Goal: Task Accomplishment & Management: Complete application form

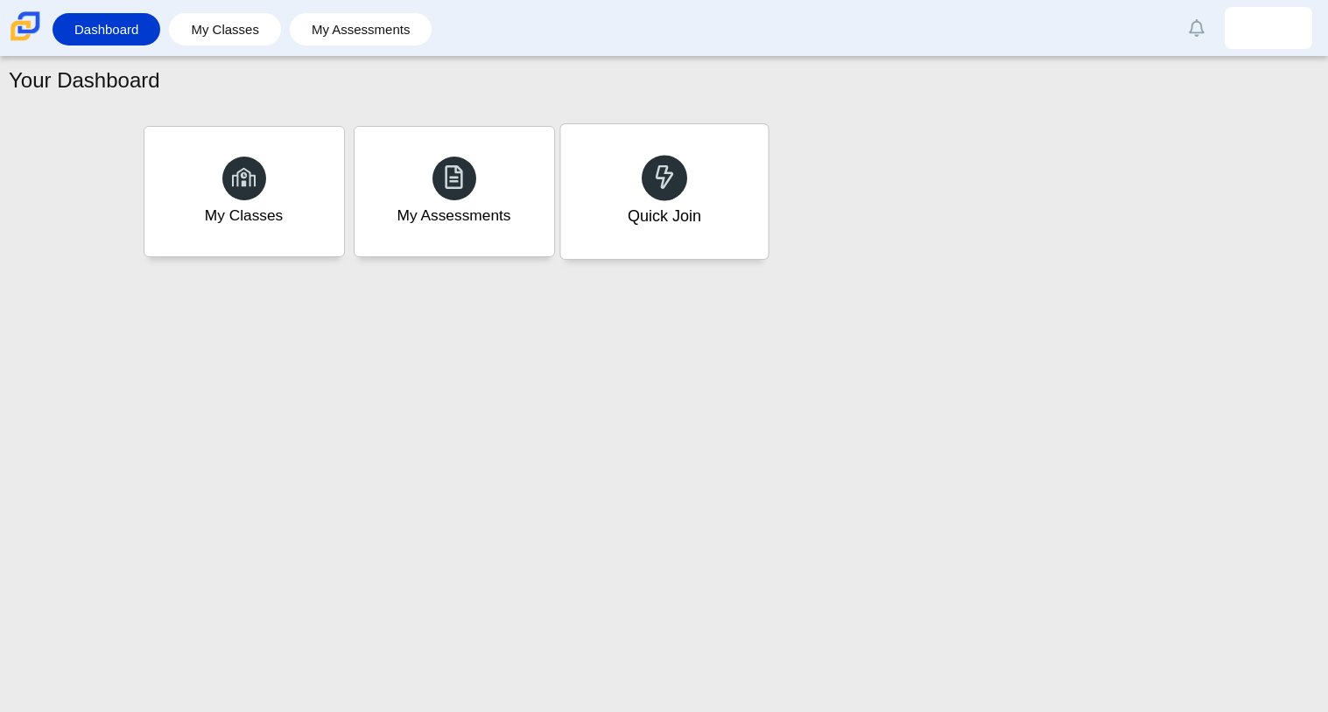
click at [724, 186] on div "Quick Join" at bounding box center [663, 191] width 207 height 135
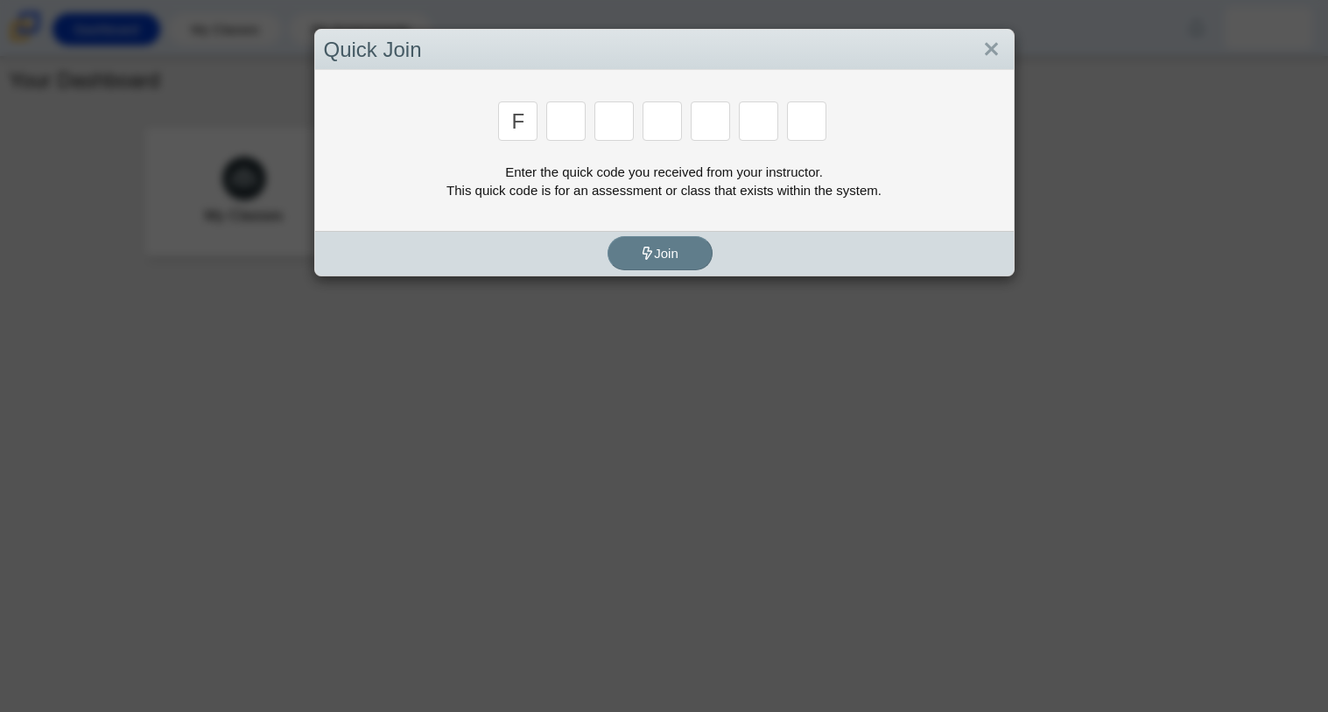
type input "f"
type input "7"
type input "m"
type input "c"
type input "h"
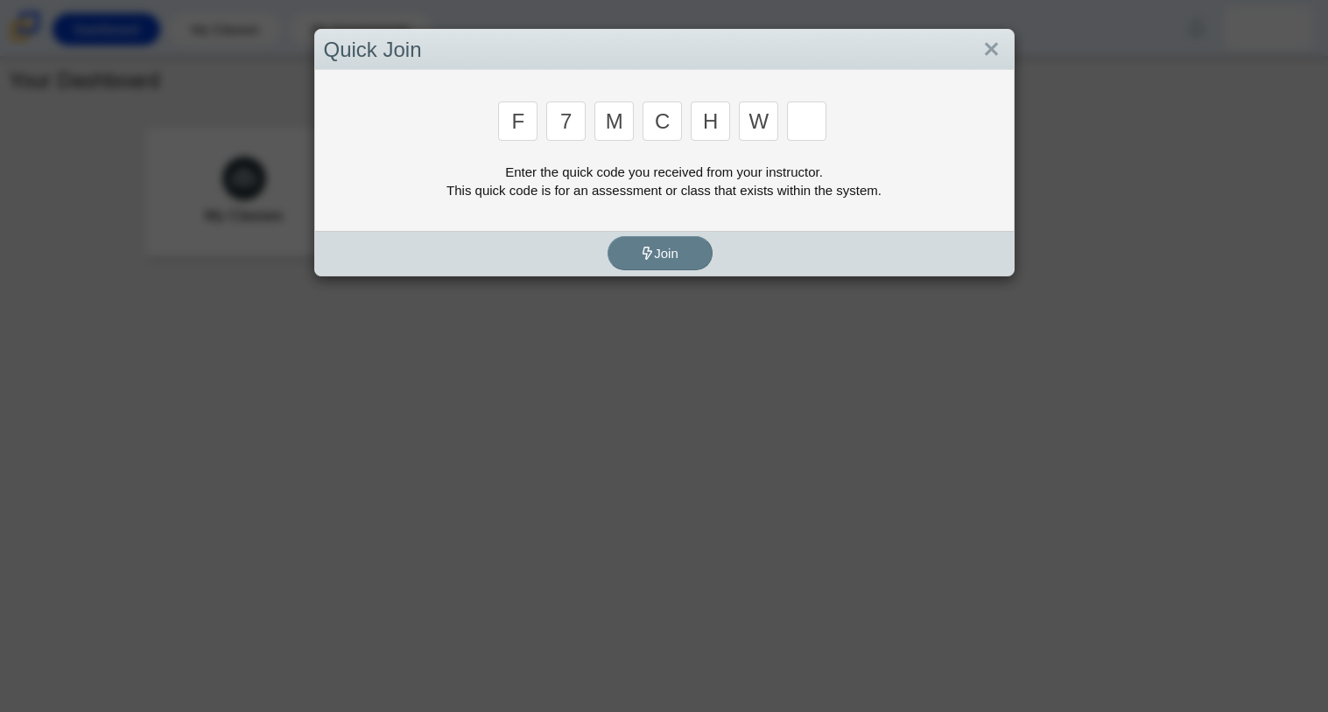
type input "w"
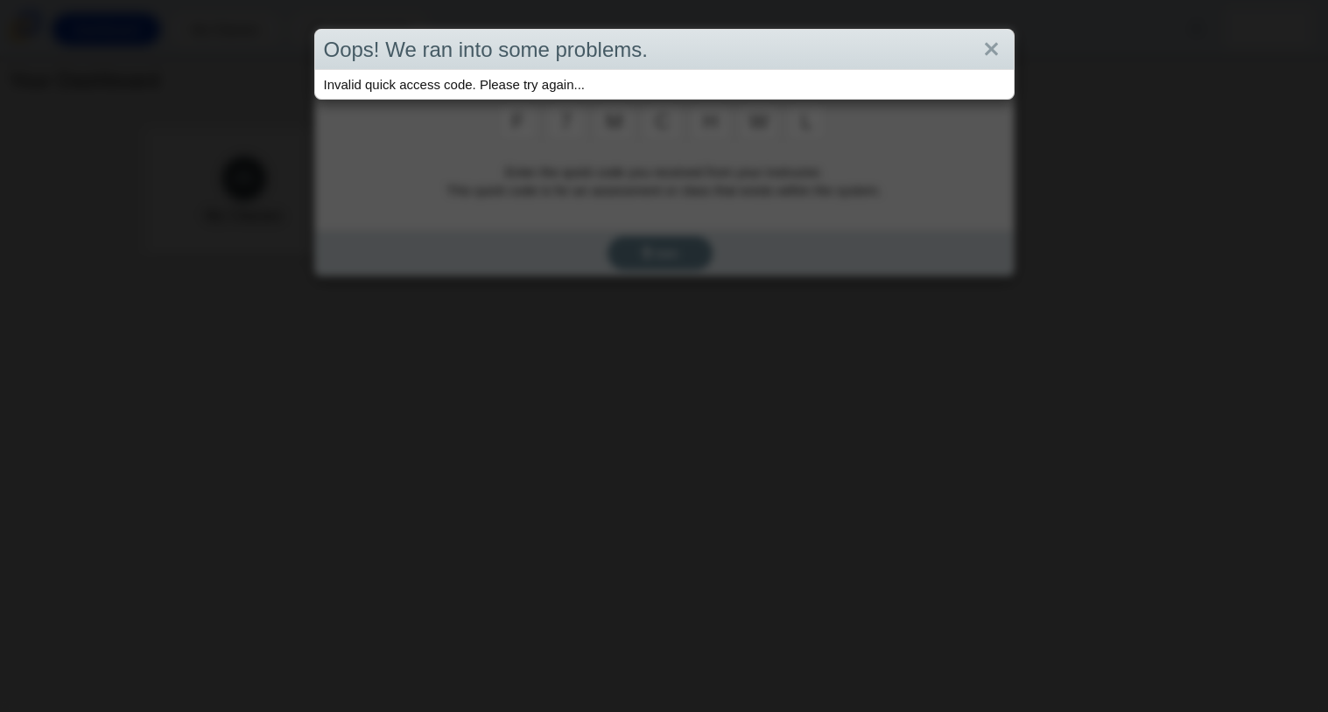
type input "l"
click at [996, 47] on link "Close" at bounding box center [991, 50] width 27 height 30
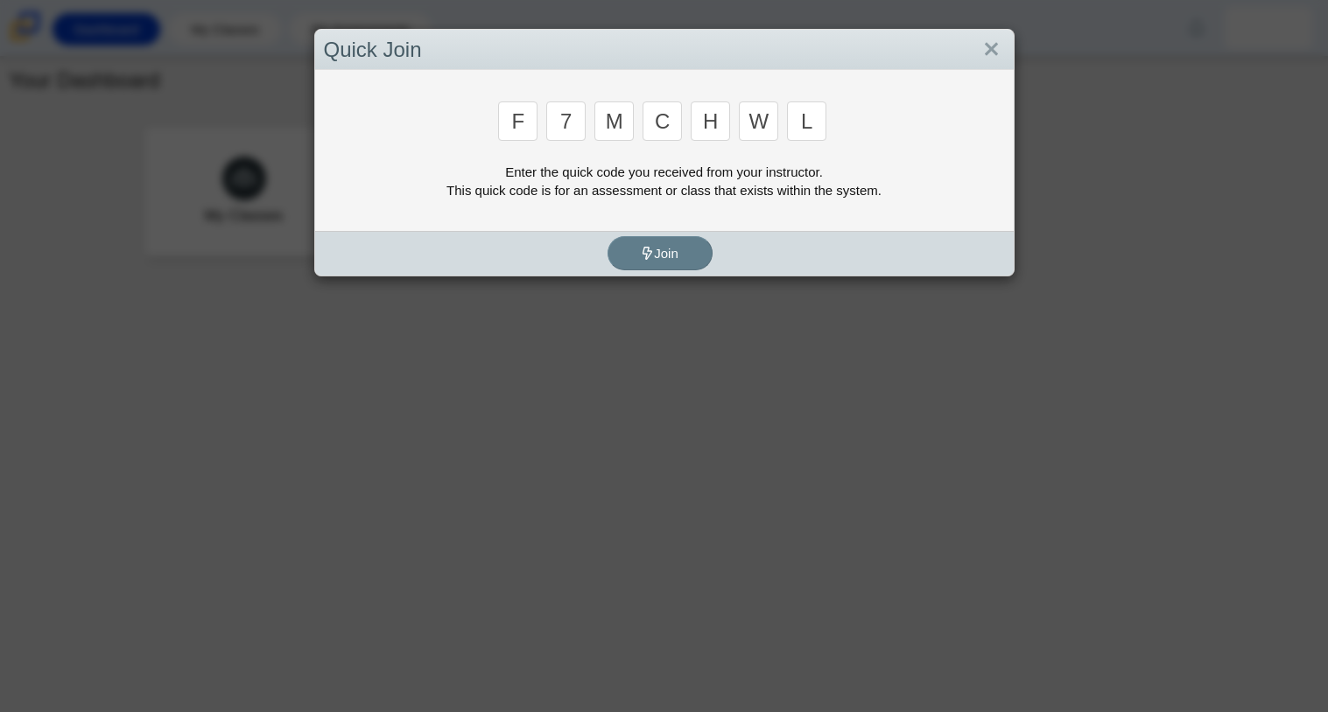
click at [821, 114] on input "l" at bounding box center [806, 121] width 39 height 39
type input "k"
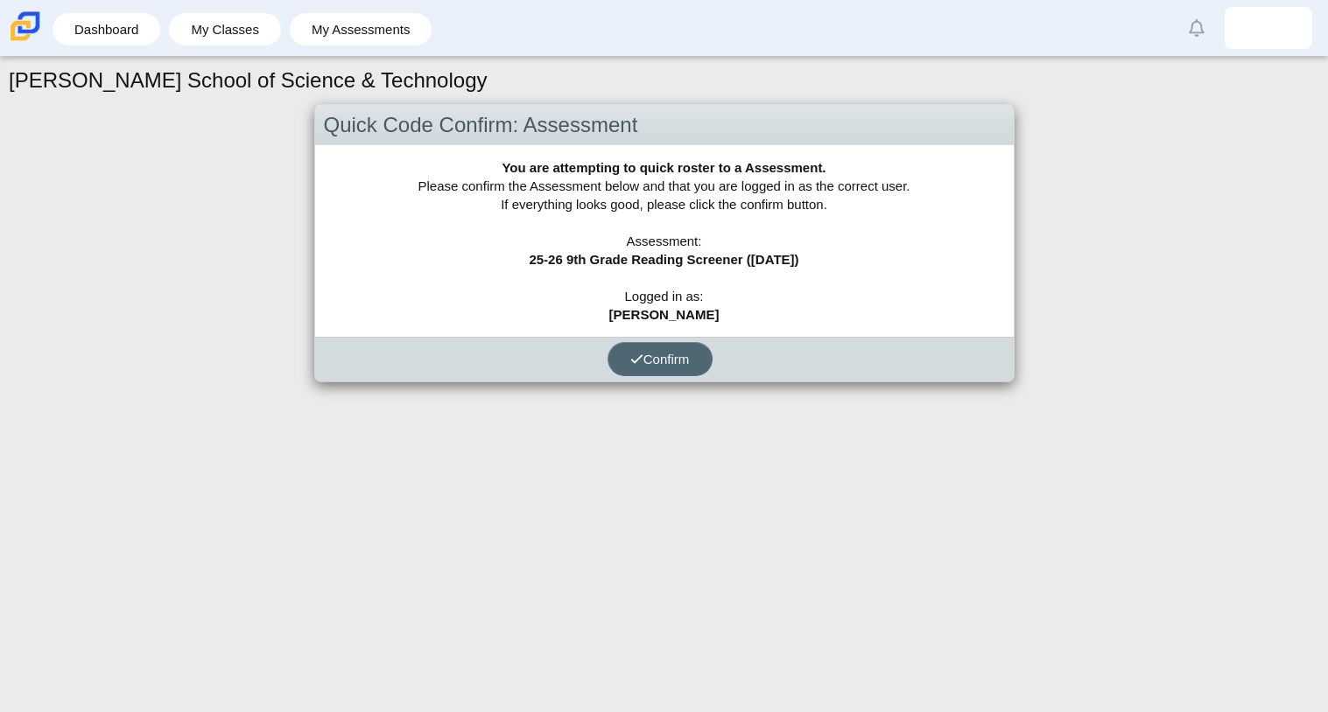
click at [624, 362] on button "Confirm" at bounding box center [659, 359] width 105 height 34
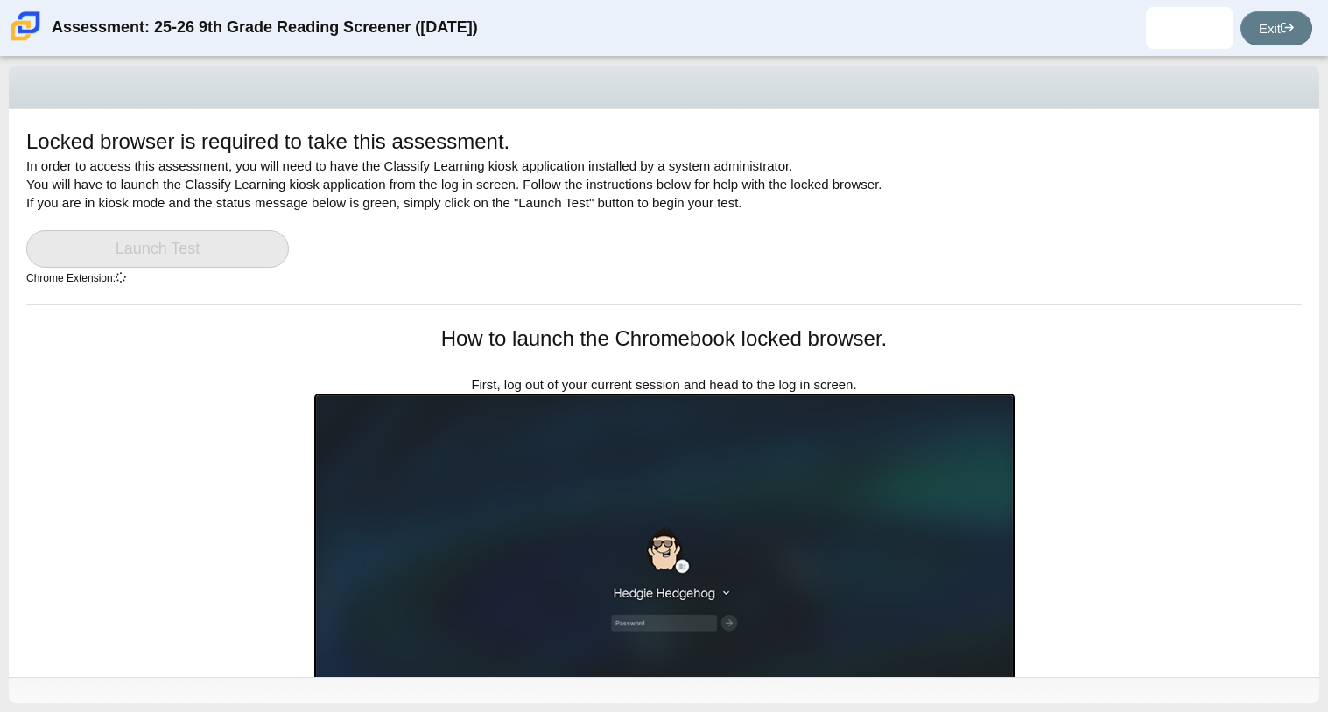
click at [208, 247] on link "Launch Test" at bounding box center [157, 249] width 263 height 38
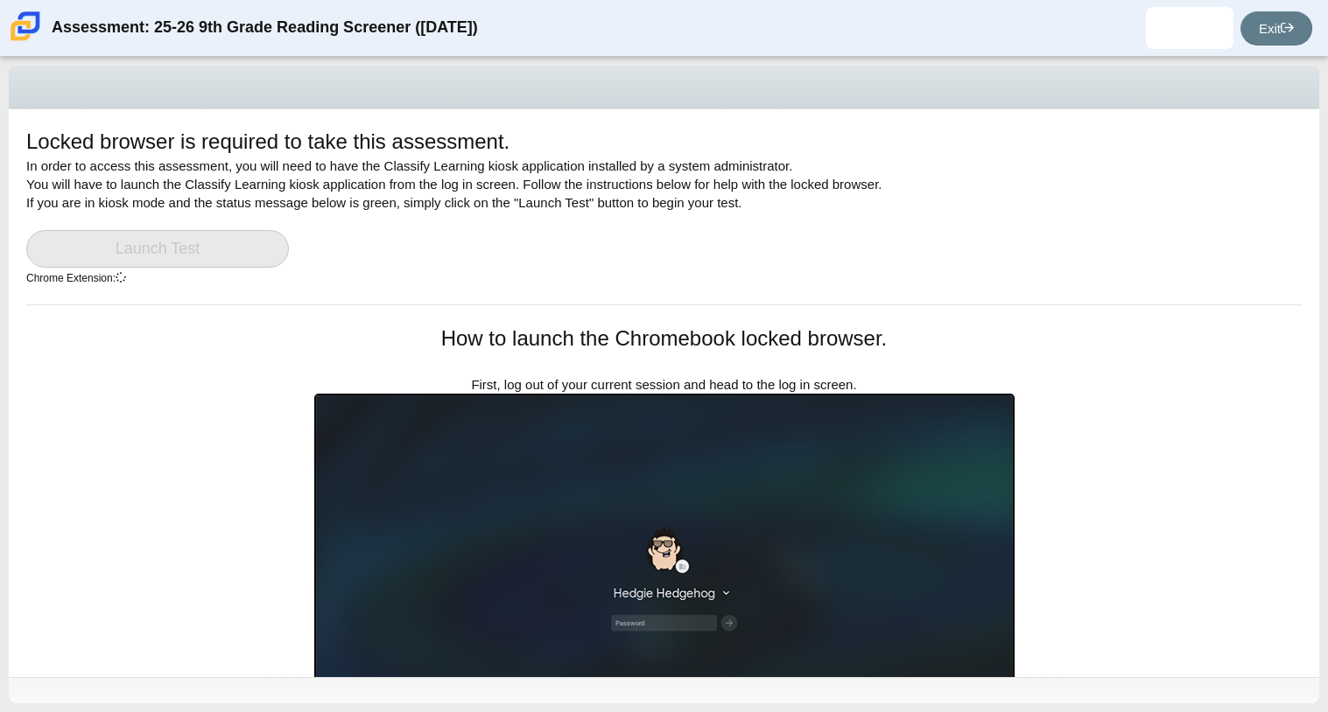
click at [208, 247] on link "Launch Test" at bounding box center [157, 249] width 263 height 38
click at [200, 235] on link "Launch Test" at bounding box center [157, 249] width 263 height 38
click at [540, 711] on div "Locked browser is required to take this assessment. In order to access this ass…" at bounding box center [664, 385] width 1328 height 656
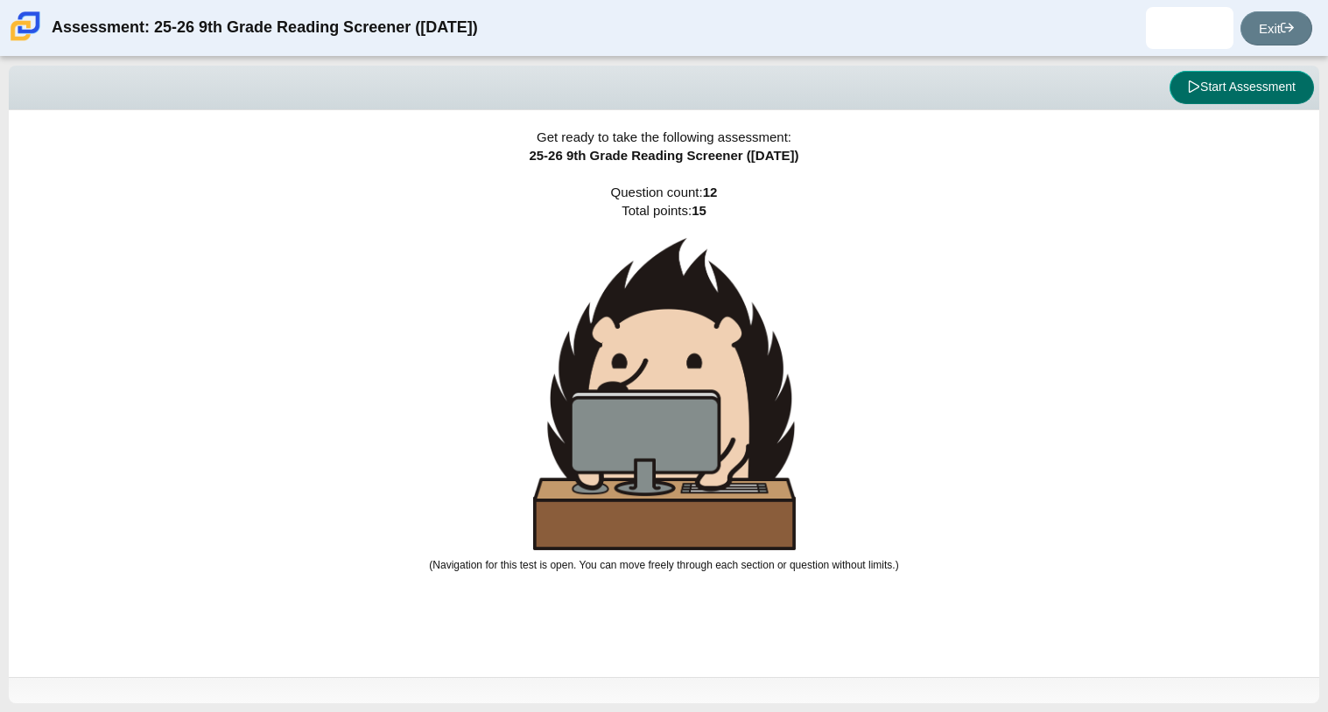
click at [1182, 86] on button "Start Assessment" at bounding box center [1241, 87] width 144 height 33
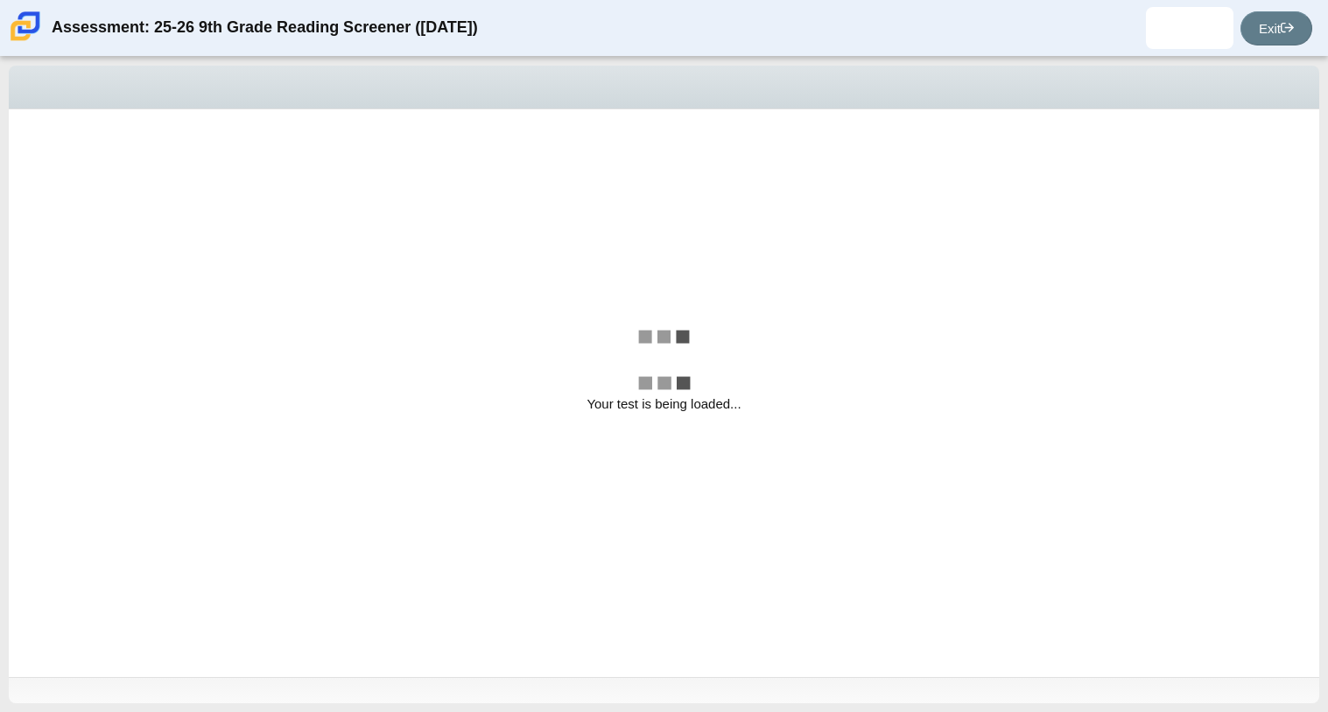
select select "ccc5b315-3c7c-471c-bf90-f22c8299c798"
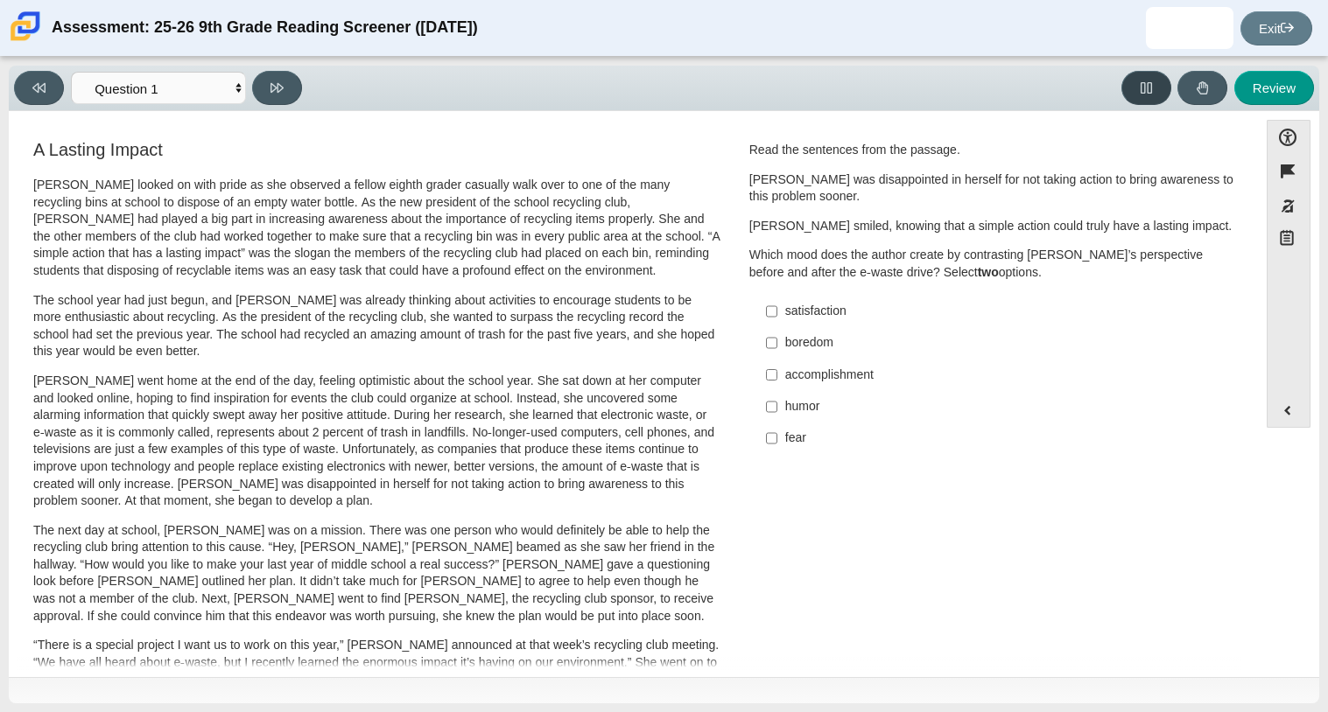
click at [1151, 90] on icon at bounding box center [1145, 87] width 13 height 13
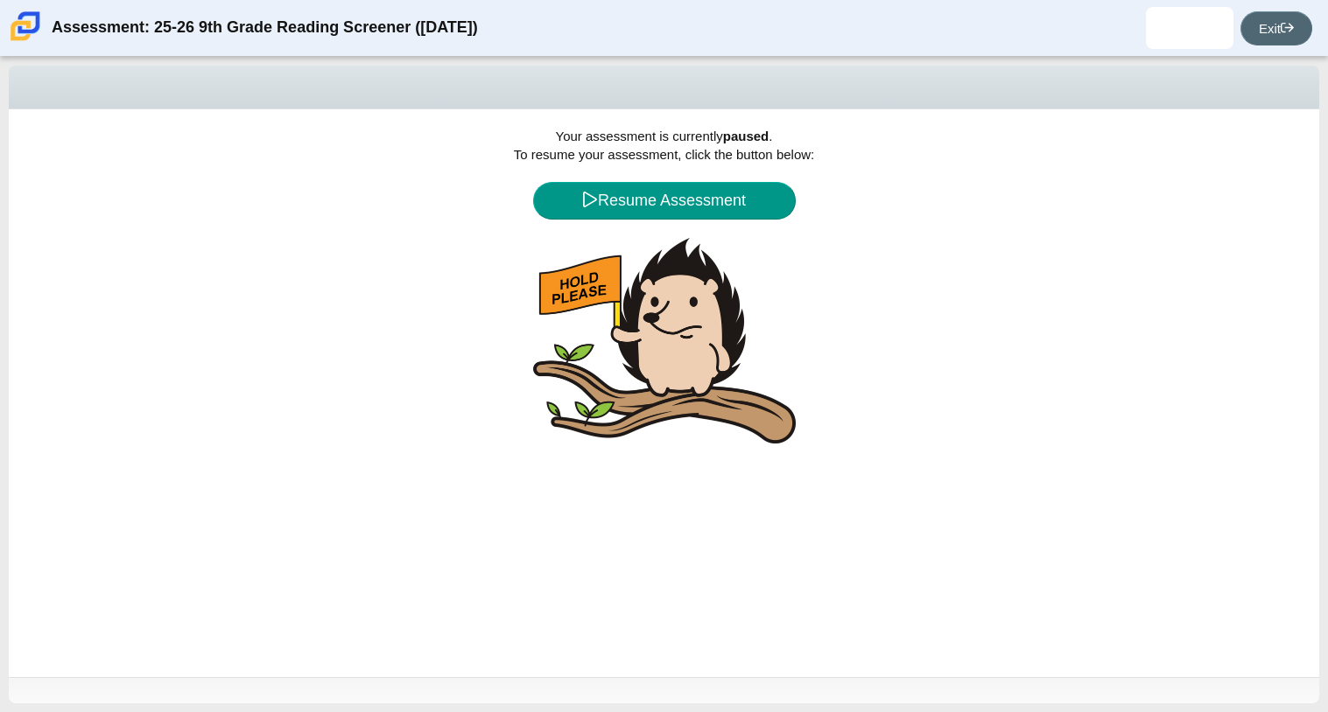
click at [1273, 21] on link "Exit" at bounding box center [1276, 28] width 72 height 34
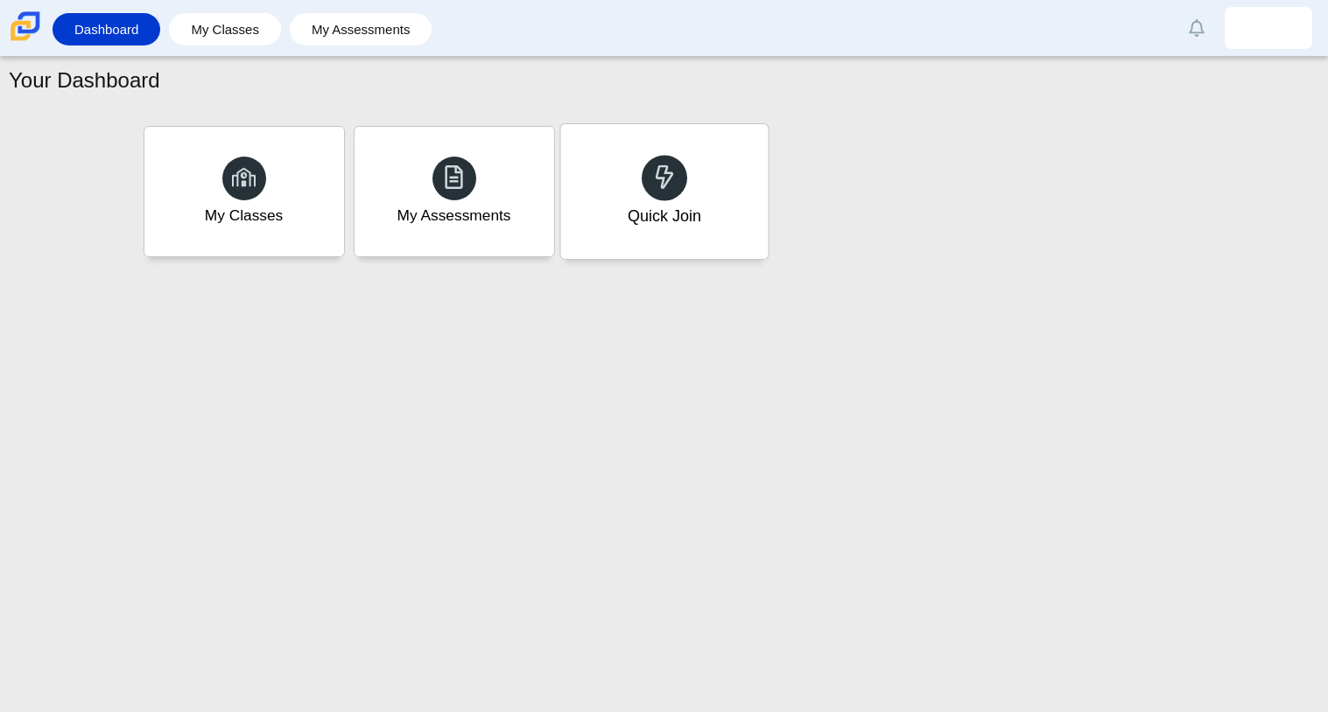
click at [694, 206] on div "Quick Join" at bounding box center [664, 216] width 74 height 23
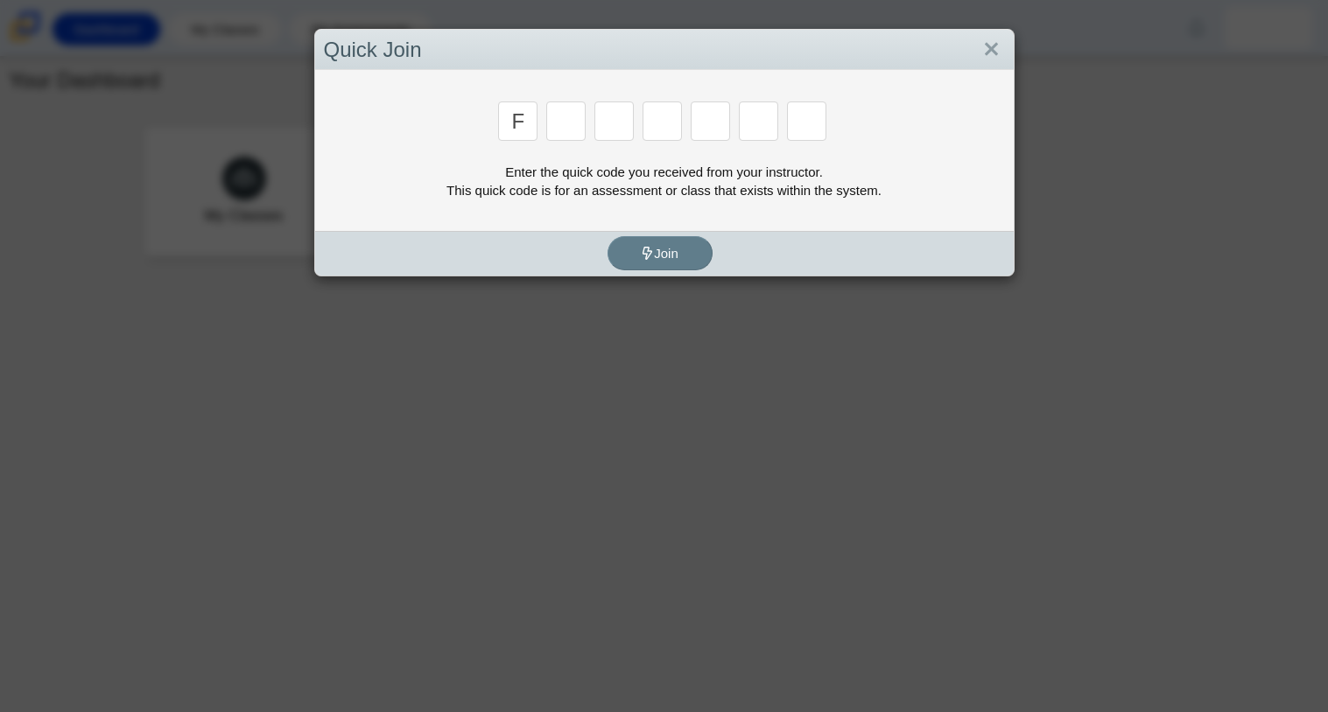
type input "f"
type input "7"
type input "m"
type input "c"
type input "h"
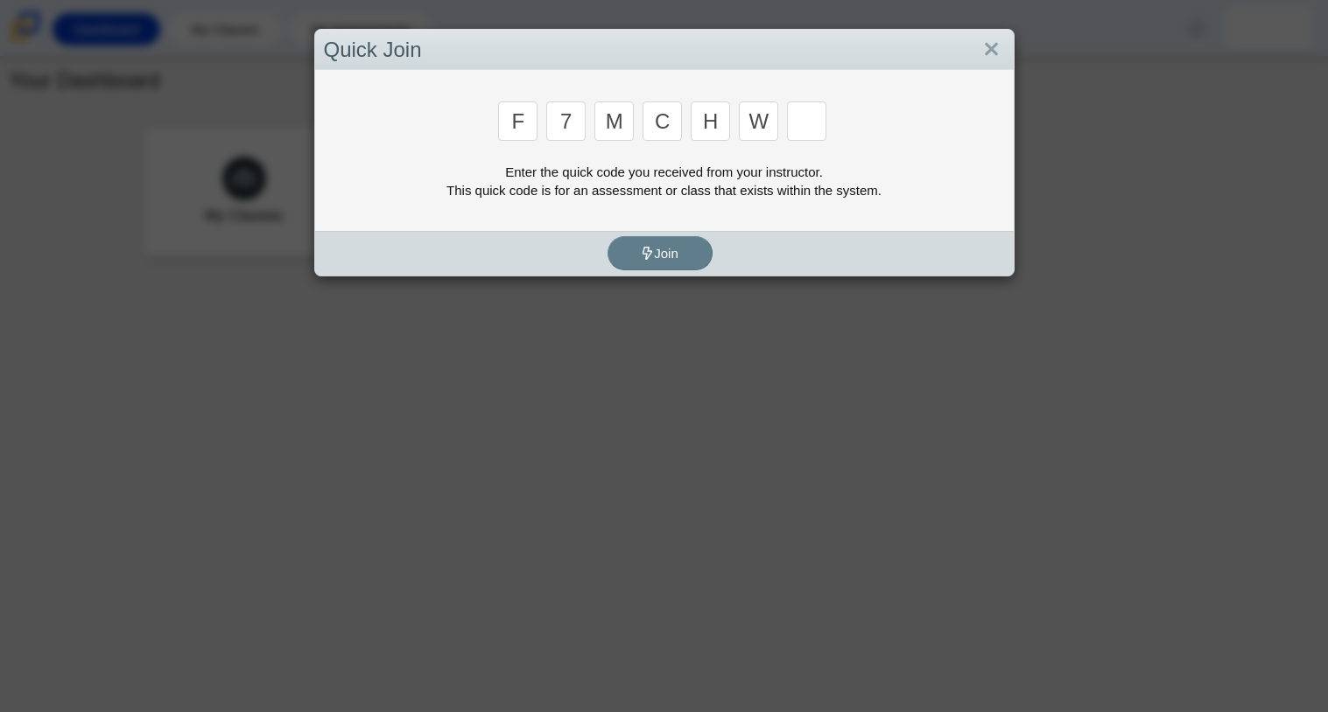
type input "w"
type input "k"
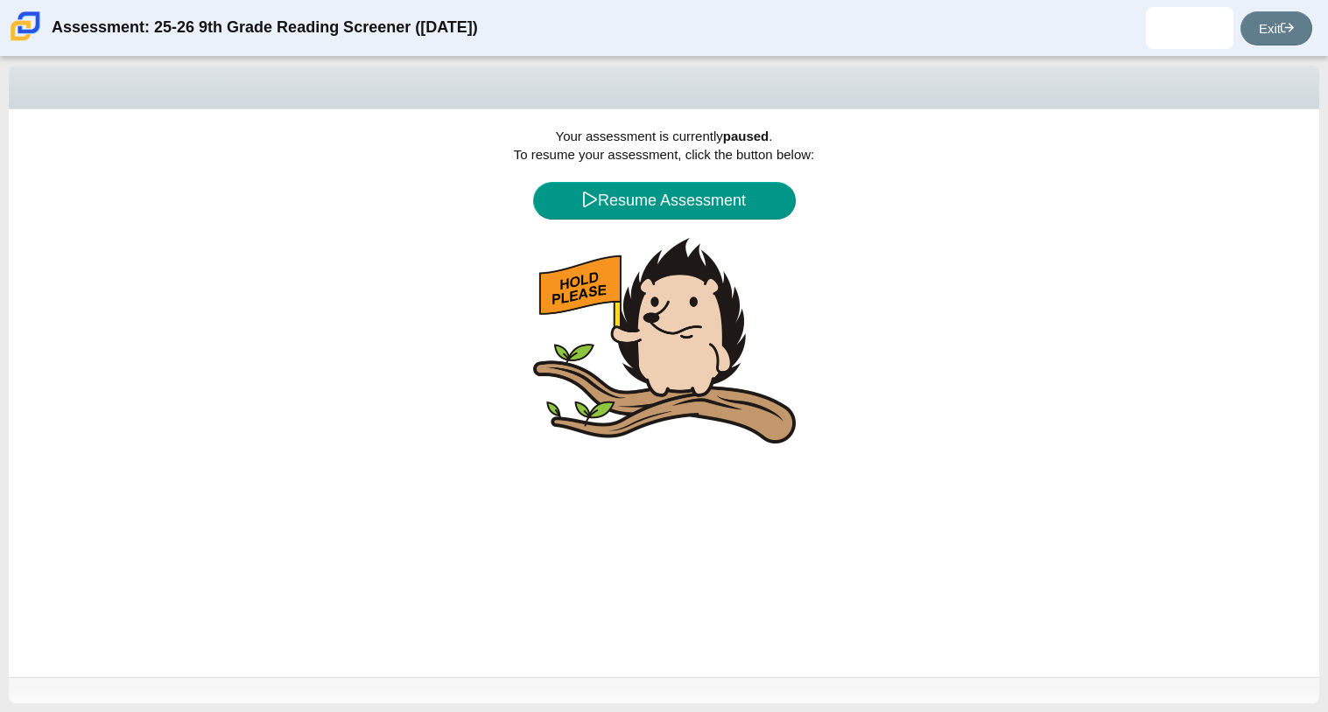
click at [696, 158] on span "Your assessment is currently paused . To resume your assessment, click the butt…" at bounding box center [662, 145] width 297 height 33
click at [713, 141] on span "Your assessment is currently paused . To resume your assessment, click the butt…" at bounding box center [662, 145] width 297 height 33
drag, startPoint x: 725, startPoint y: 140, endPoint x: 806, endPoint y: 153, distance: 82.4
click at [806, 153] on span "Your assessment is currently paused . To resume your assessment, click the butt…" at bounding box center [662, 145] width 297 height 33
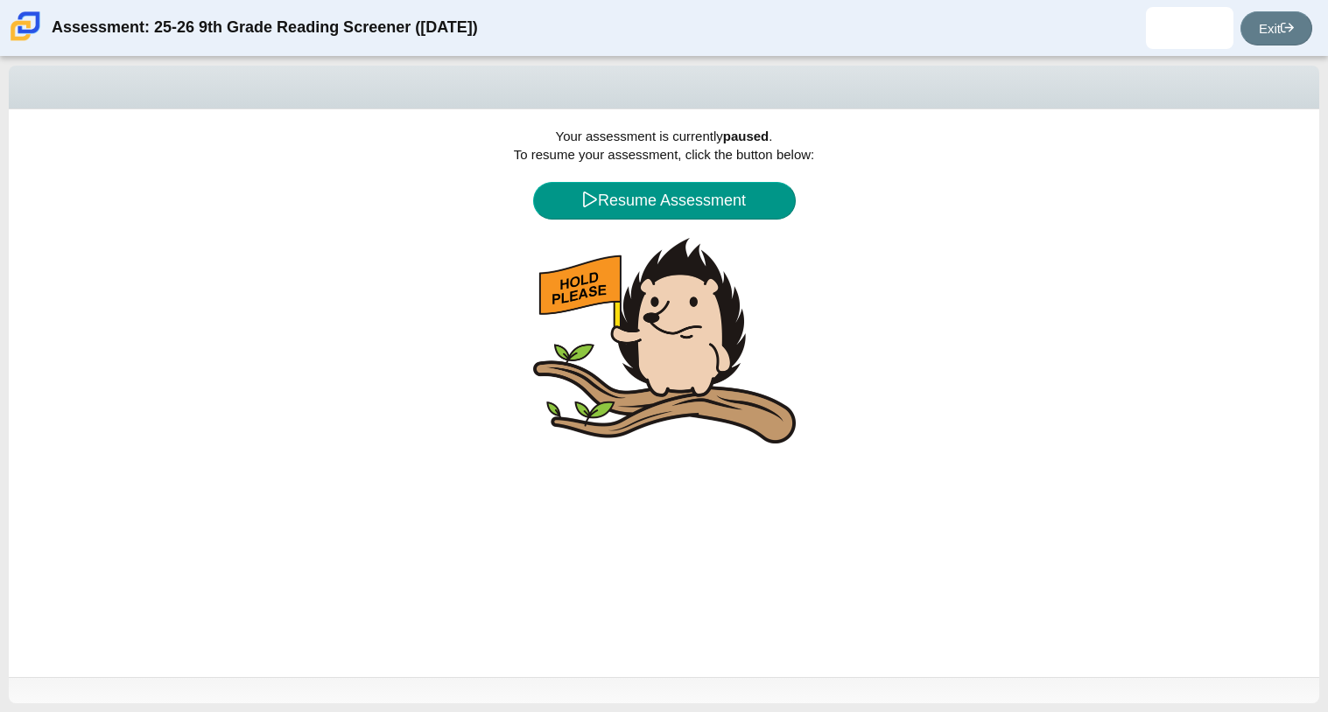
click at [806, 153] on span "Your assessment is currently paused . To resume your assessment, click the butt…" at bounding box center [662, 145] width 297 height 33
click at [550, 131] on div "Your assessment is currently paused . To resume your assessment, click the butt…" at bounding box center [664, 393] width 1310 height 568
drag, startPoint x: 555, startPoint y: 130, endPoint x: 814, endPoint y: 157, distance: 260.4
click at [814, 157] on span "Your assessment is currently paused . To resume your assessment, click the butt…" at bounding box center [664, 288] width 301 height 318
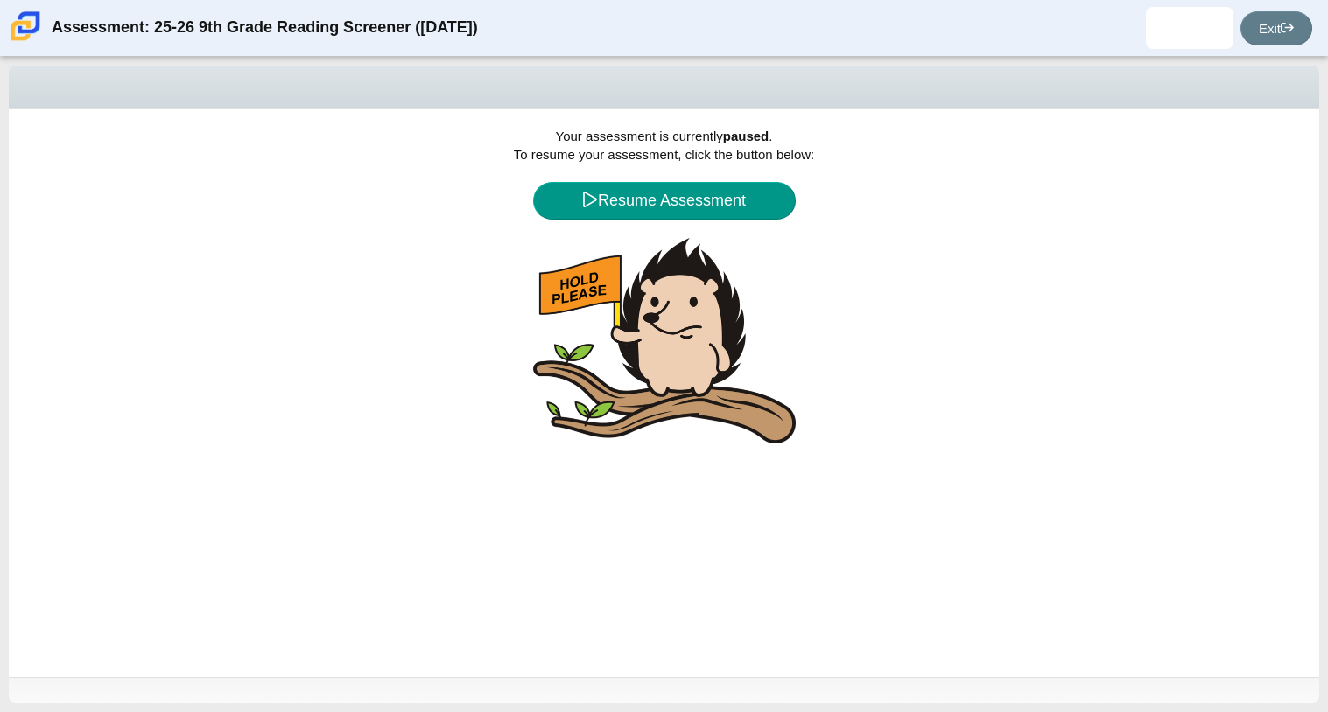
click at [814, 157] on span "Your assessment is currently paused . To resume your assessment, click the butt…" at bounding box center [664, 288] width 301 height 318
click at [712, 221] on div "Your assessment is currently paused . To resume your assessment, click the butt…" at bounding box center [664, 393] width 1310 height 568
click at [697, 210] on button "Resume Assessment" at bounding box center [664, 201] width 263 height 38
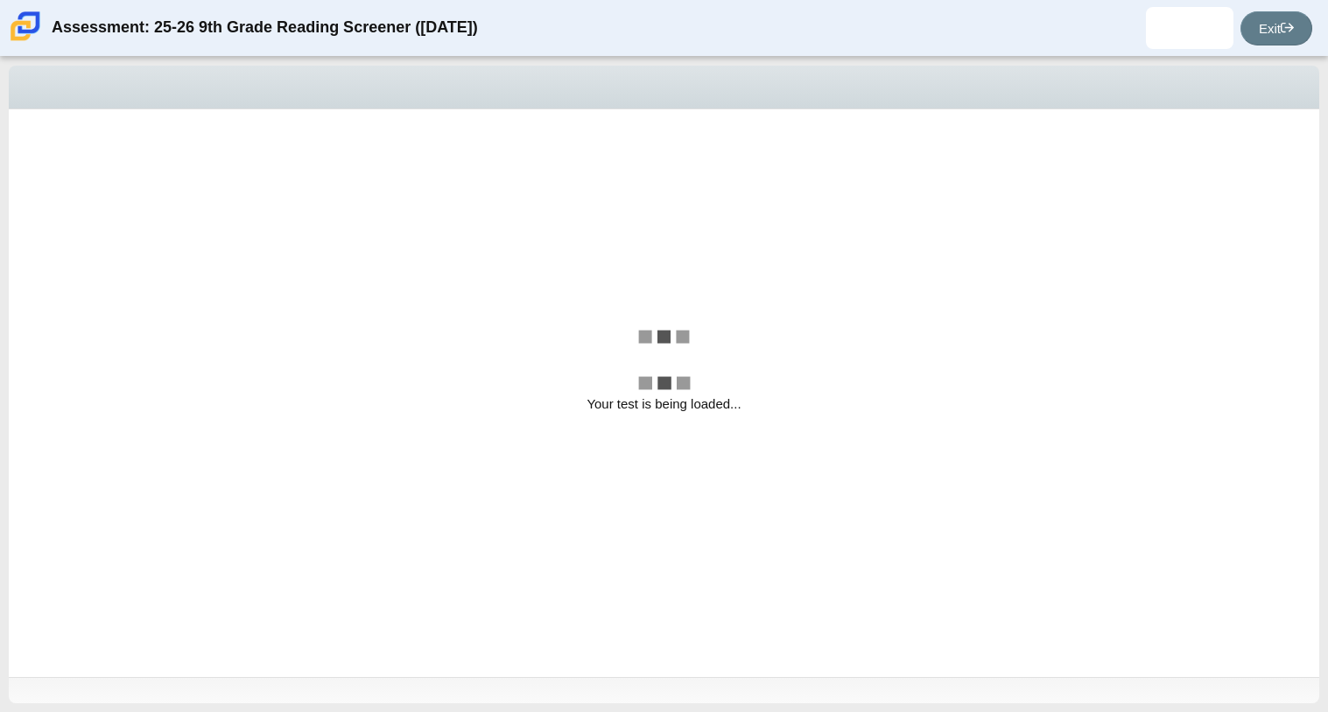
select select "ccc5b315-3c7c-471c-bf90-f22c8299c798"
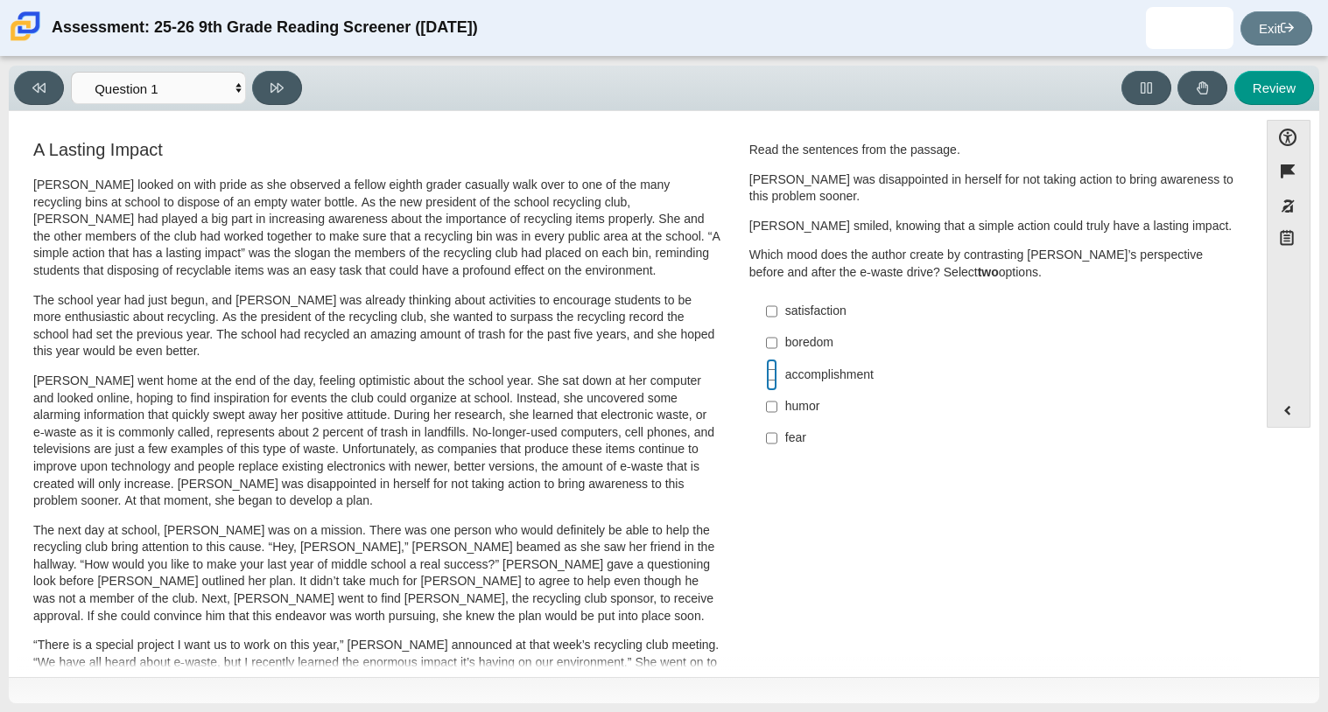
click at [770, 369] on input "accomplishment accomplishment" at bounding box center [771, 375] width 11 height 32
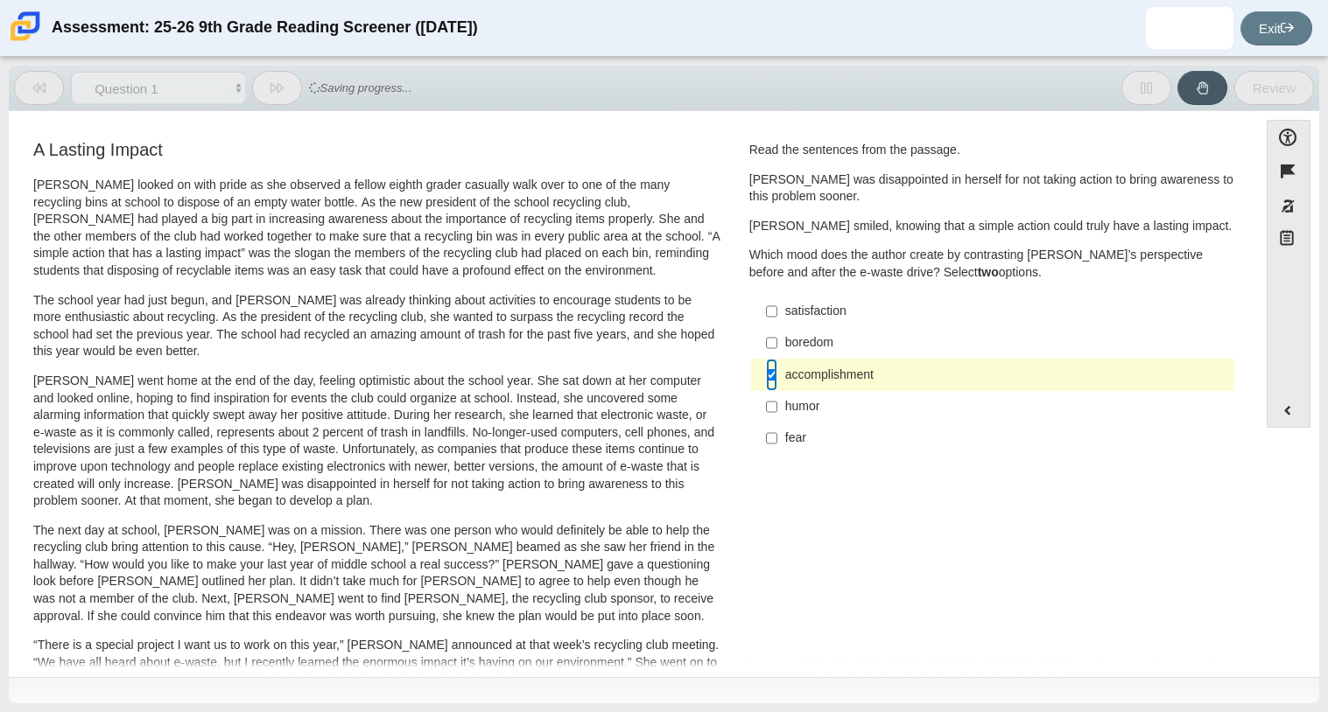
click at [768, 369] on input "accomplishment accomplishment" at bounding box center [771, 375] width 11 height 32
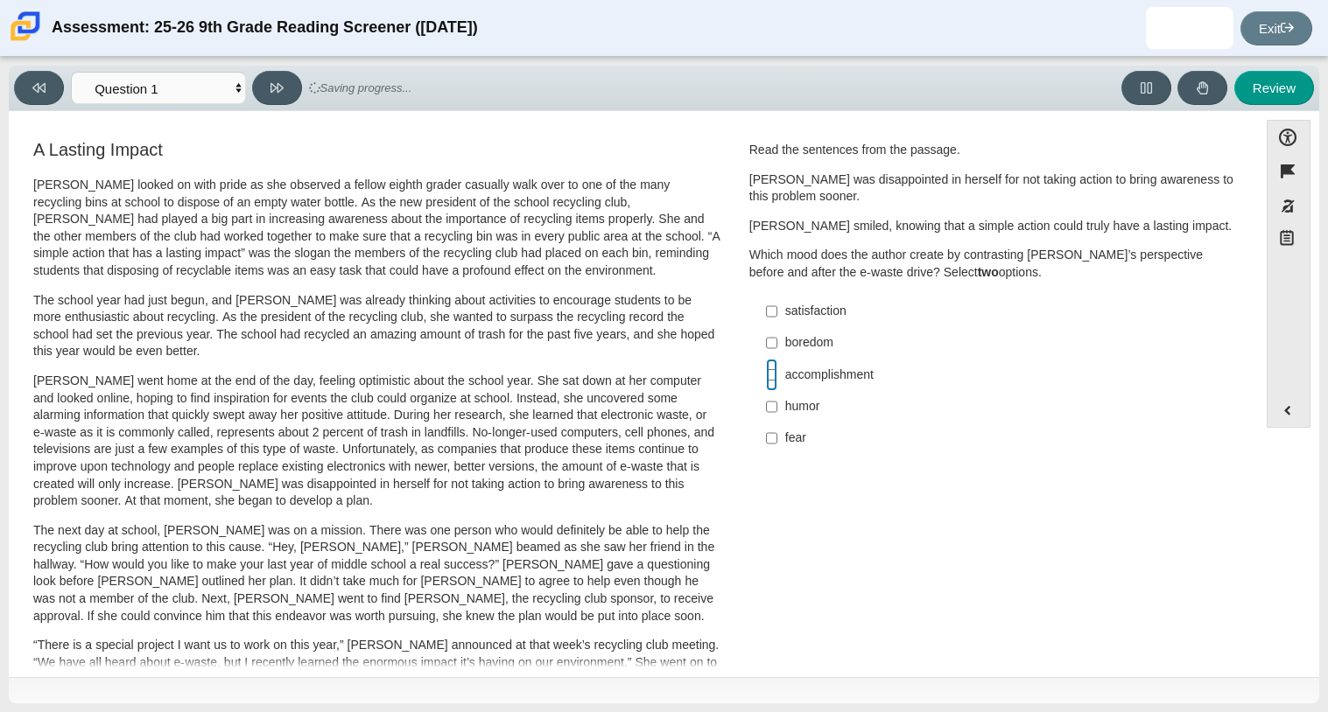
click at [768, 369] on input "accomplishment accomplishment" at bounding box center [771, 375] width 11 height 32
checkbox input "true"
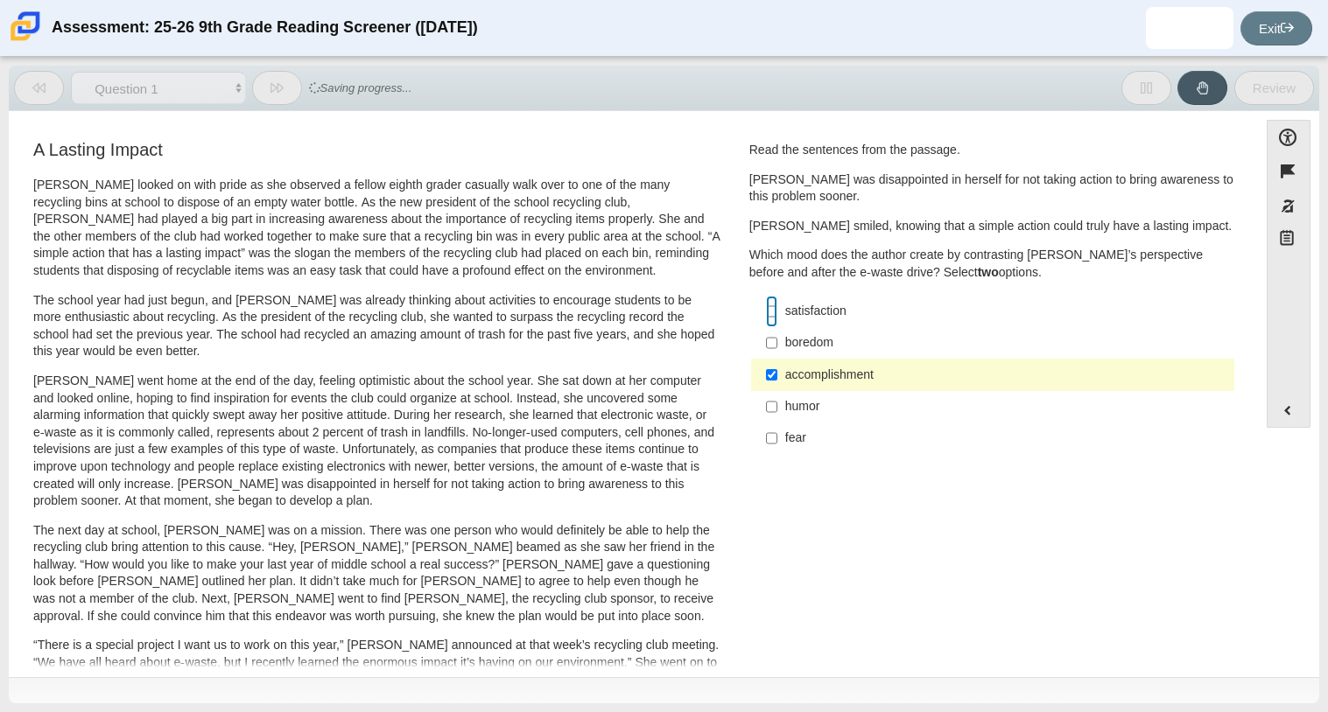
click at [766, 305] on input "satisfaction satisfaction" at bounding box center [771, 312] width 11 height 32
checkbox input "true"
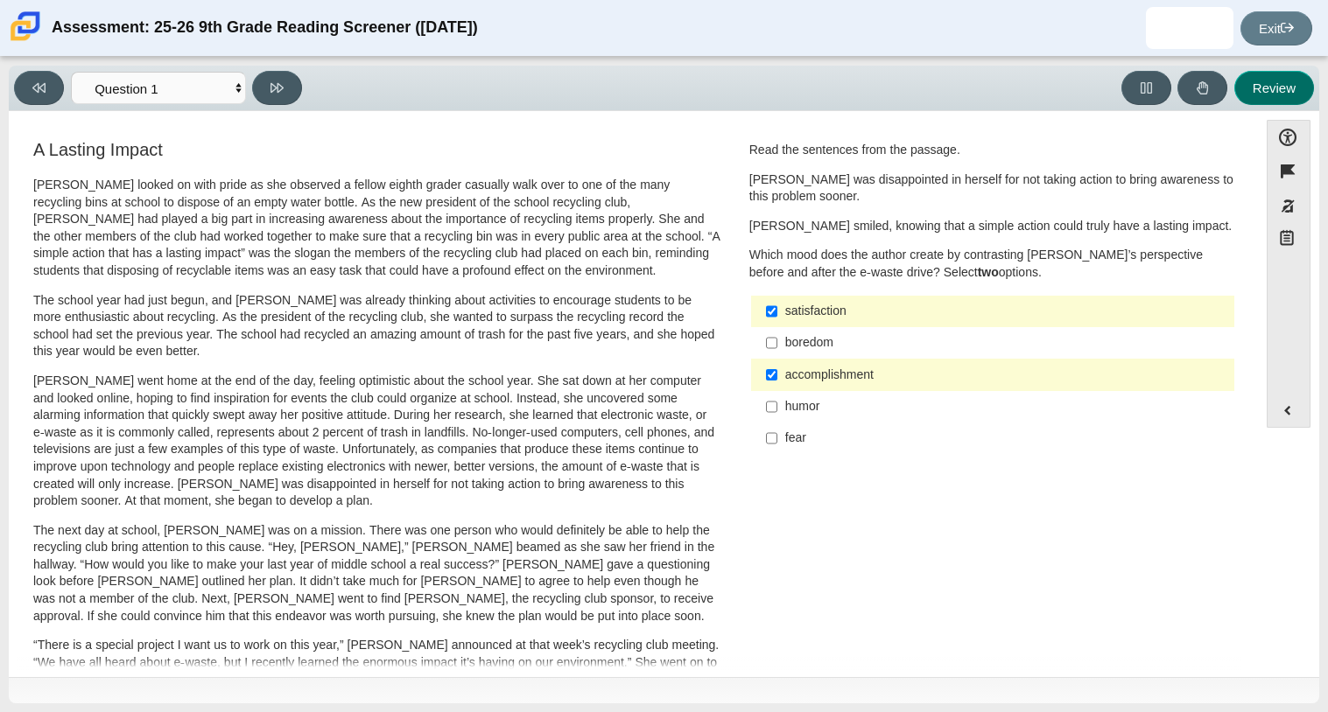
click at [1243, 88] on button "Review" at bounding box center [1274, 88] width 80 height 34
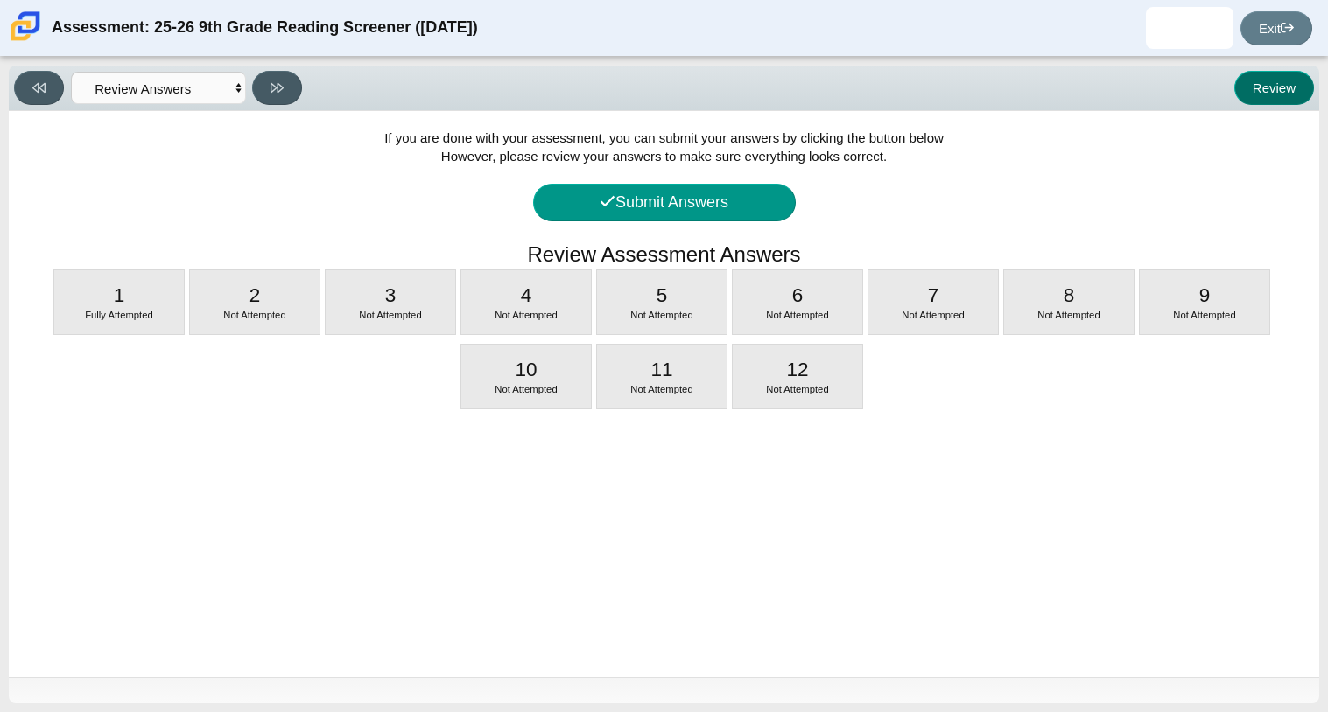
click at [1250, 86] on button "Review" at bounding box center [1274, 88] width 80 height 34
click at [1267, 86] on button "Review" at bounding box center [1274, 88] width 80 height 34
click at [60, 83] on button at bounding box center [39, 88] width 50 height 34
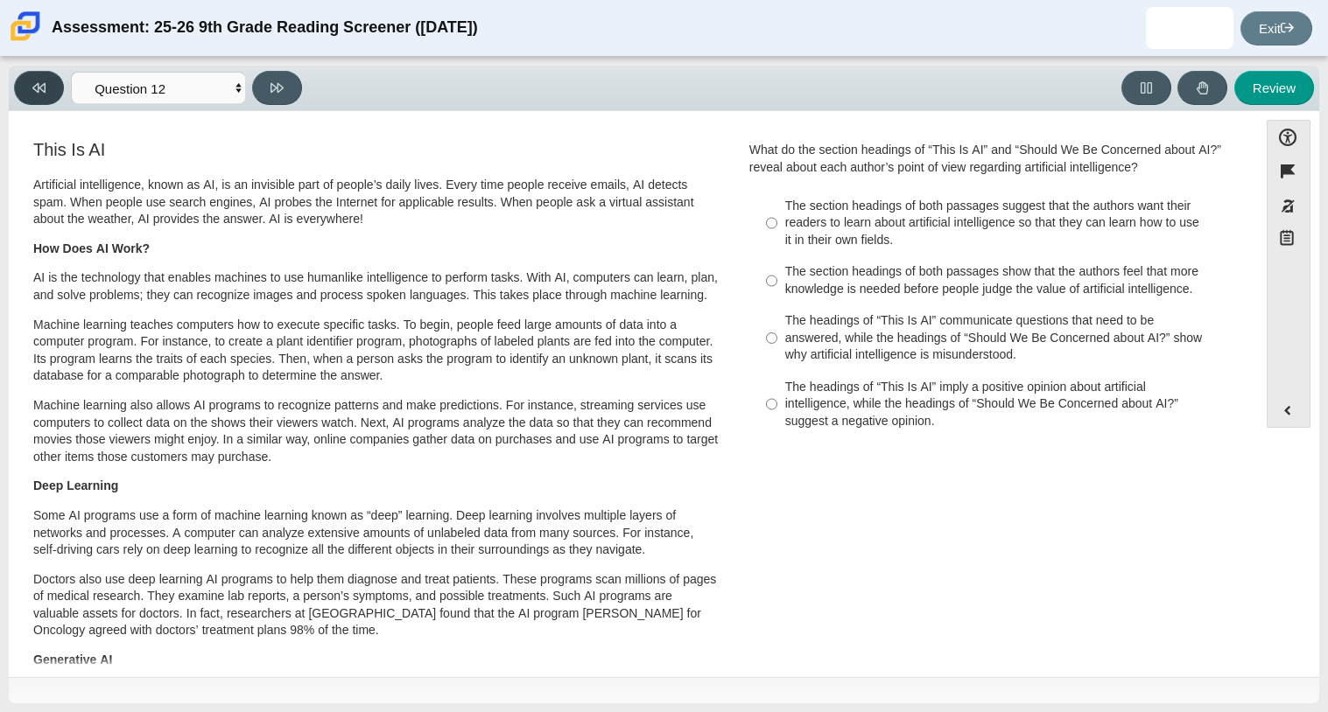
click at [60, 82] on button at bounding box center [39, 88] width 50 height 34
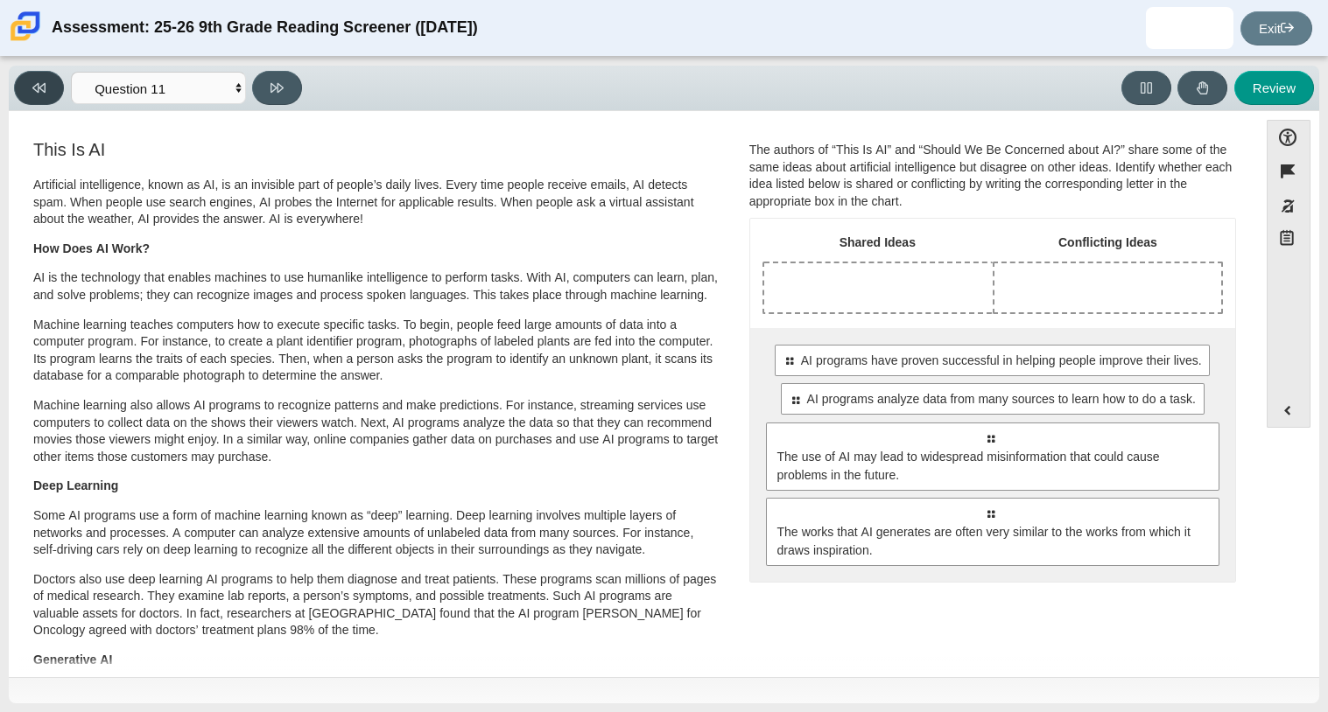
click at [61, 81] on button at bounding box center [39, 88] width 50 height 34
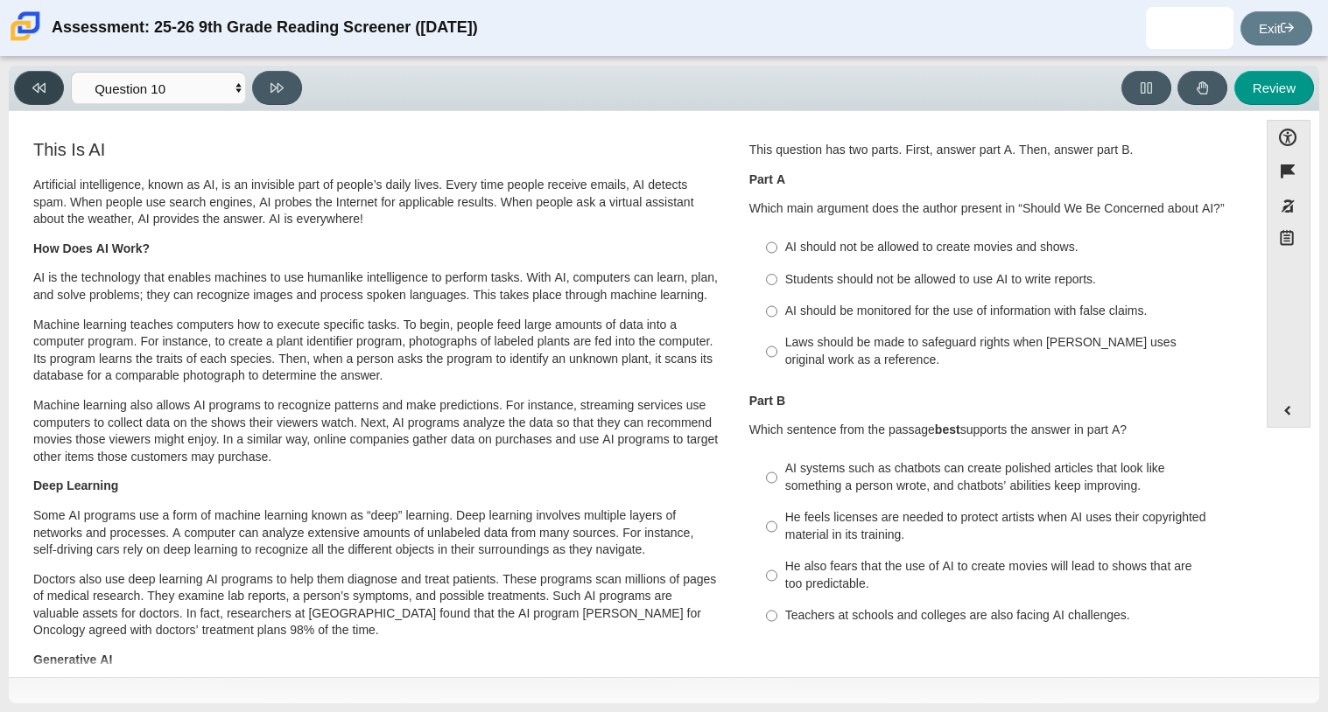
click at [61, 83] on button at bounding box center [39, 88] width 50 height 34
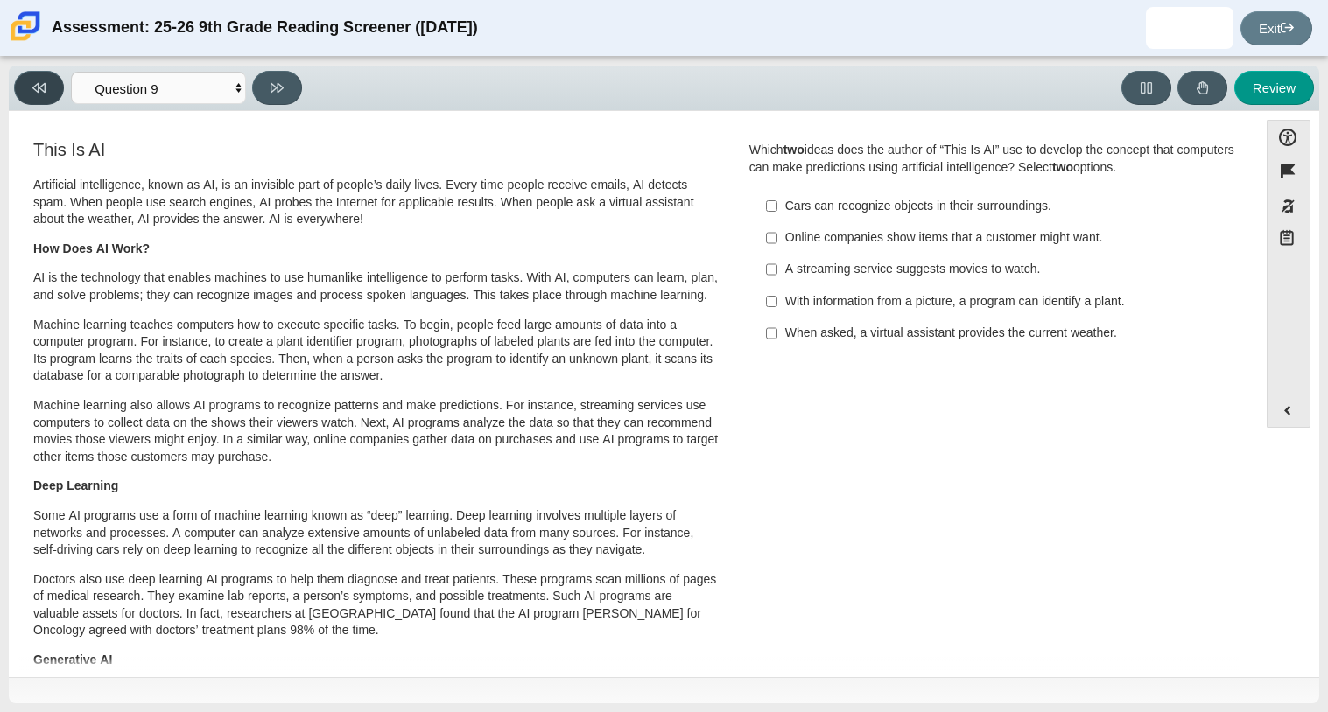
click at [62, 82] on button at bounding box center [39, 88] width 50 height 34
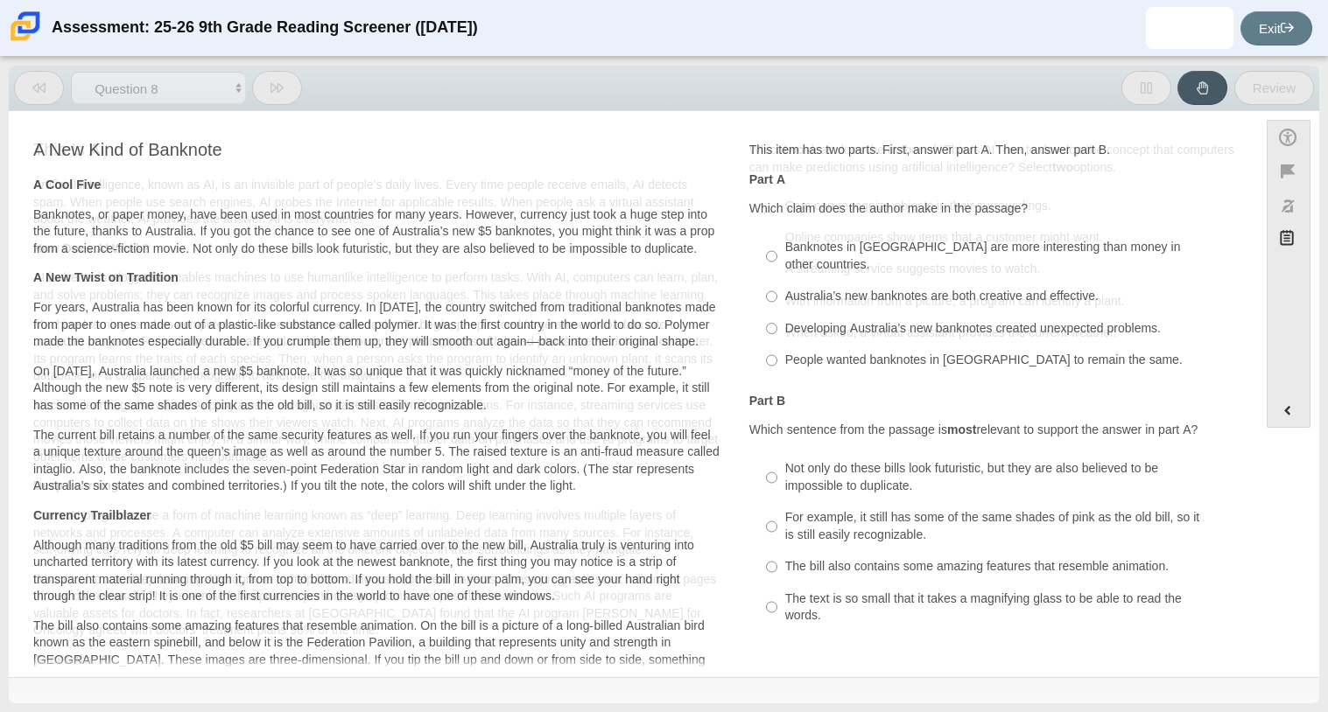
click at [63, 82] on button at bounding box center [39, 88] width 50 height 34
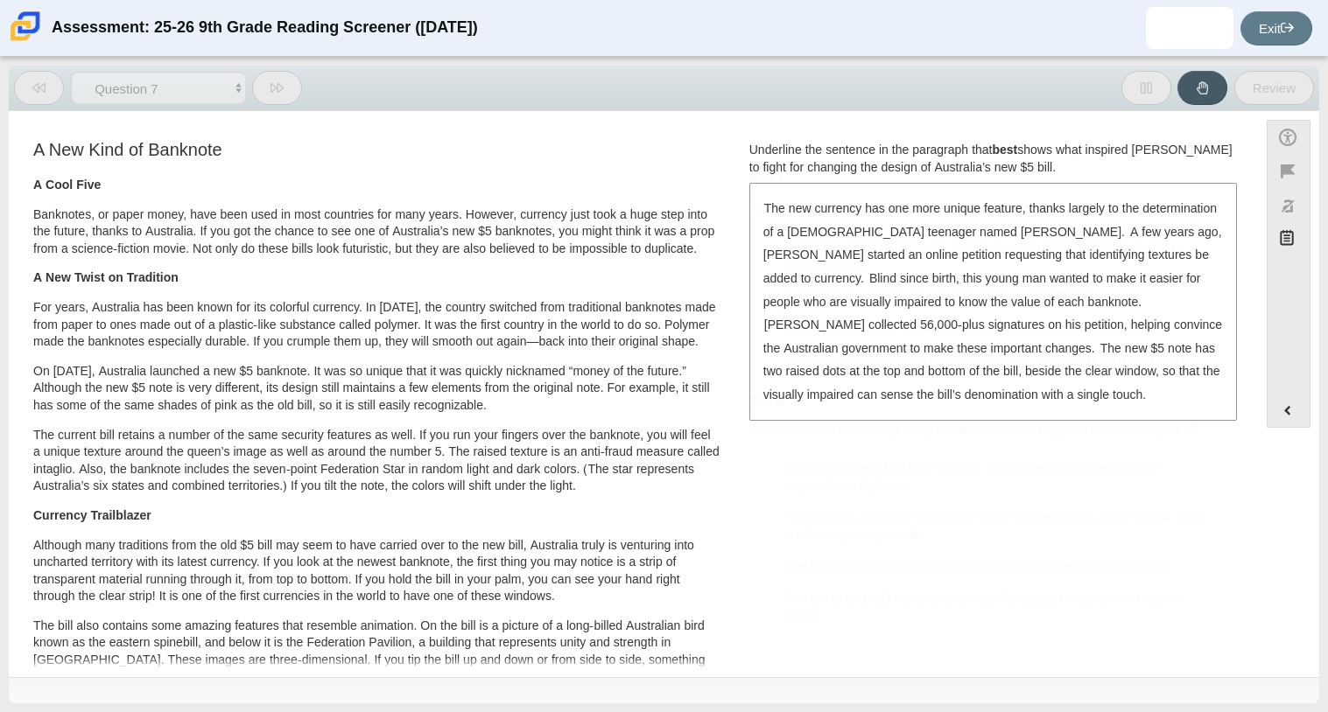
click at [63, 82] on button at bounding box center [39, 88] width 50 height 34
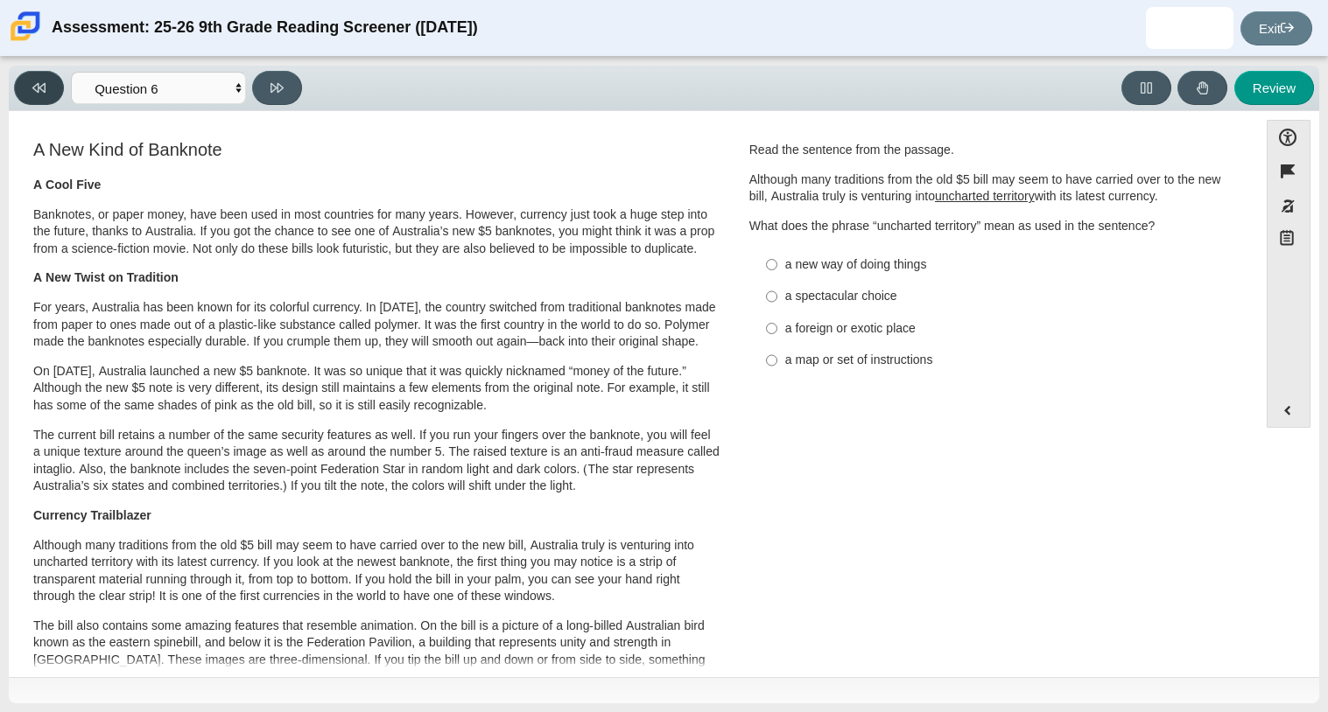
click at [63, 82] on button at bounding box center [39, 88] width 50 height 34
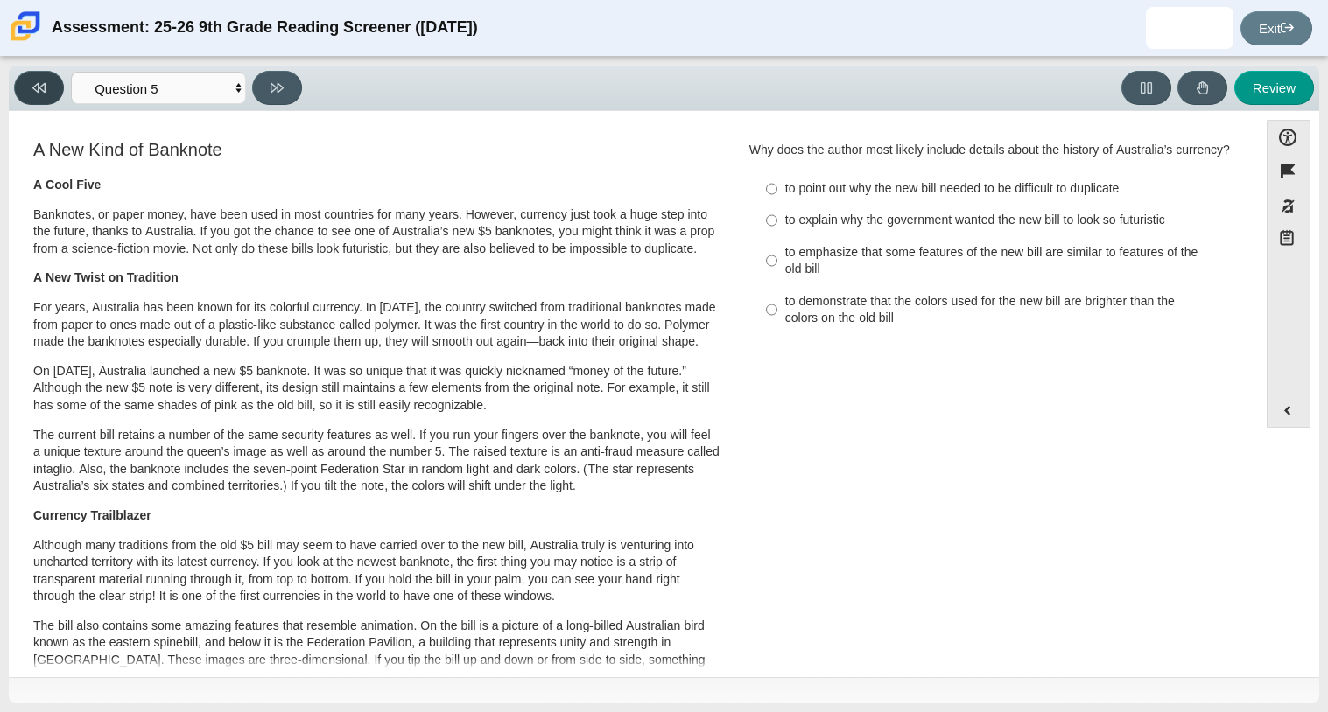
click at [63, 82] on button at bounding box center [39, 88] width 50 height 34
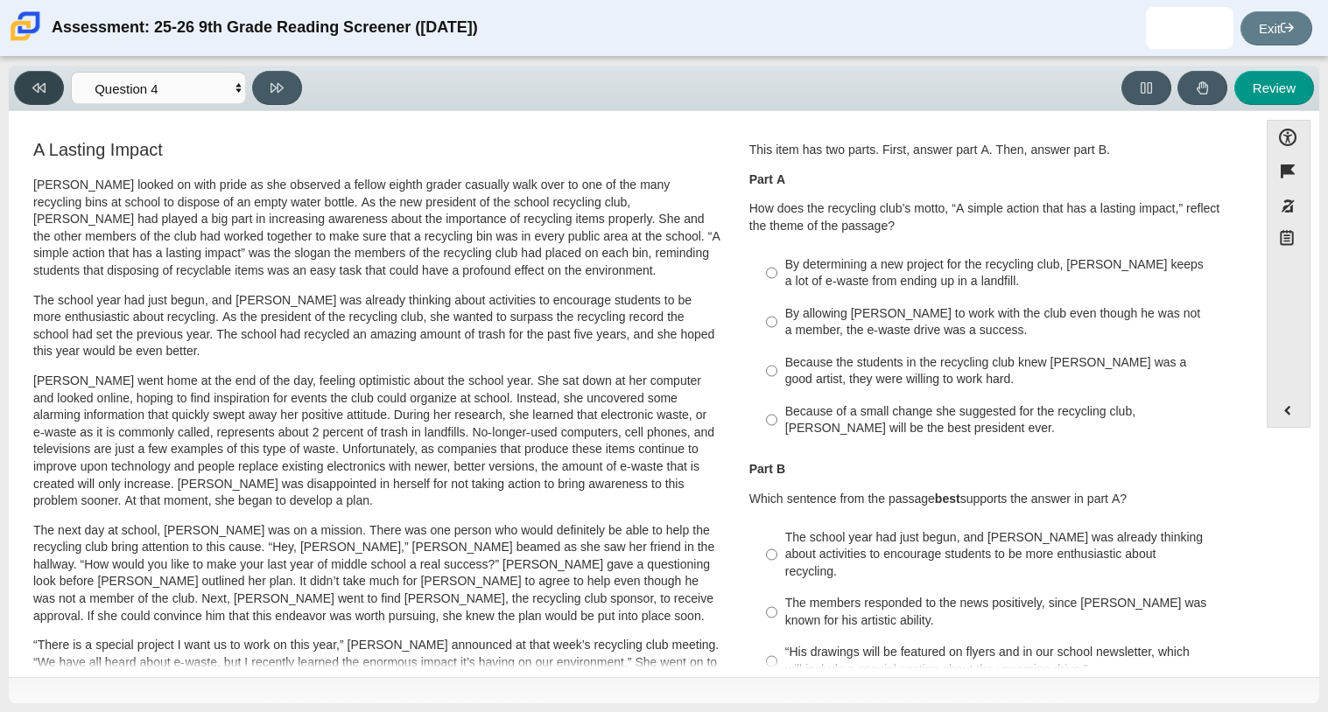
click at [63, 82] on button at bounding box center [39, 88] width 50 height 34
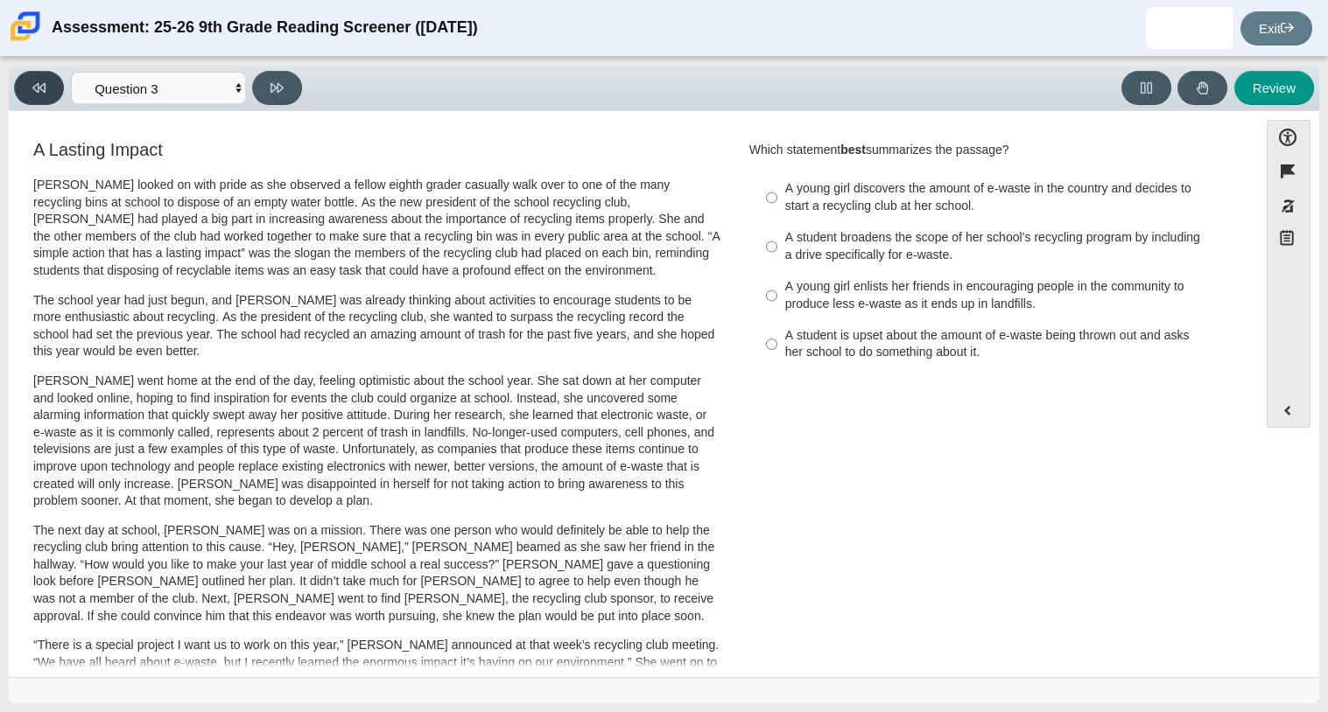
click at [63, 82] on button at bounding box center [39, 88] width 50 height 34
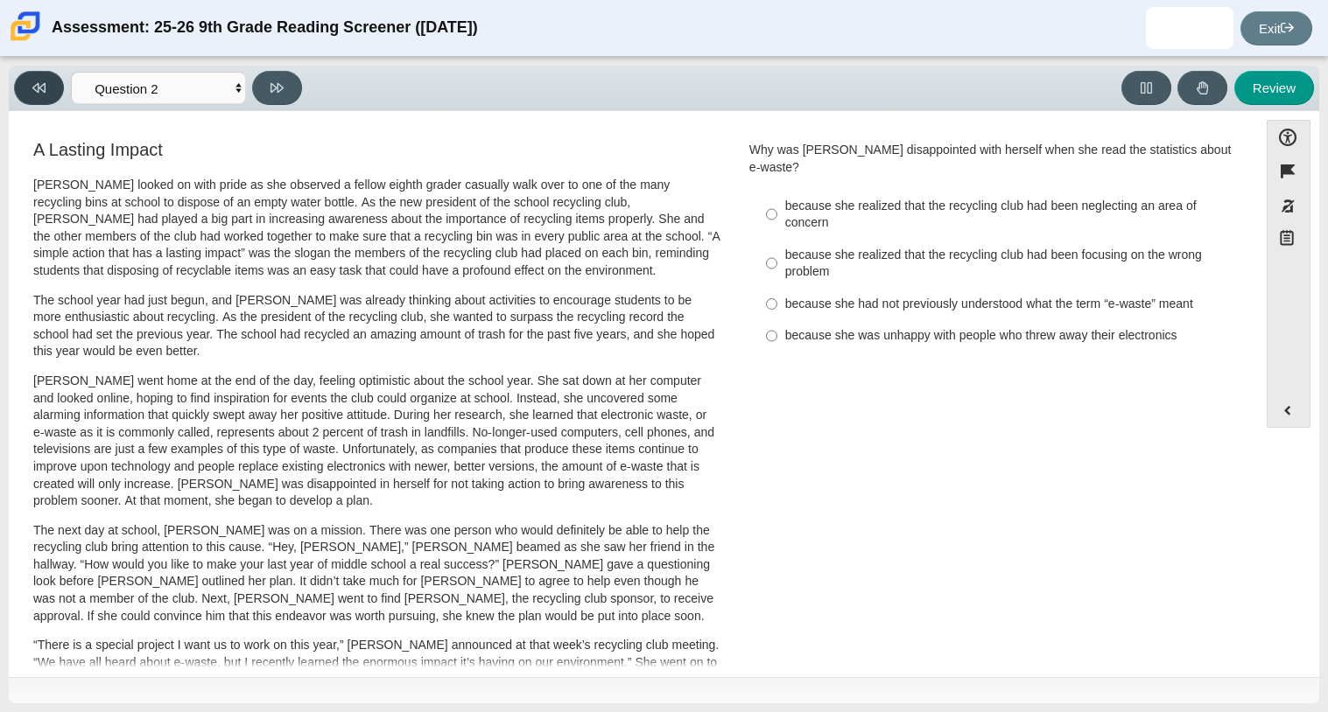
click at [58, 81] on button at bounding box center [39, 88] width 50 height 34
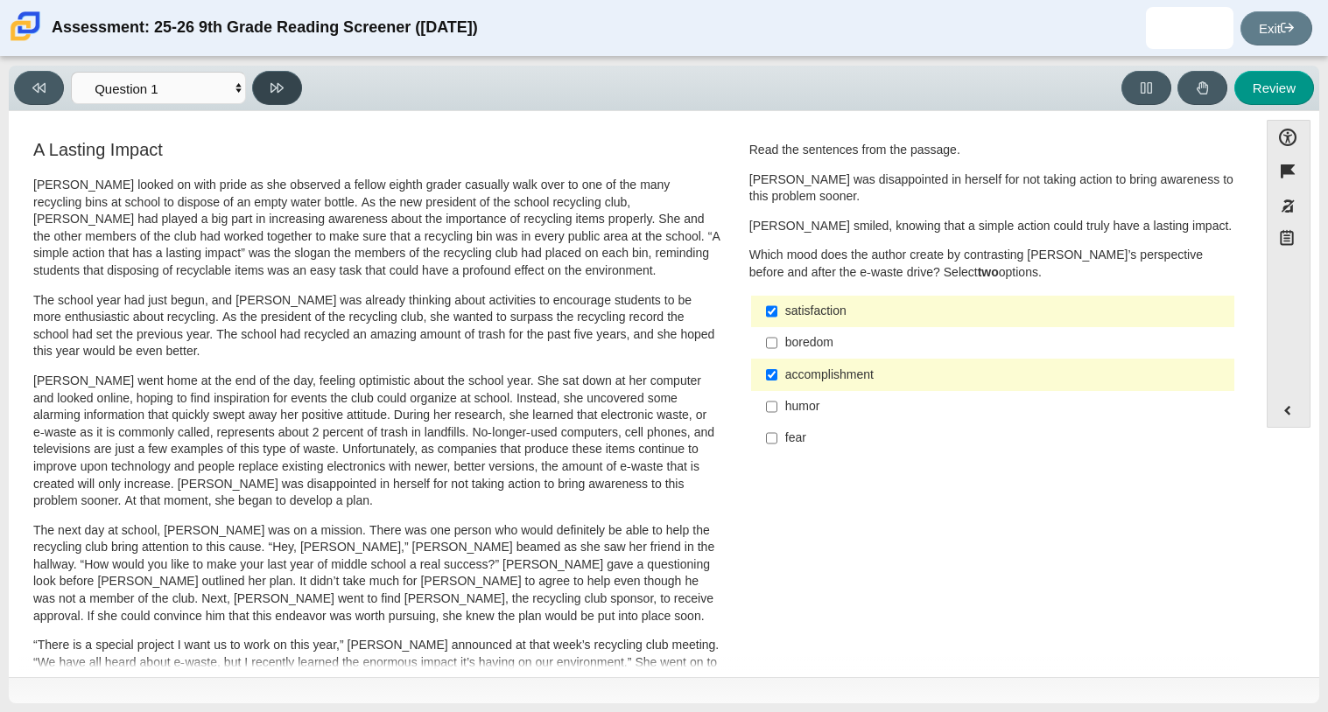
click at [283, 78] on button at bounding box center [277, 88] width 50 height 34
select select "0ff64528-ffd7-428d-b192-babfaadd44e8"
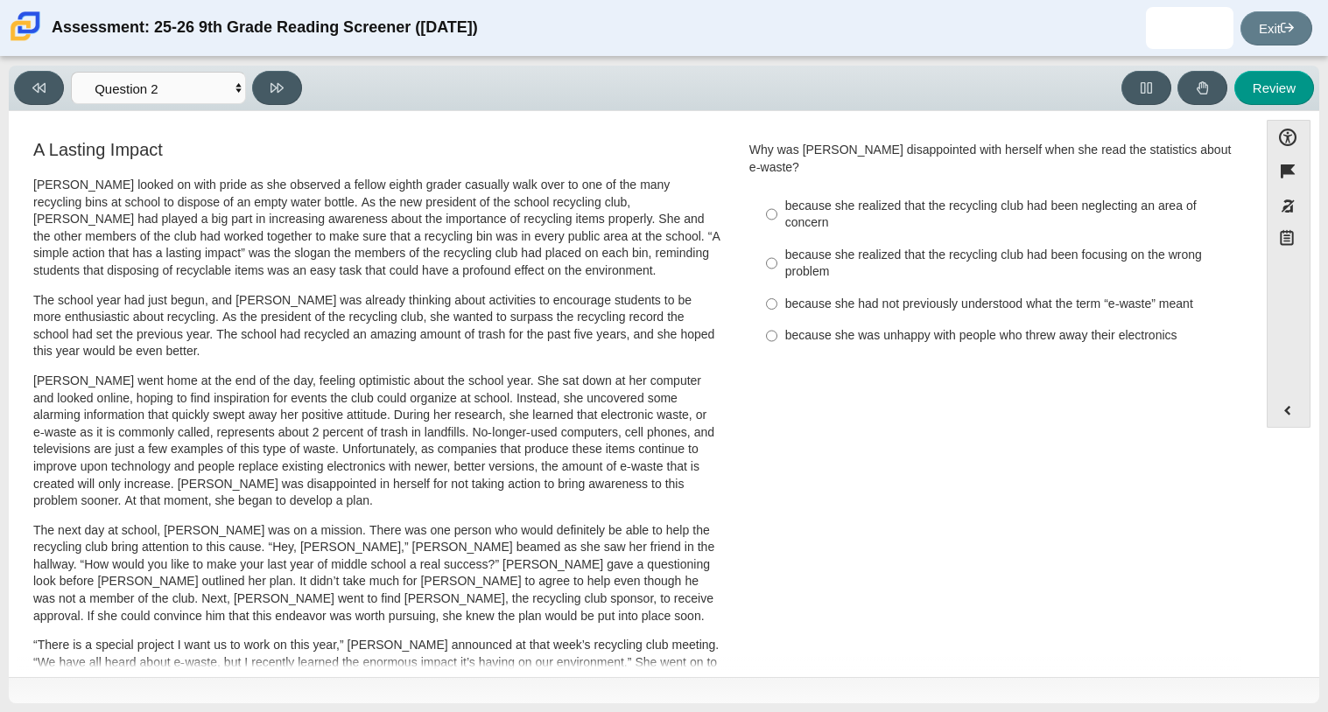
click at [808, 327] on div "because she was unhappy with people who threw away their electronics" at bounding box center [1006, 336] width 442 height 18
click at [777, 320] on input "because she was unhappy with people who threw away their electronics because sh…" at bounding box center [771, 336] width 11 height 32
radio input "true"
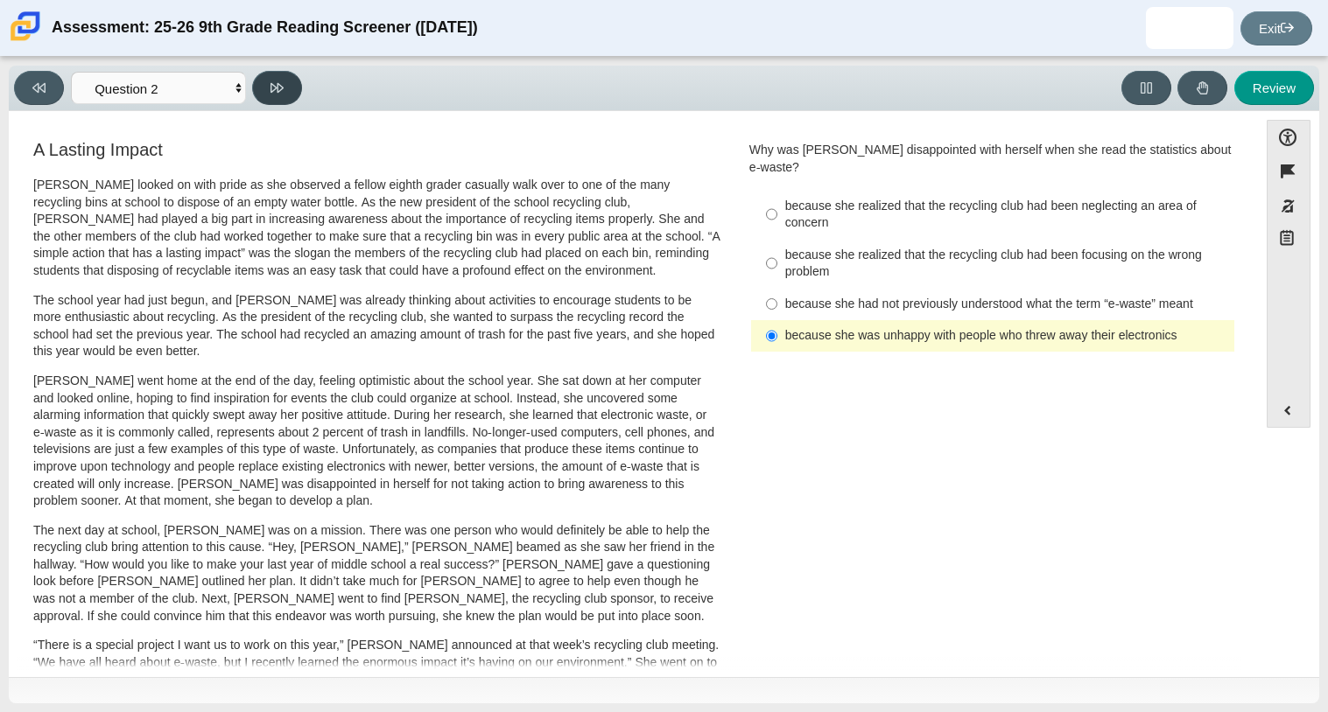
click at [263, 71] on button at bounding box center [277, 88] width 50 height 34
select select "7ce3d843-6974-4858-901c-1ff39630e843"
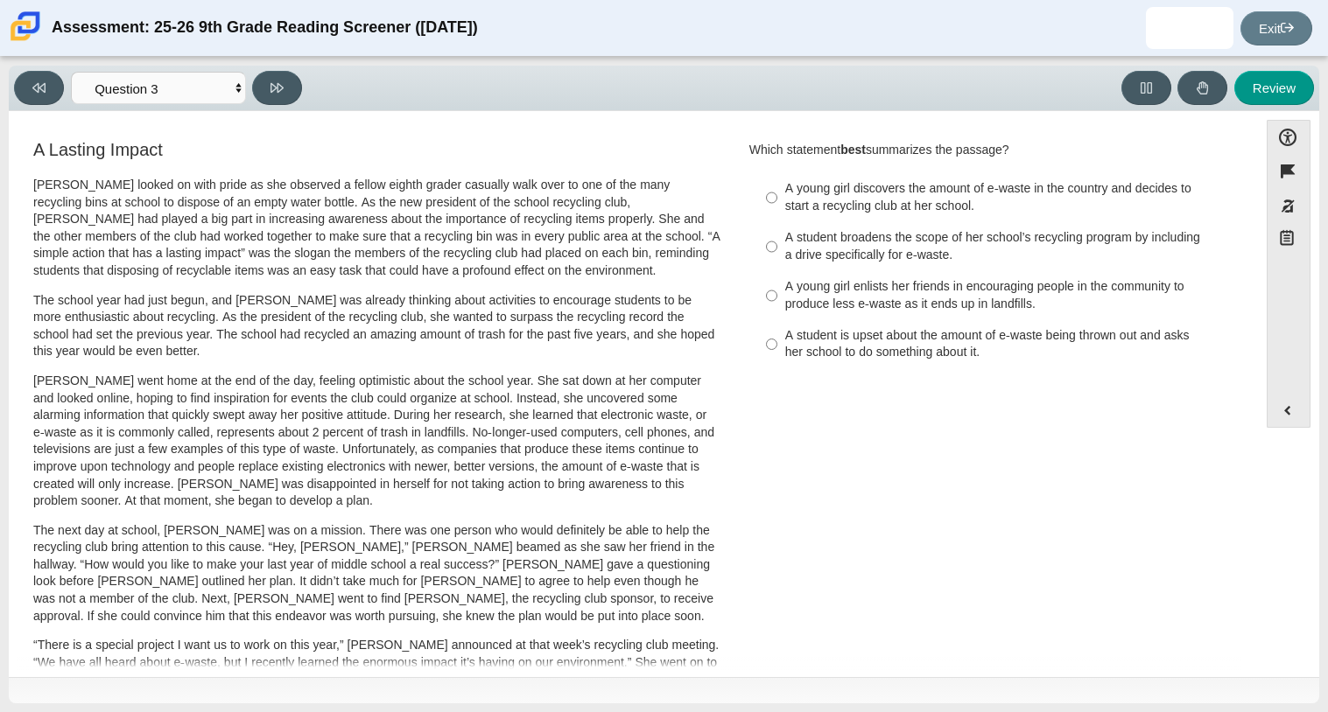
click at [754, 196] on label "A young girl discovers the amount of e-waste in the country and decides to star…" at bounding box center [994, 197] width 480 height 49
click at [766, 196] on input "A young girl discovers the amount of e-waste in the country and decides to star…" at bounding box center [771, 197] width 11 height 49
radio input "true"
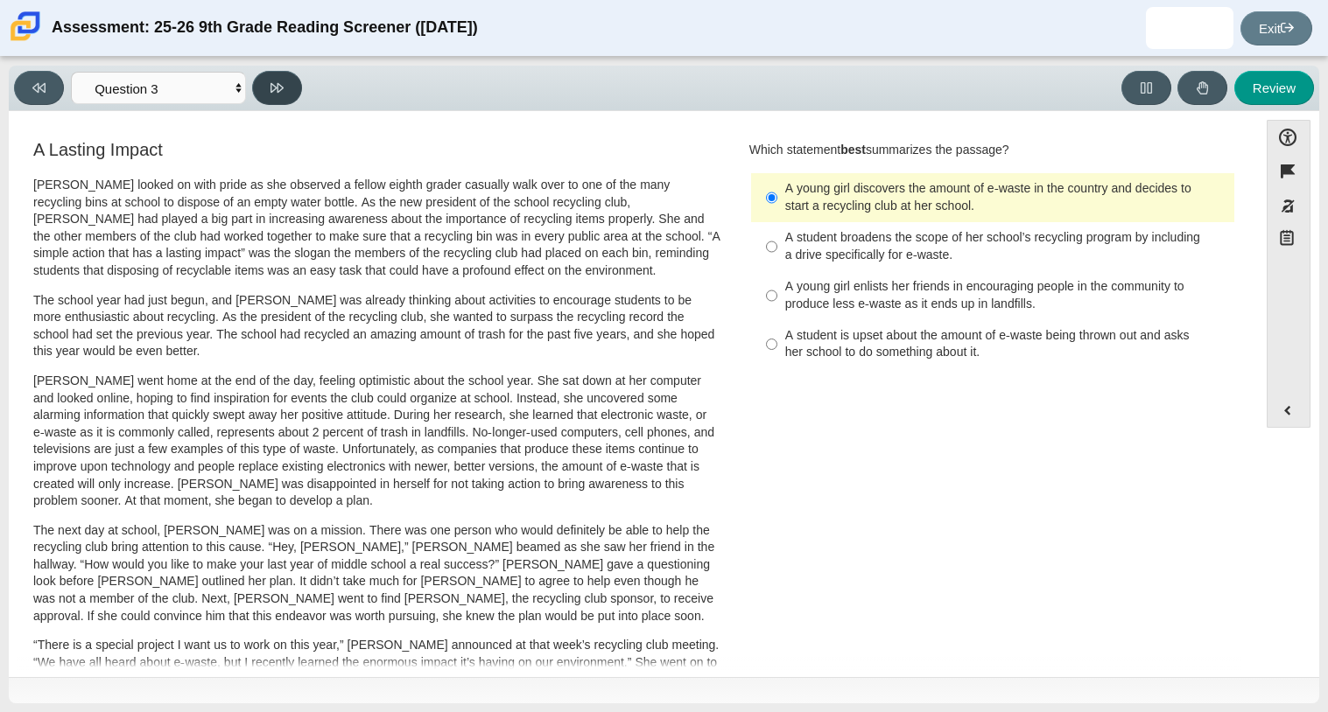
click at [283, 97] on button at bounding box center [277, 88] width 50 height 34
select select "ca9ea0f1-49c5-4bd1-83b0-472c18652b42"
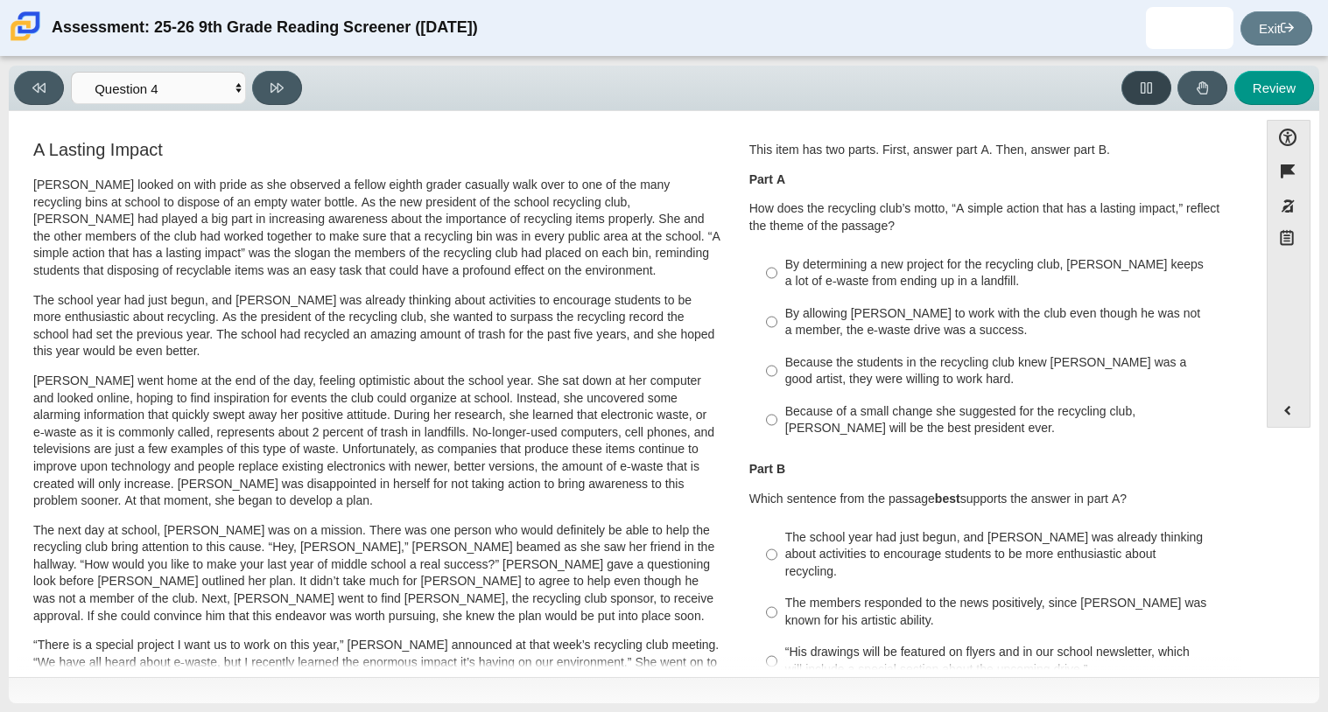
click at [1144, 91] on icon at bounding box center [1145, 87] width 11 height 11
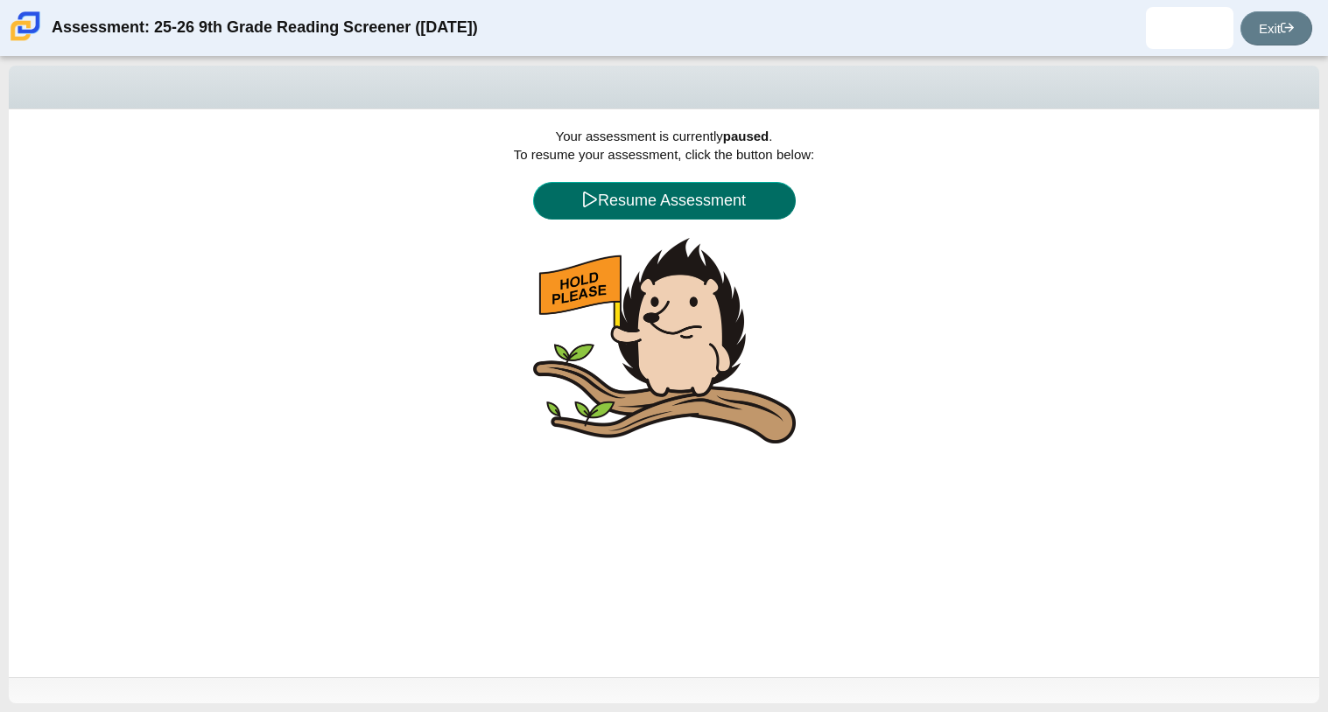
click at [707, 219] on button "Resume Assessment" at bounding box center [664, 201] width 263 height 38
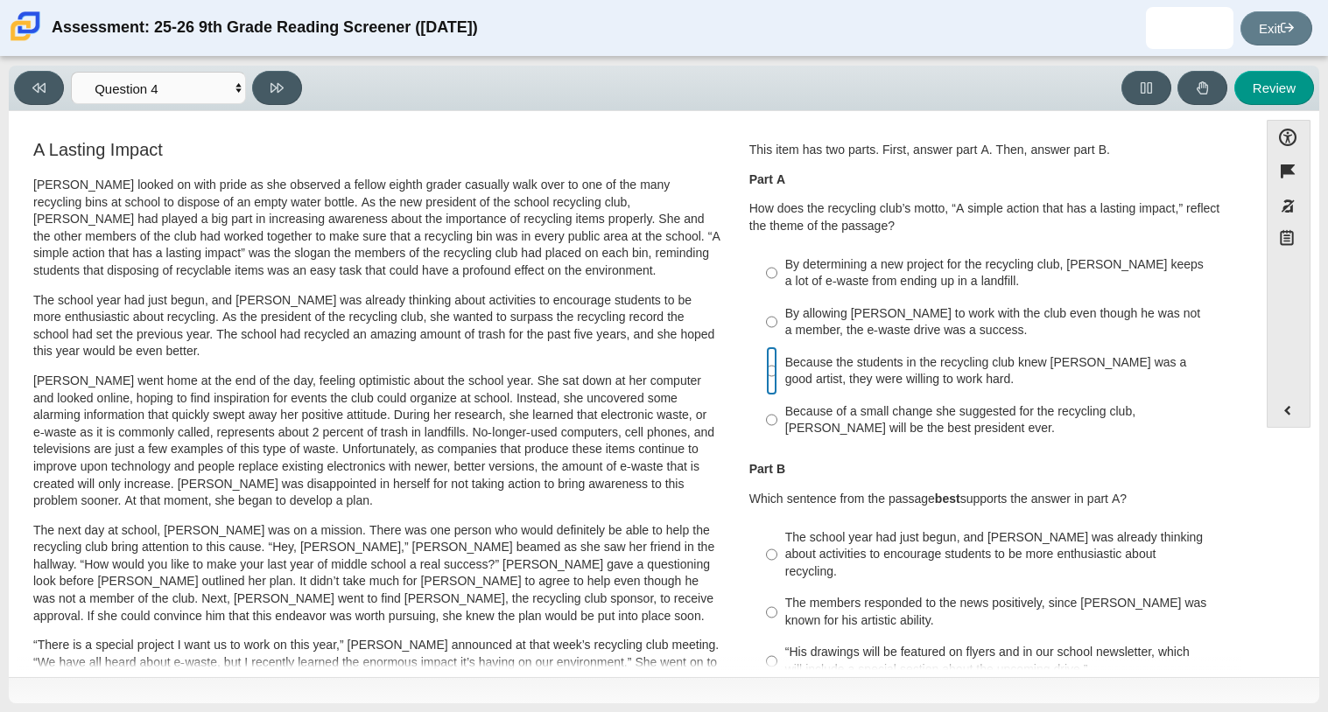
click at [766, 356] on input "Because the students in the recycling club knew Juan Carlos was a good artist, …" at bounding box center [771, 371] width 11 height 49
radio input "true"
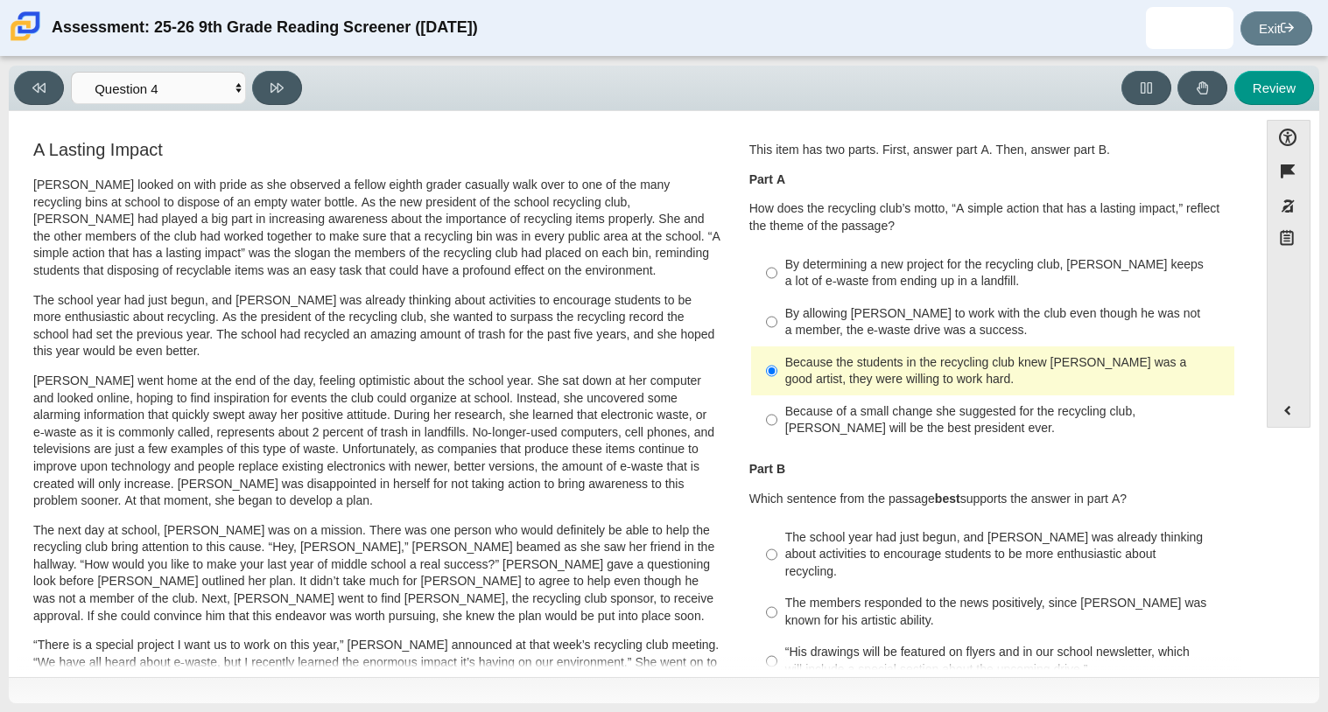
click at [804, 595] on div "The members responded to the news positively, since Juan Carlos was known for h…" at bounding box center [1006, 612] width 442 height 34
click at [777, 588] on input "The members responded to the news positively, since Juan Carlos was known for h…" at bounding box center [771, 612] width 11 height 49
radio input "true"
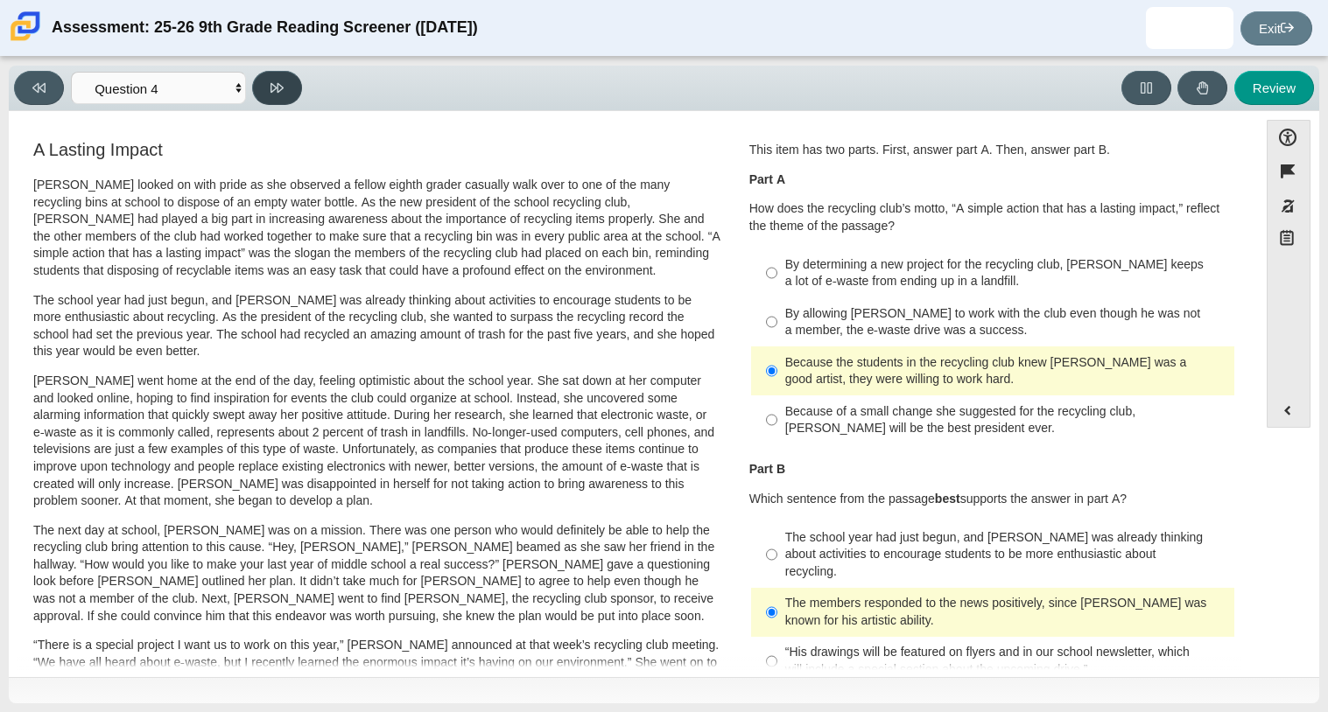
click at [287, 77] on button at bounding box center [277, 88] width 50 height 34
select select "e41f1a79-e29f-4095-8030-a53364015bed"
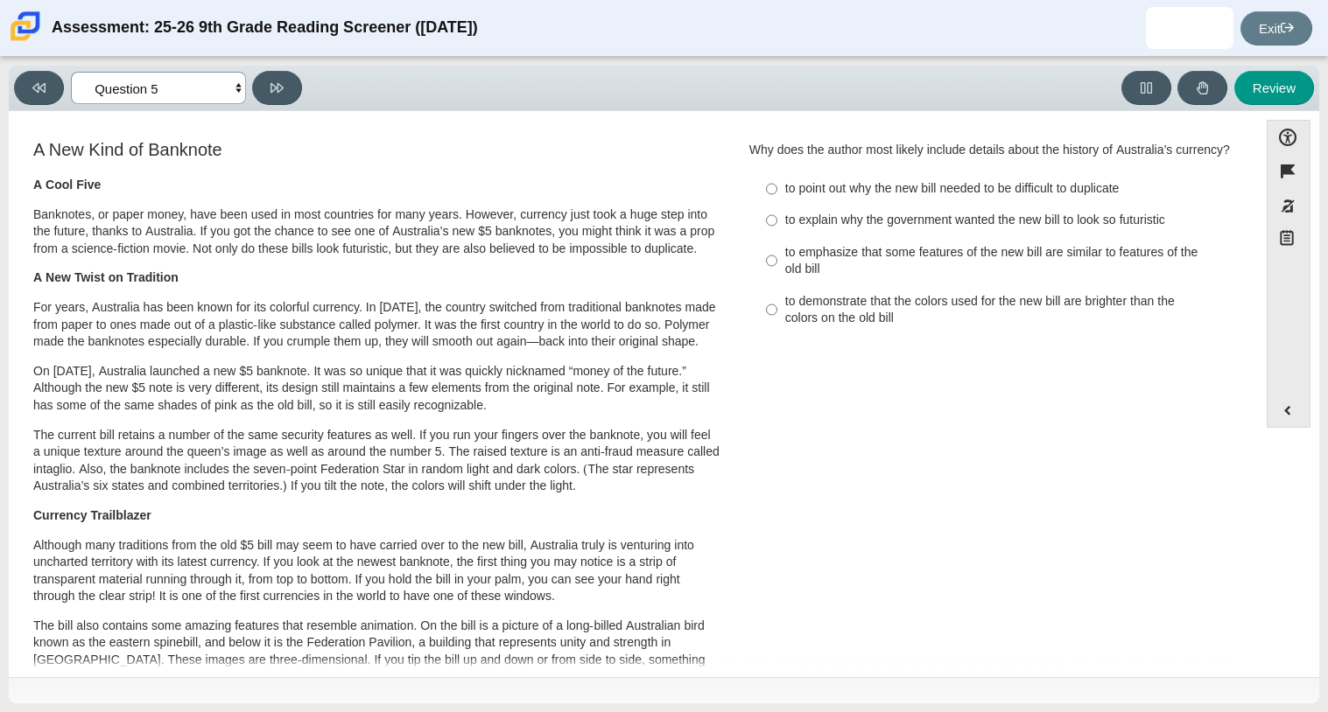
click at [203, 88] on select "Questions Question 1 Question 2 Question 3 Question 4 Question 5 Question 6 Que…" at bounding box center [158, 88] width 175 height 32
click at [203, 82] on select "Questions Question 1 Question 2 Question 3 Question 4 Question 5 Question 6 Que…" at bounding box center [158, 88] width 175 height 32
click at [1056, 198] on div "to point out why the new bill needed to be difficult to duplicate" at bounding box center [1006, 189] width 442 height 18
click at [777, 205] on input "to point out why the new bill needed to be difficult to duplicate to point out …" at bounding box center [771, 189] width 11 height 32
radio input "true"
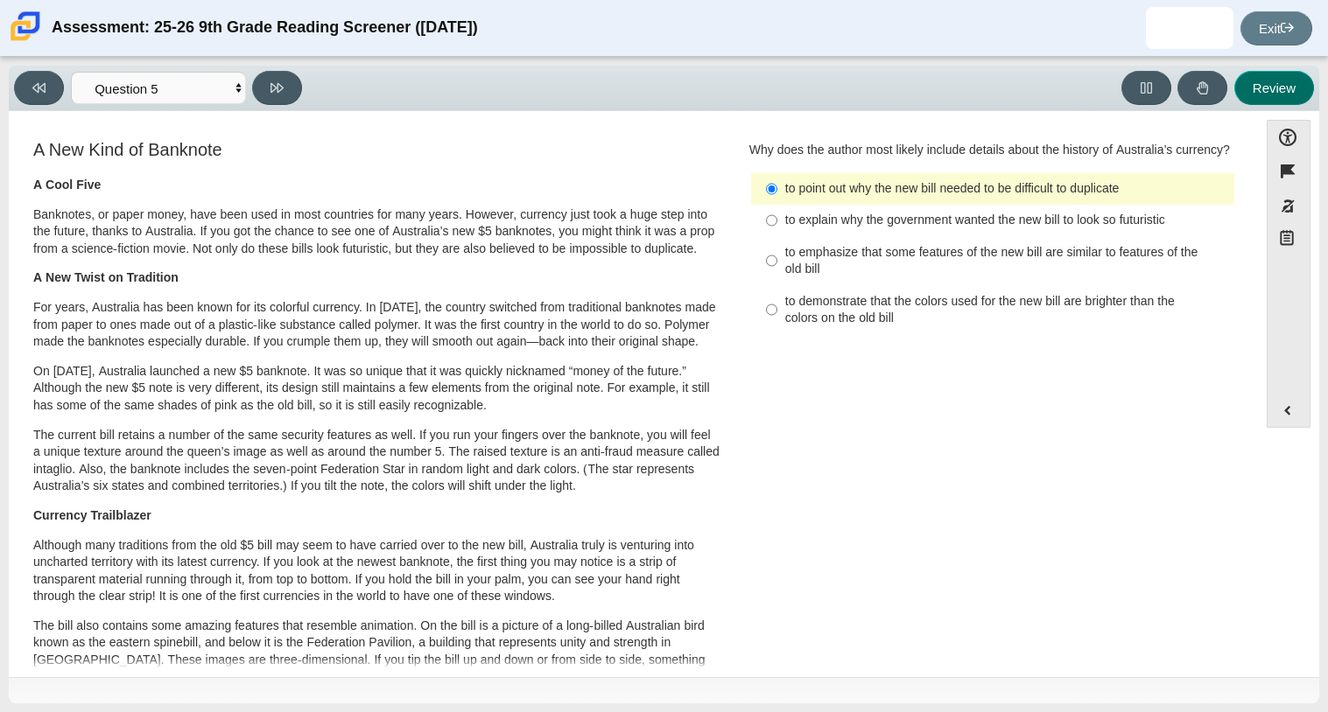
click at [1292, 88] on button "Review" at bounding box center [1274, 88] width 80 height 34
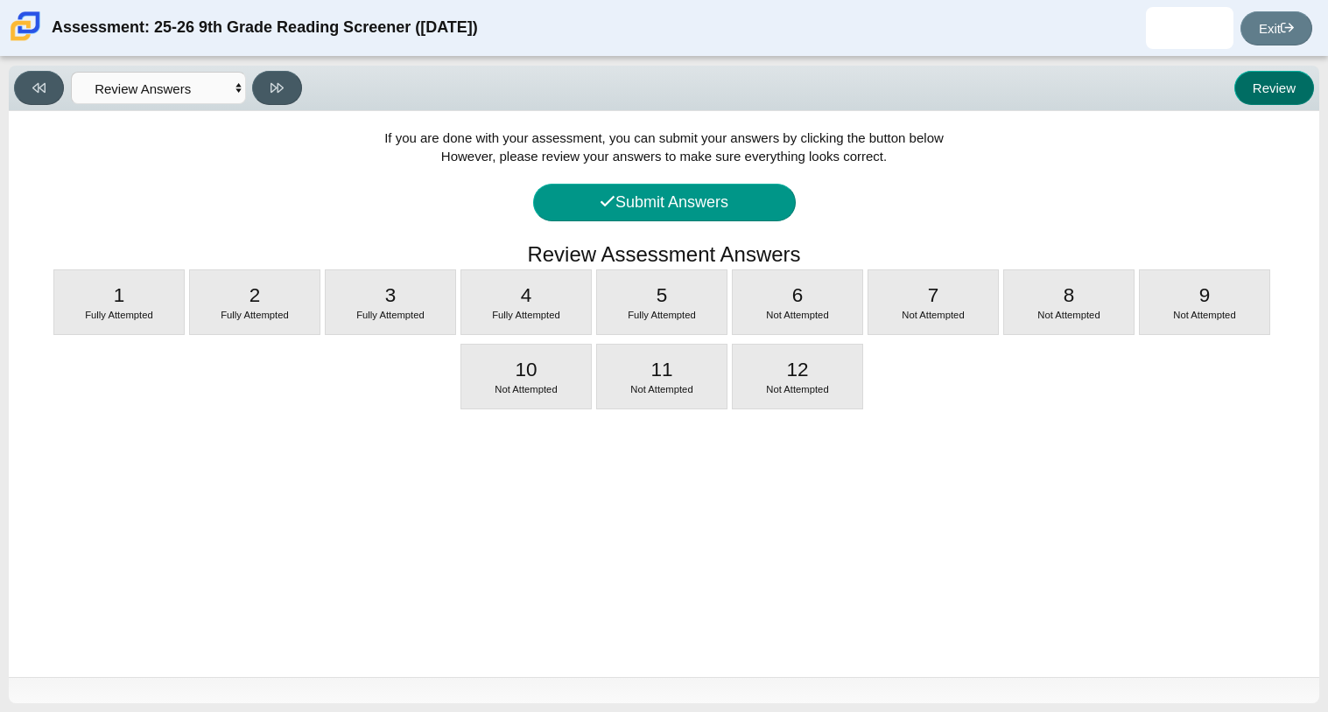
click at [1286, 90] on button "Review" at bounding box center [1274, 88] width 80 height 34
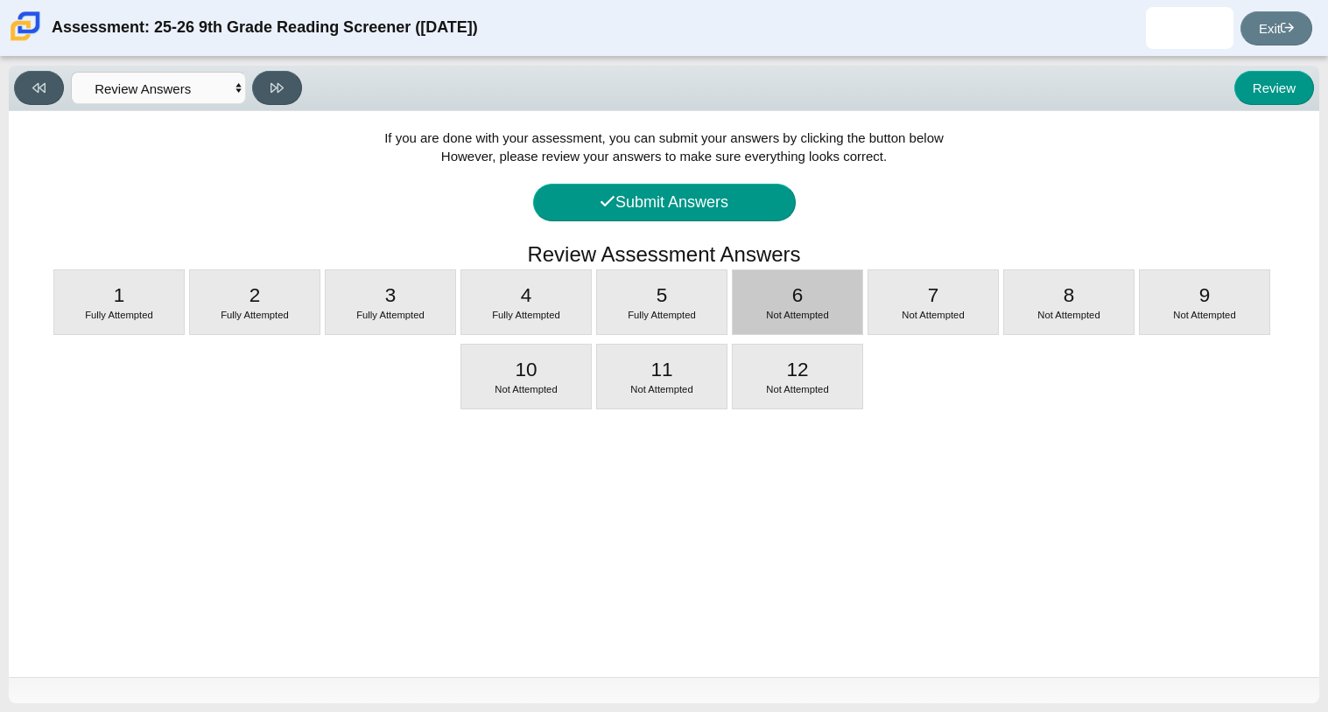
click at [832, 299] on div "6 Not Attempted" at bounding box center [798, 302] width 130 height 64
select select "69146e31-7b3d-4a3e-9ce6-f30c24342ae0"
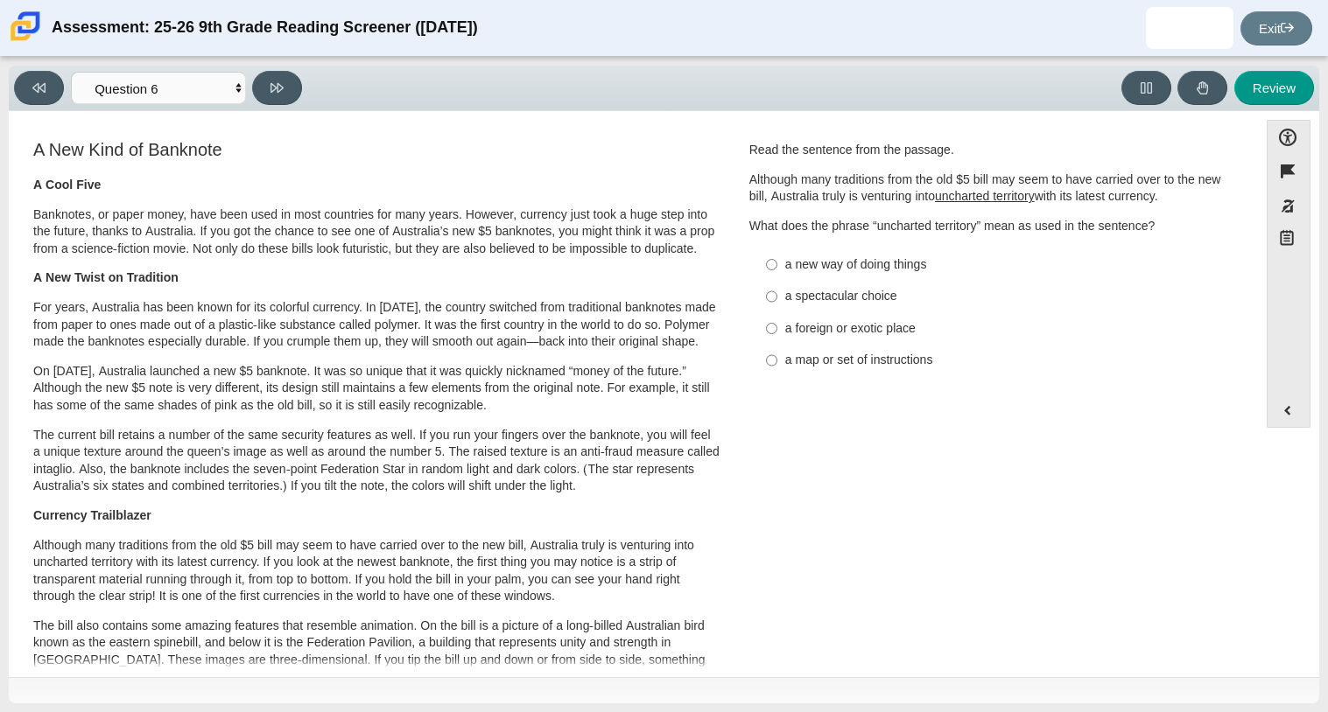
click at [838, 278] on label "a new way of doing things a new way of doing things" at bounding box center [994, 265] width 480 height 32
click at [777, 278] on input "a new way of doing things a new way of doing things" at bounding box center [771, 265] width 11 height 32
radio input "true"
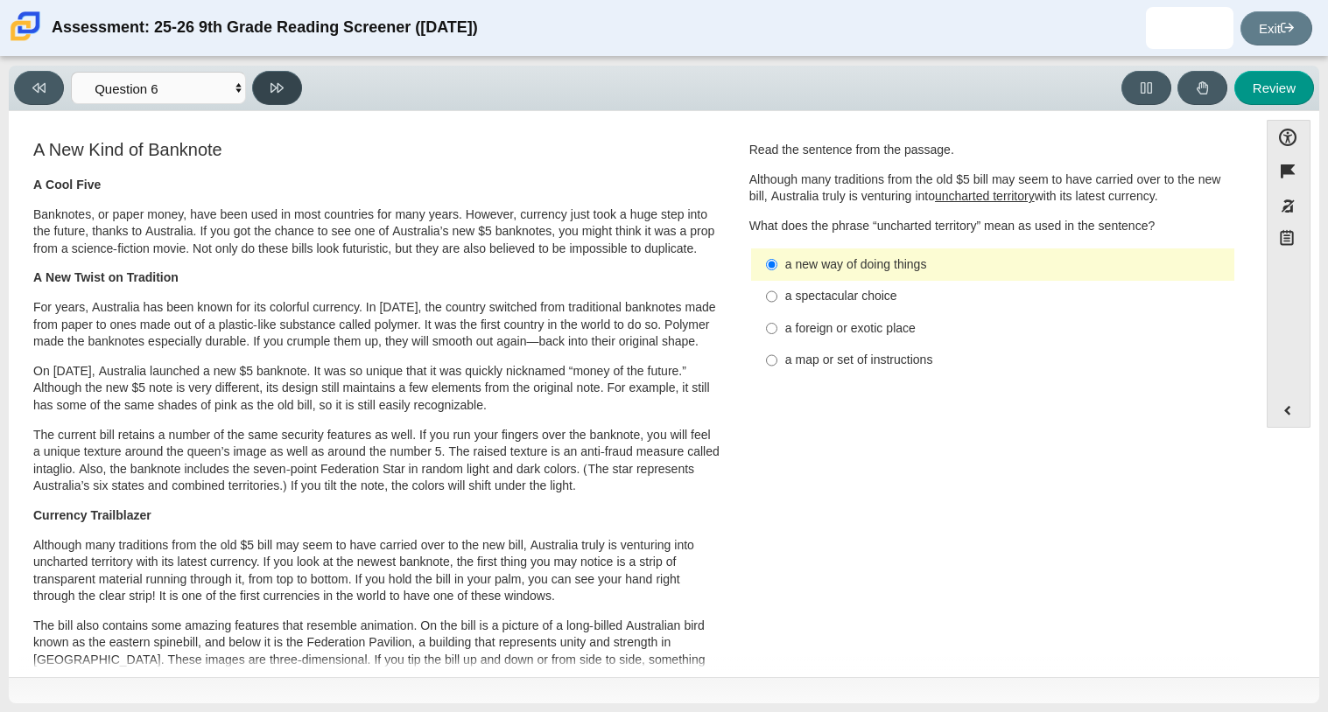
click at [280, 73] on button at bounding box center [277, 88] width 50 height 34
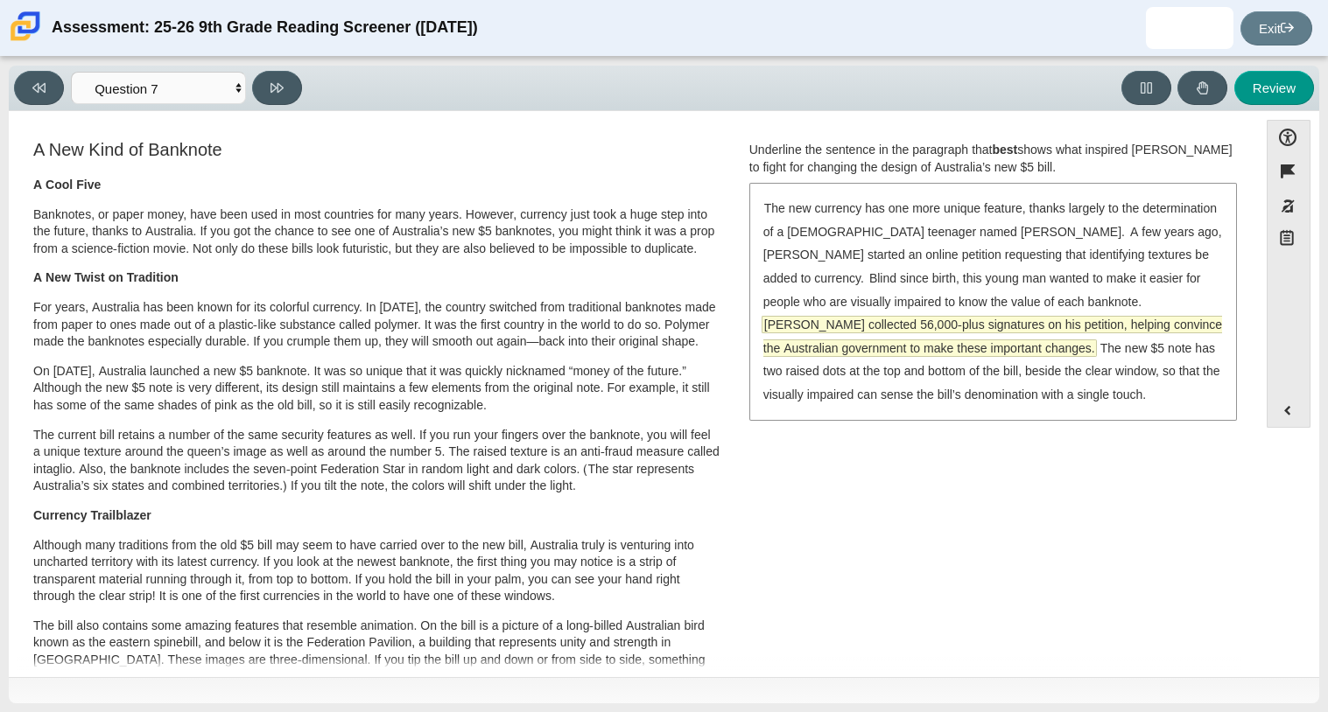
click at [1069, 323] on span "McLeod collected 56,000-plus signatures on his petition, helping convince the A…" at bounding box center [992, 336] width 459 height 39
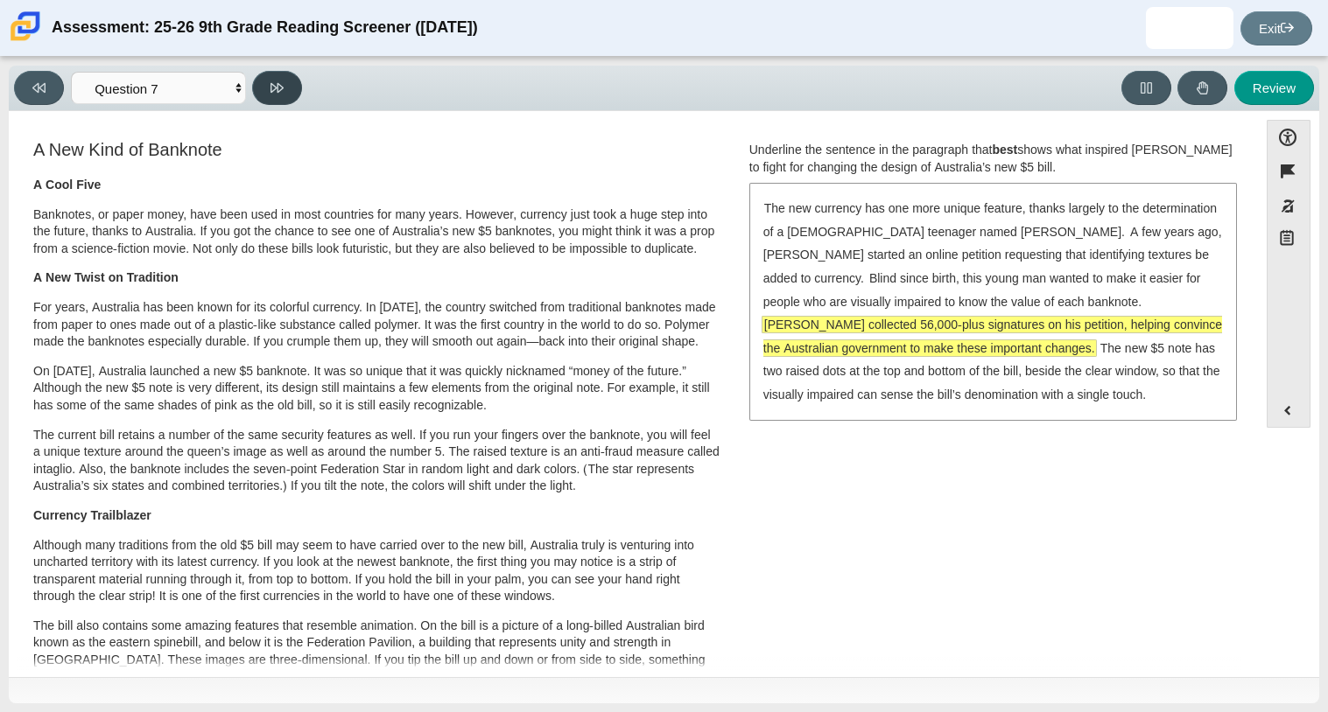
click at [278, 85] on icon at bounding box center [276, 87] width 13 height 13
select select "ea8338c2-a6a3-418e-a305-2b963b54a290"
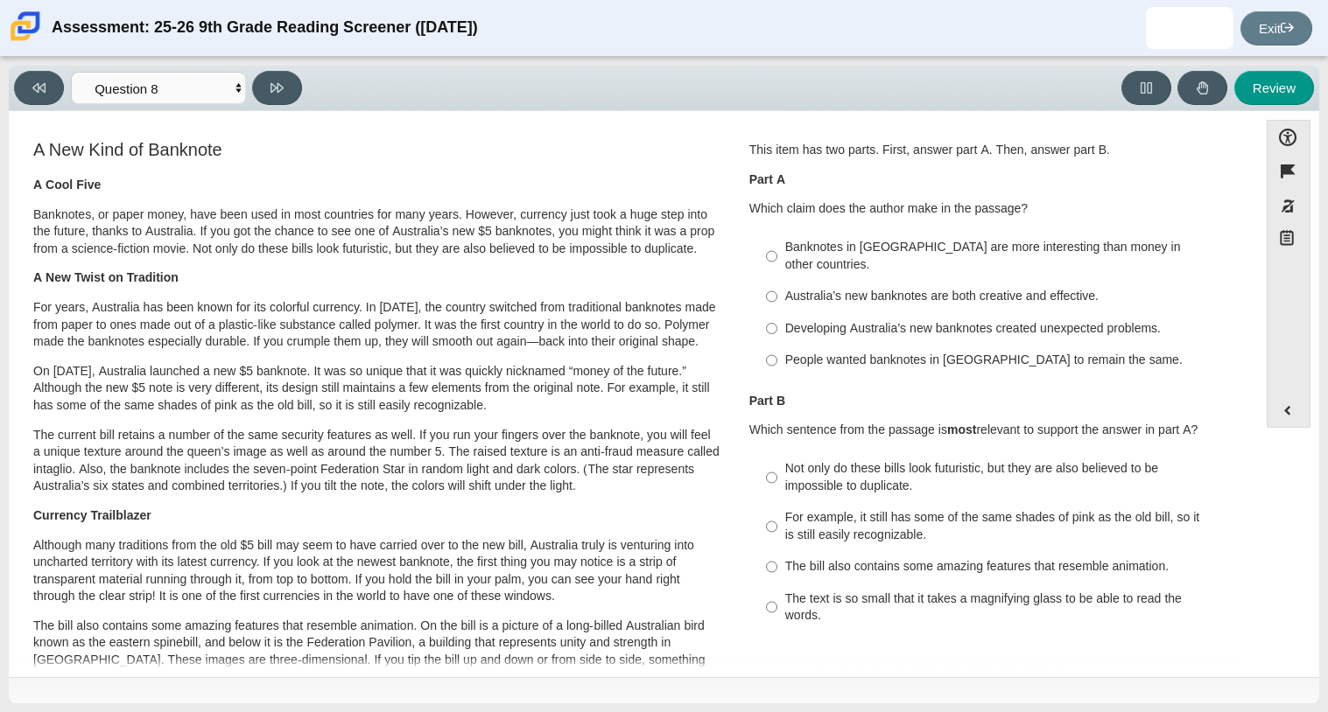
click at [818, 320] on div "Developing Australia’s new banknotes created unexpected problems." at bounding box center [1006, 329] width 442 height 18
click at [777, 312] on input "Developing Australia’s new banknotes created unexpected problems. Developing Au…" at bounding box center [771, 328] width 11 height 32
radio input "true"
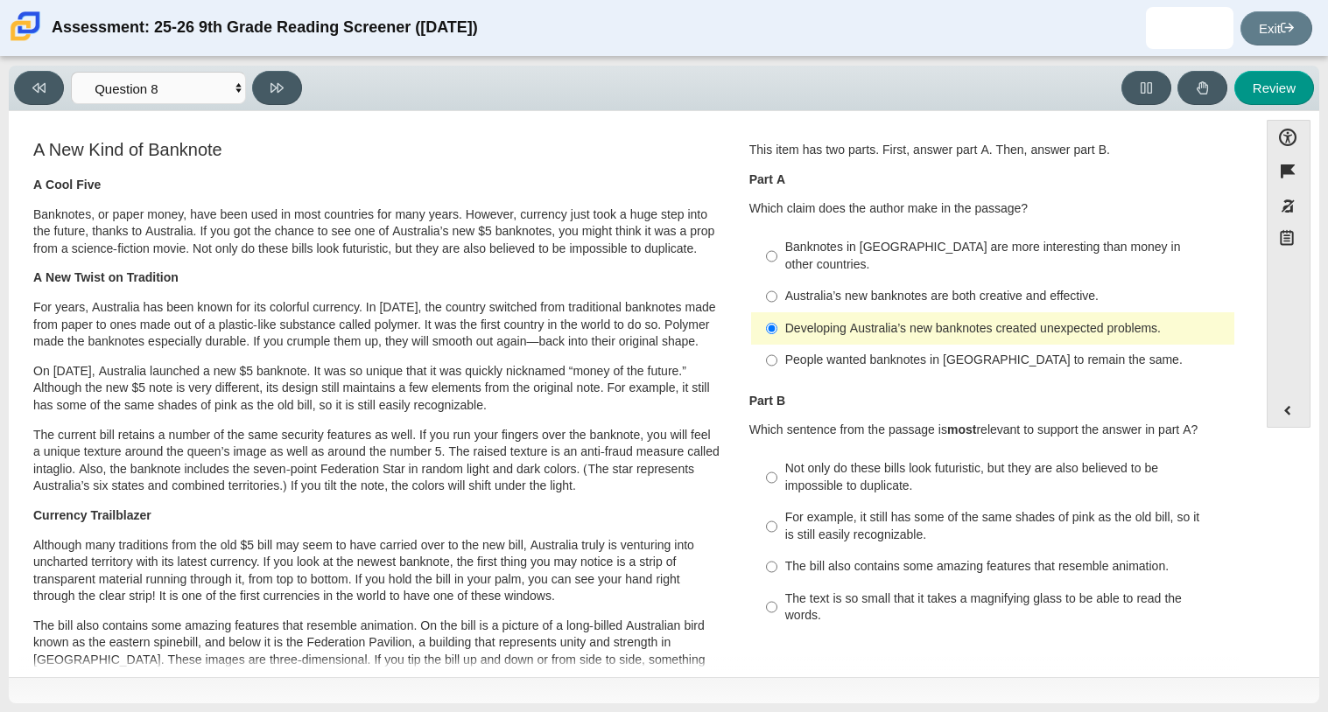
click at [837, 522] on div "For example, it still has some of the same shades of pink as the old bill, so i…" at bounding box center [1006, 526] width 442 height 34
click at [777, 522] on input "For example, it still has some of the same shades of pink as the old bill, so i…" at bounding box center [771, 526] width 11 height 49
radio input "true"
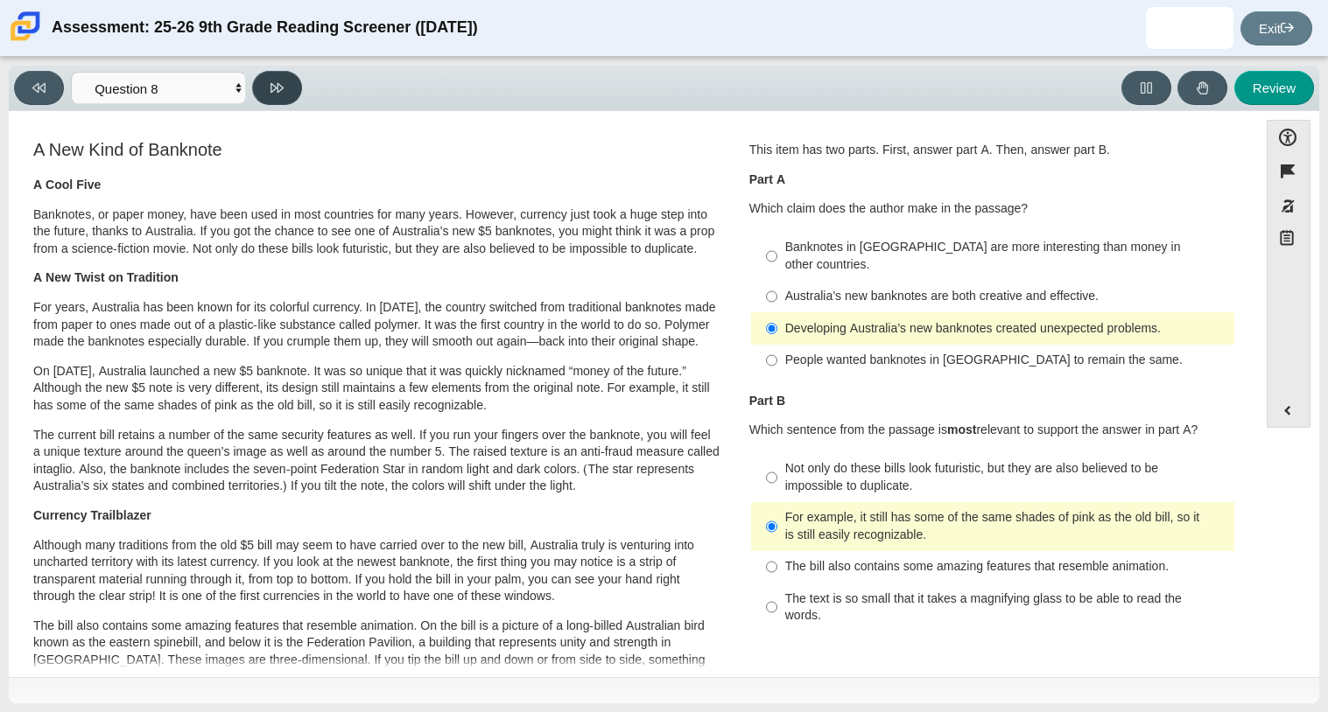
click at [286, 92] on button at bounding box center [277, 88] width 50 height 34
select select "89f058d6-b15c-4ef5-a4b3-fdaffb8868b6"
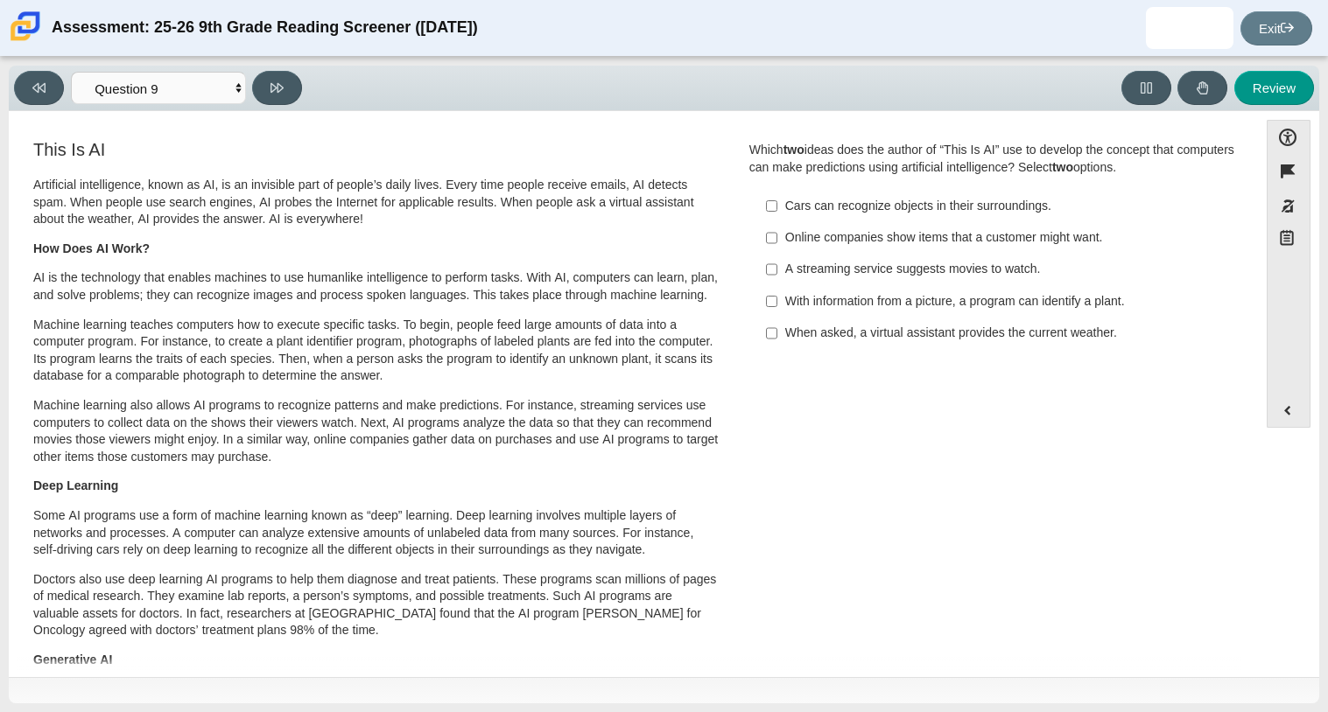
click at [454, 267] on div "Artificial intelligence, known as AI, is an invisible part of people’s daily li…" at bounding box center [376, 478] width 687 height 603
click at [854, 244] on div "Online companies show items that a customer might want." at bounding box center [1006, 238] width 442 height 18
click at [777, 244] on input "Online companies show items that a customer might want. Online companies show i…" at bounding box center [771, 238] width 11 height 32
checkbox input "true"
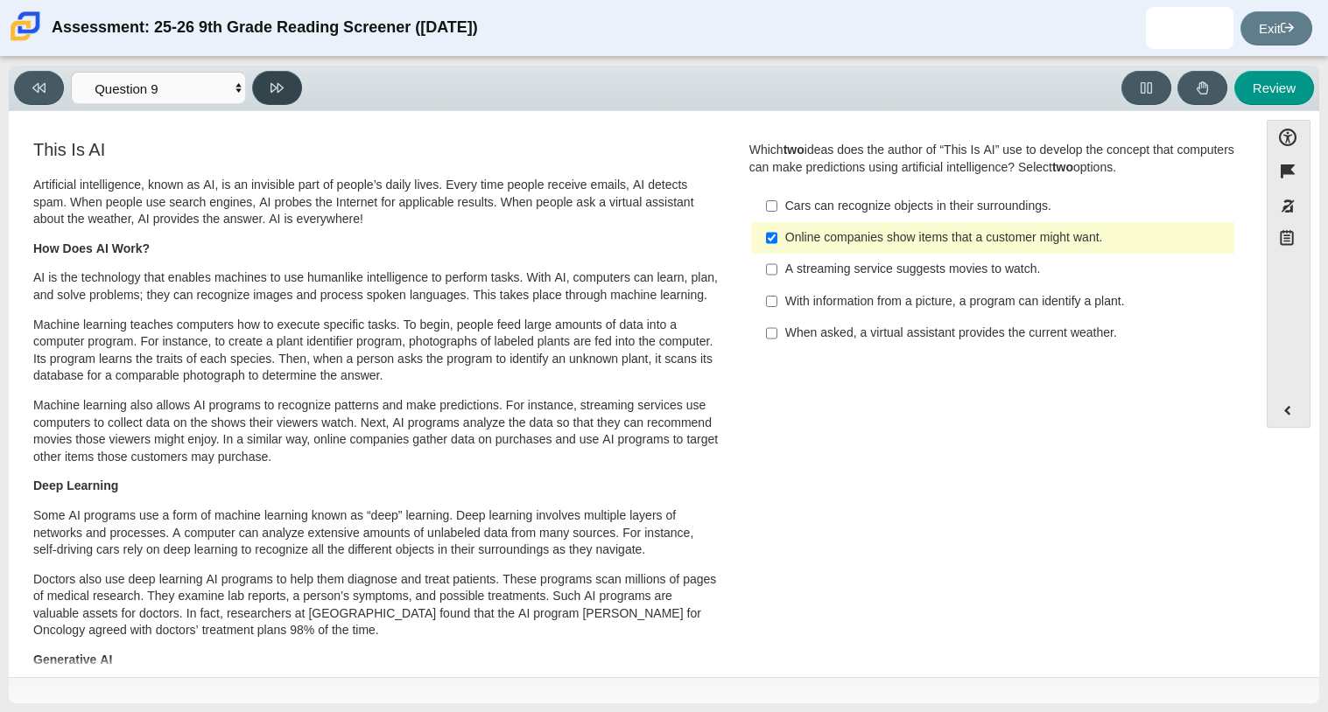
click at [274, 74] on button at bounding box center [277, 88] width 50 height 34
select select "cdf3c14e-a918-44d1-9b63-3db0fa81641e"
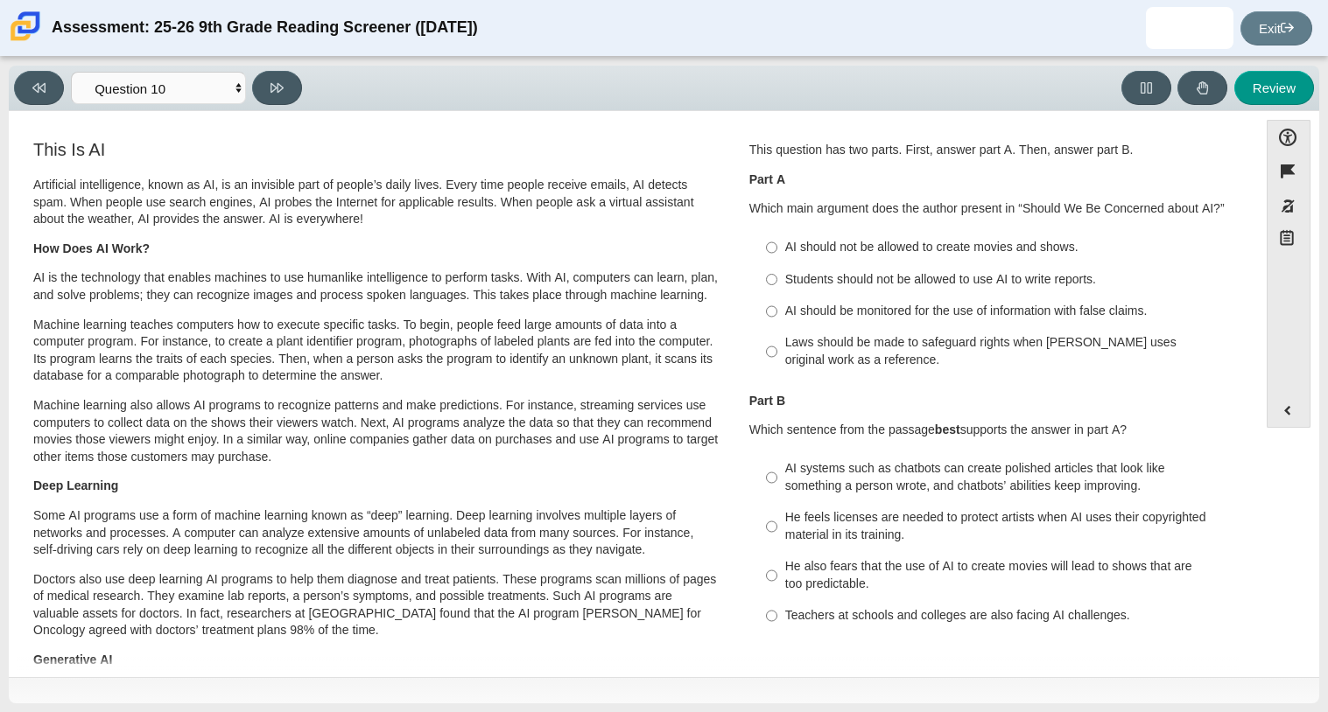
click at [382, 249] on p "How Does AI Work?" at bounding box center [376, 250] width 687 height 18
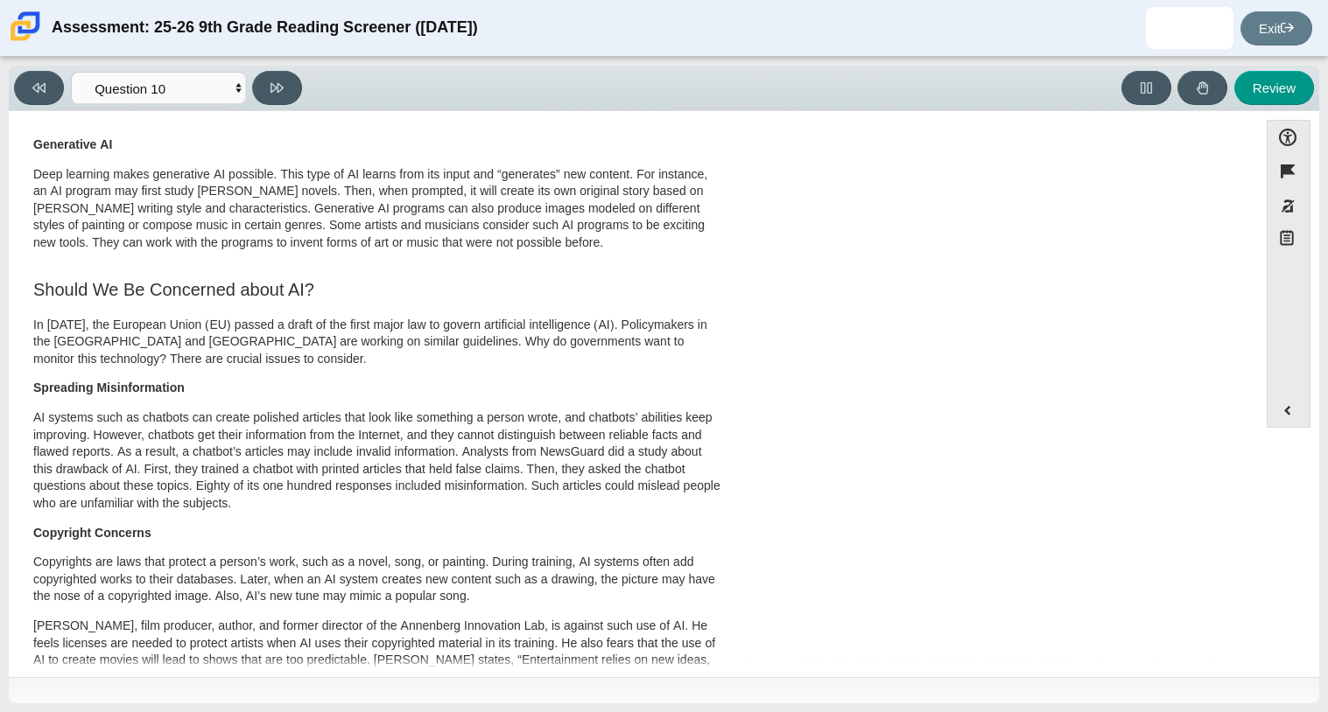
scroll to position [524, 0]
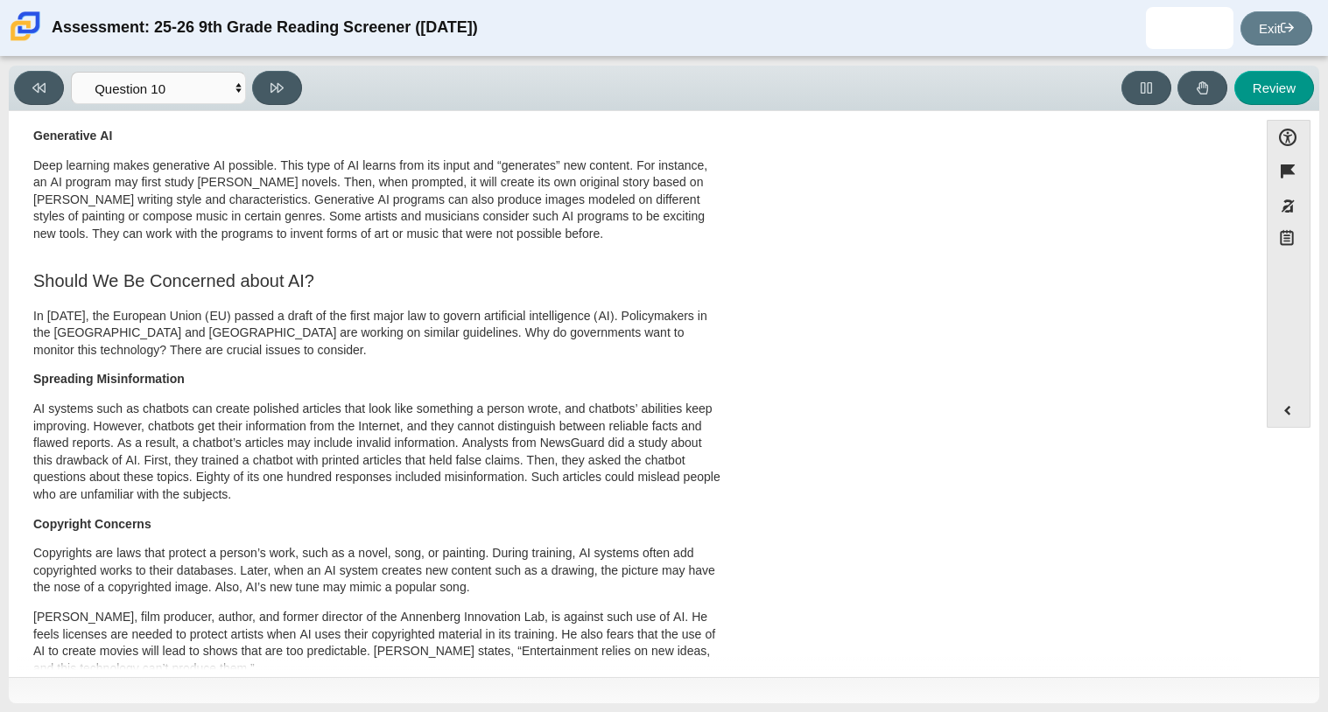
click at [450, 200] on p "Deep learning makes generative AI possible. This type of AI learns from its inp…" at bounding box center [376, 201] width 687 height 86
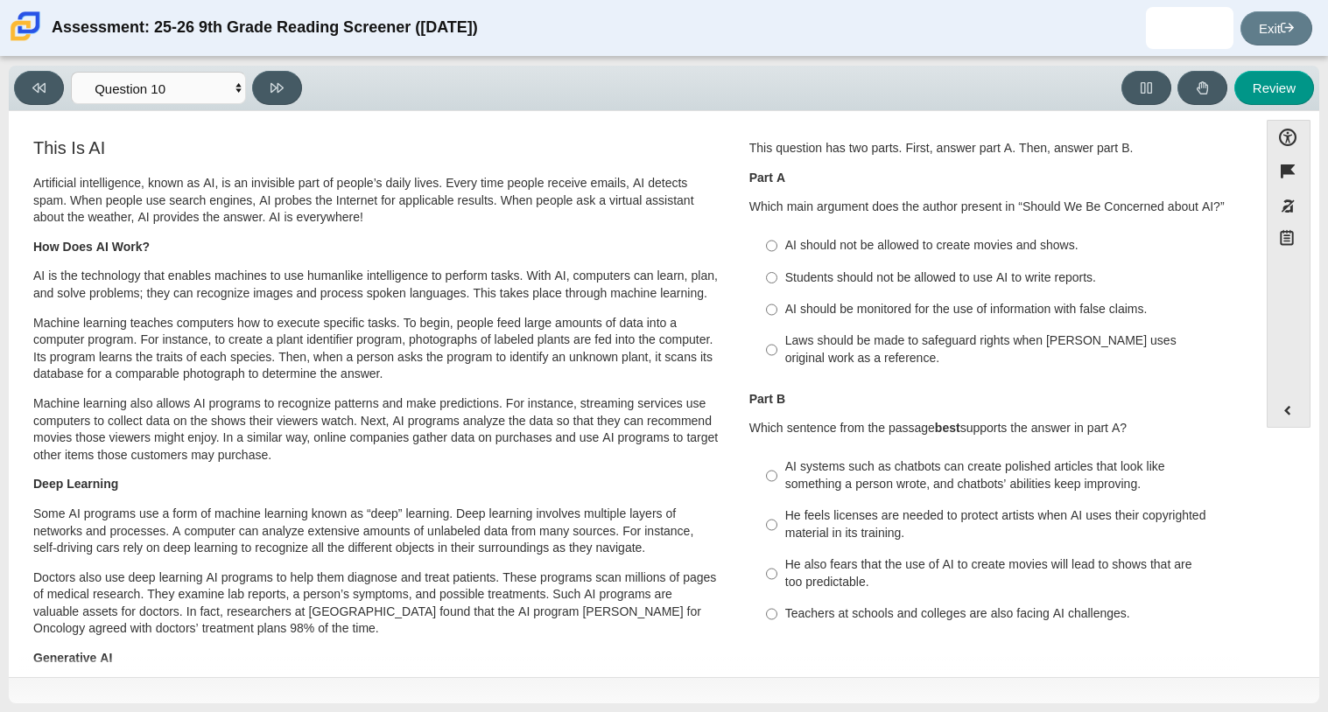
scroll to position [0, 0]
click at [766, 301] on input "AI should be monitored for the use of information with false claims. AI should …" at bounding box center [771, 312] width 11 height 32
radio input "true"
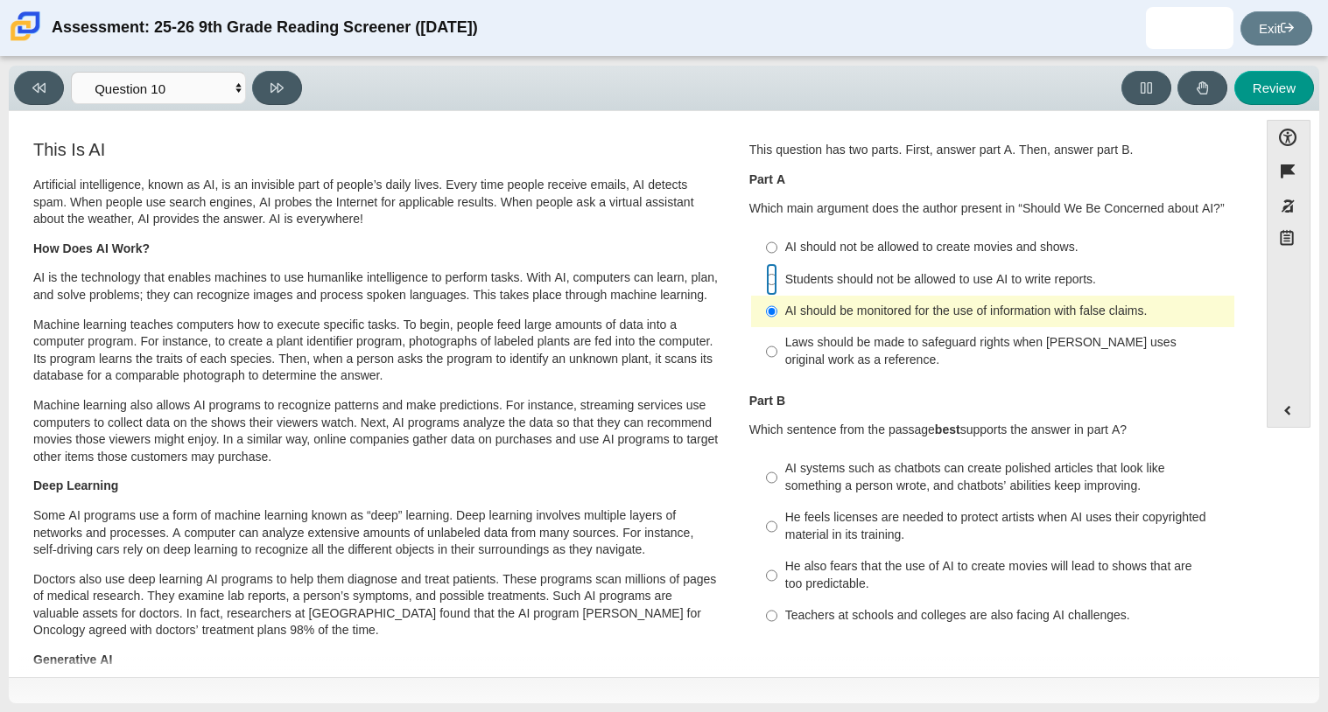
click at [766, 284] on input "Students should not be allowed to use AI to write reports. Students should not …" at bounding box center [771, 279] width 11 height 32
radio input "true"
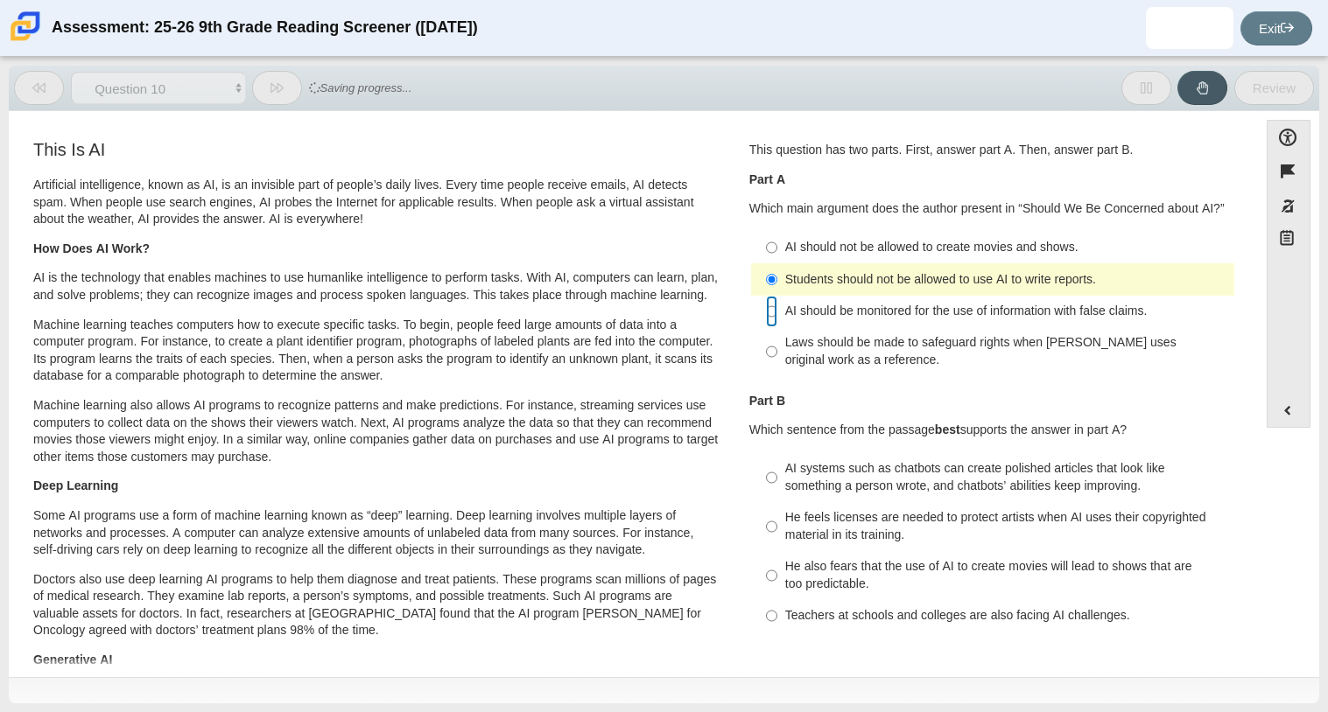
click at [766, 301] on input "AI should be monitored for the use of information with false claims. AI should …" at bounding box center [771, 312] width 11 height 32
radio input "true"
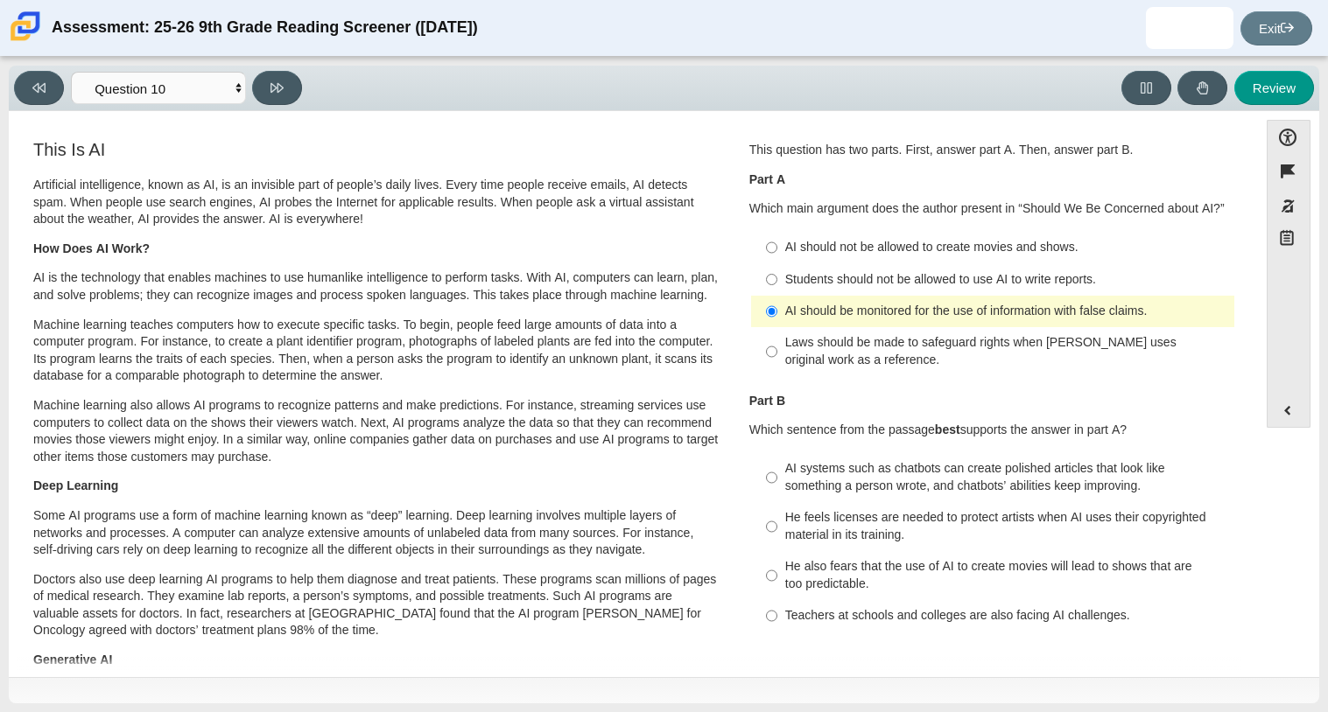
click at [903, 483] on div "AI systems such as chatbots can create polished articles that look like somethi…" at bounding box center [1006, 477] width 442 height 34
click at [777, 483] on input "AI systems such as chatbots can create polished articles that look like somethi…" at bounding box center [771, 477] width 11 height 49
radio input "true"
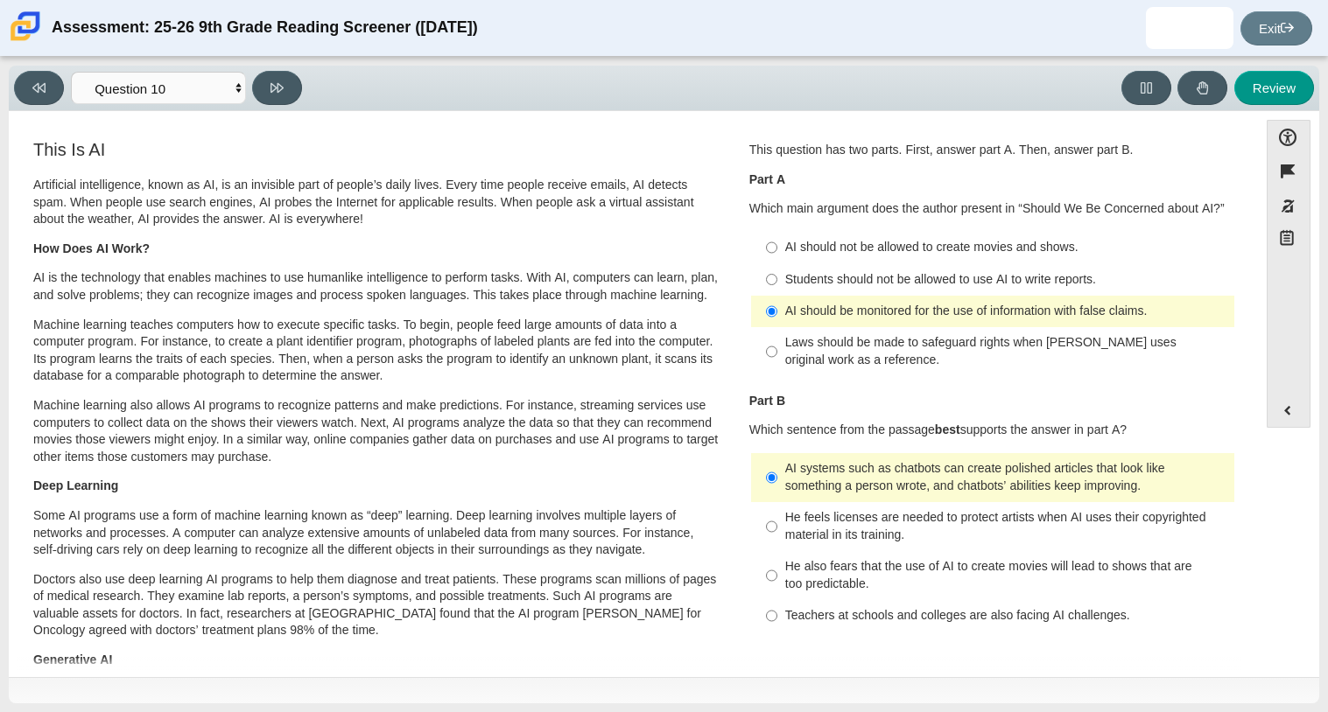
click at [873, 272] on div "Students should not be allowed to use AI to write reports." at bounding box center [1006, 280] width 442 height 18
click at [777, 272] on input "Students should not be allowed to use AI to write reports. Students should not …" at bounding box center [771, 279] width 11 height 32
radio input "true"
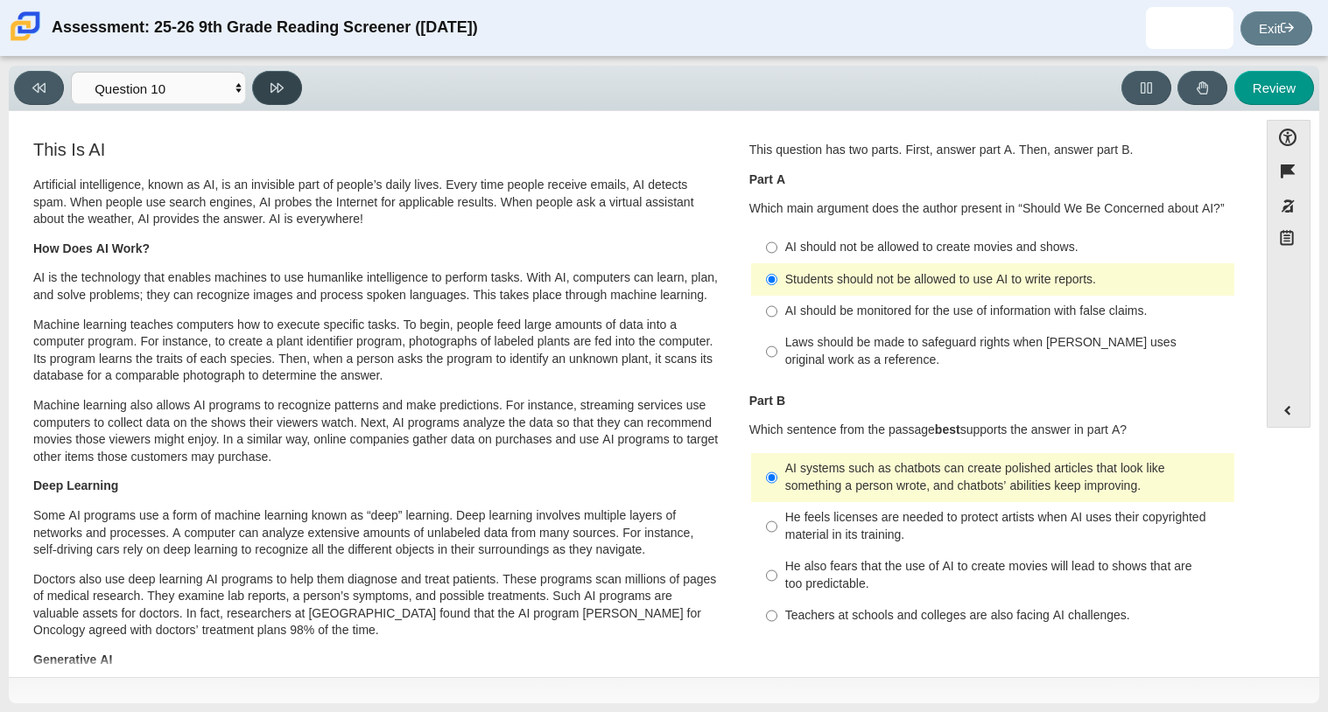
click at [293, 74] on button at bounding box center [277, 88] width 50 height 34
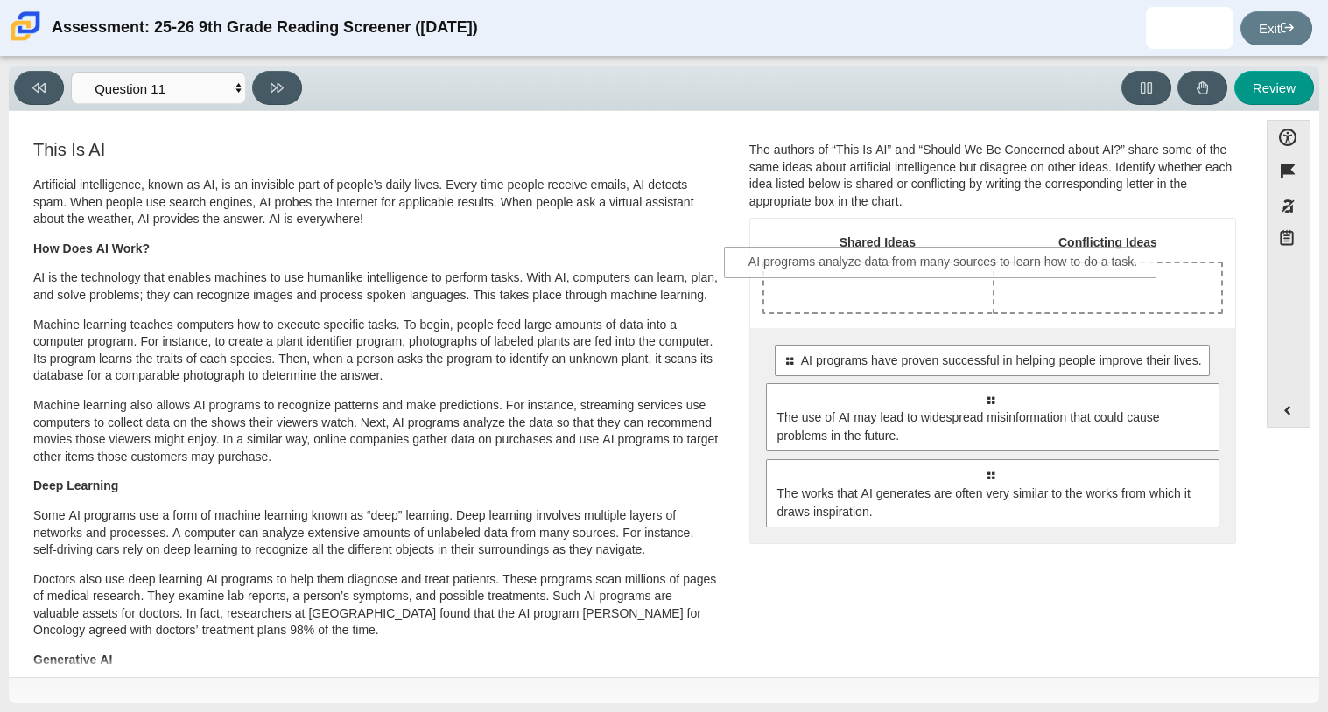
drag, startPoint x: 845, startPoint y: 389, endPoint x: 799, endPoint y: 251, distance: 144.7
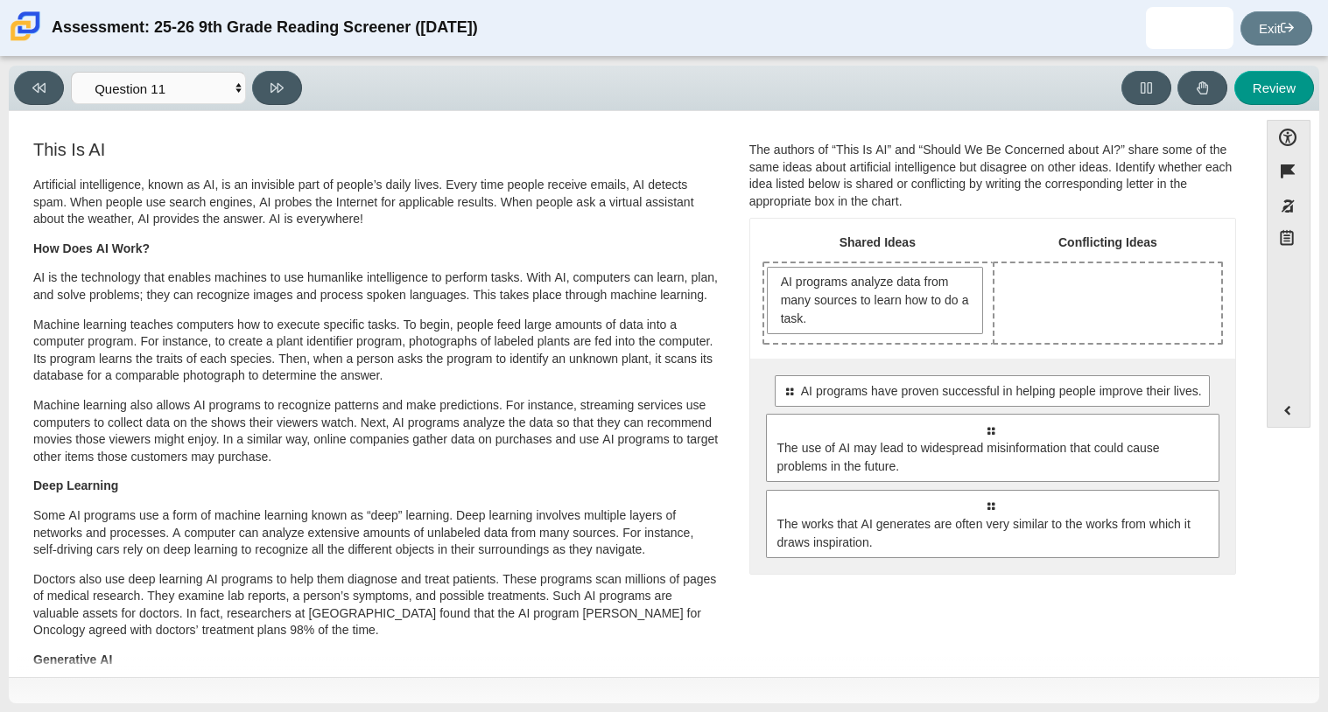
click at [921, 487] on div "Select to move response to a response input area. AI programs have proven succe…" at bounding box center [992, 466] width 485 height 215
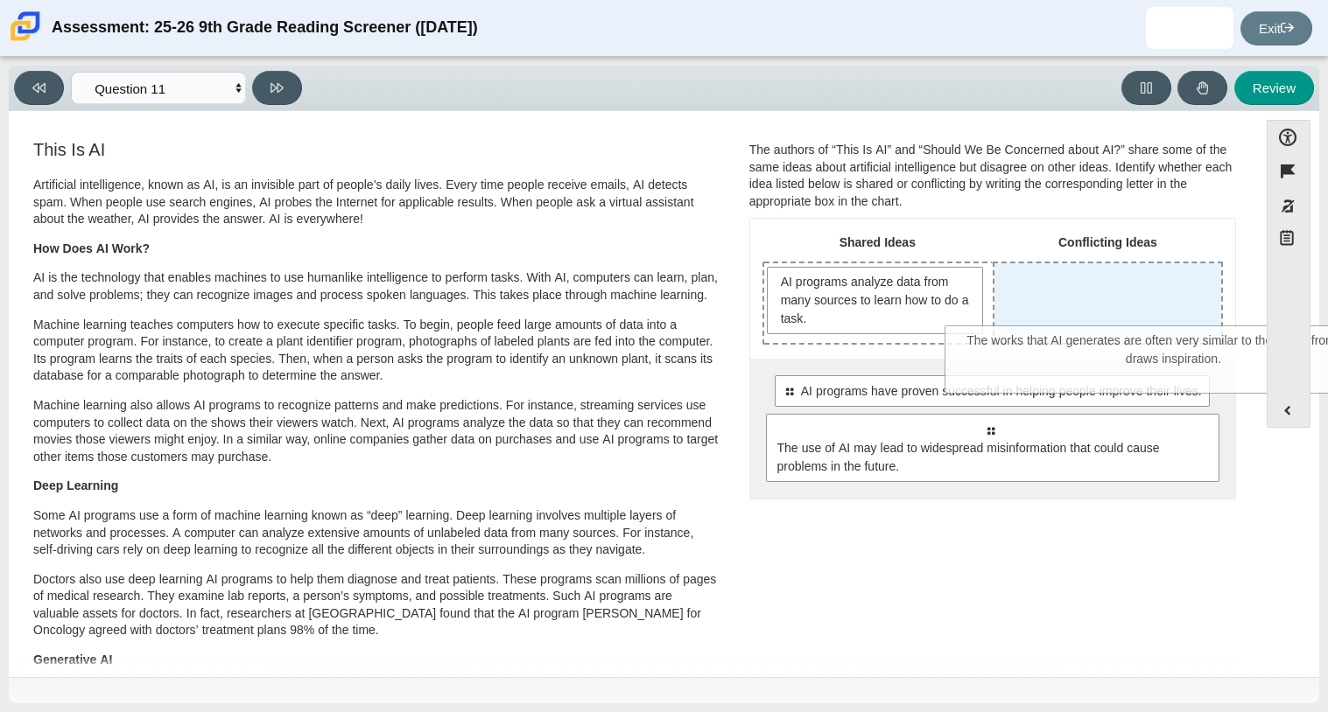
drag, startPoint x: 921, startPoint y: 497, endPoint x: 1104, endPoint y: 333, distance: 246.7
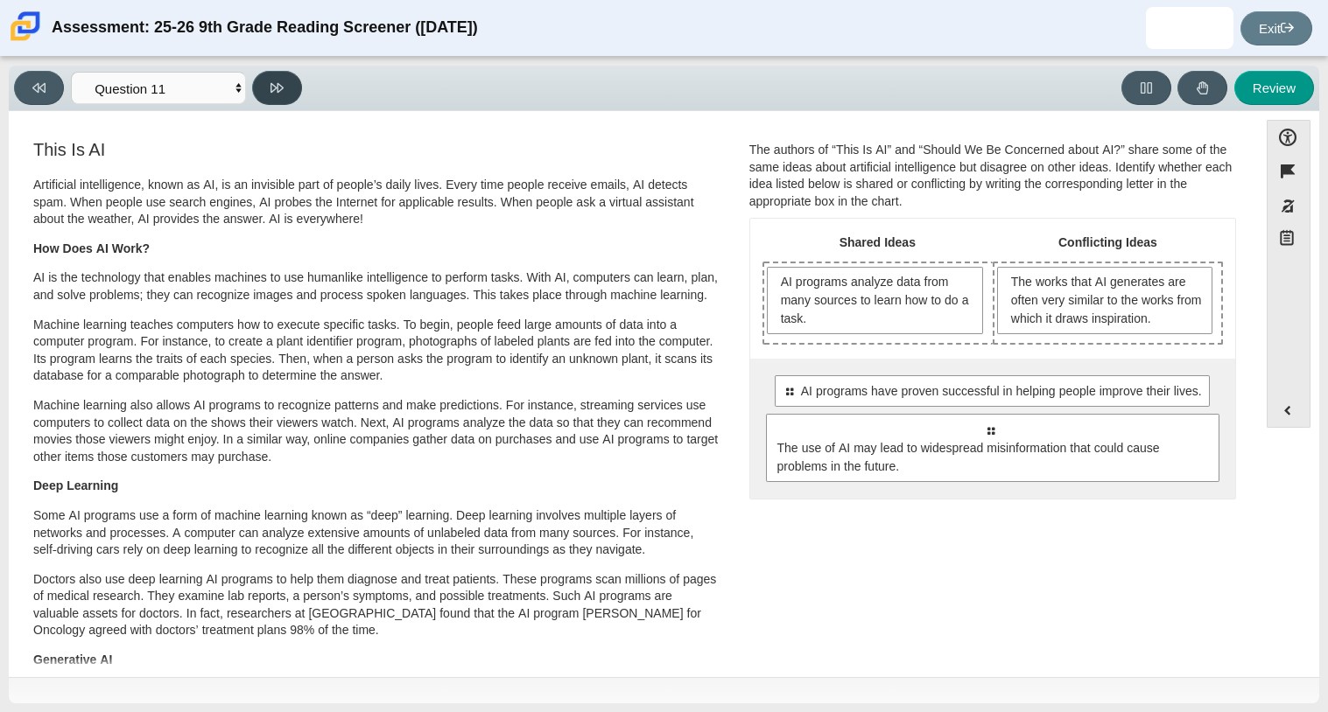
click at [287, 81] on button at bounding box center [277, 88] width 50 height 34
select select "c3effed4-44ce-4a19-bd96-1787f34e9b4c"
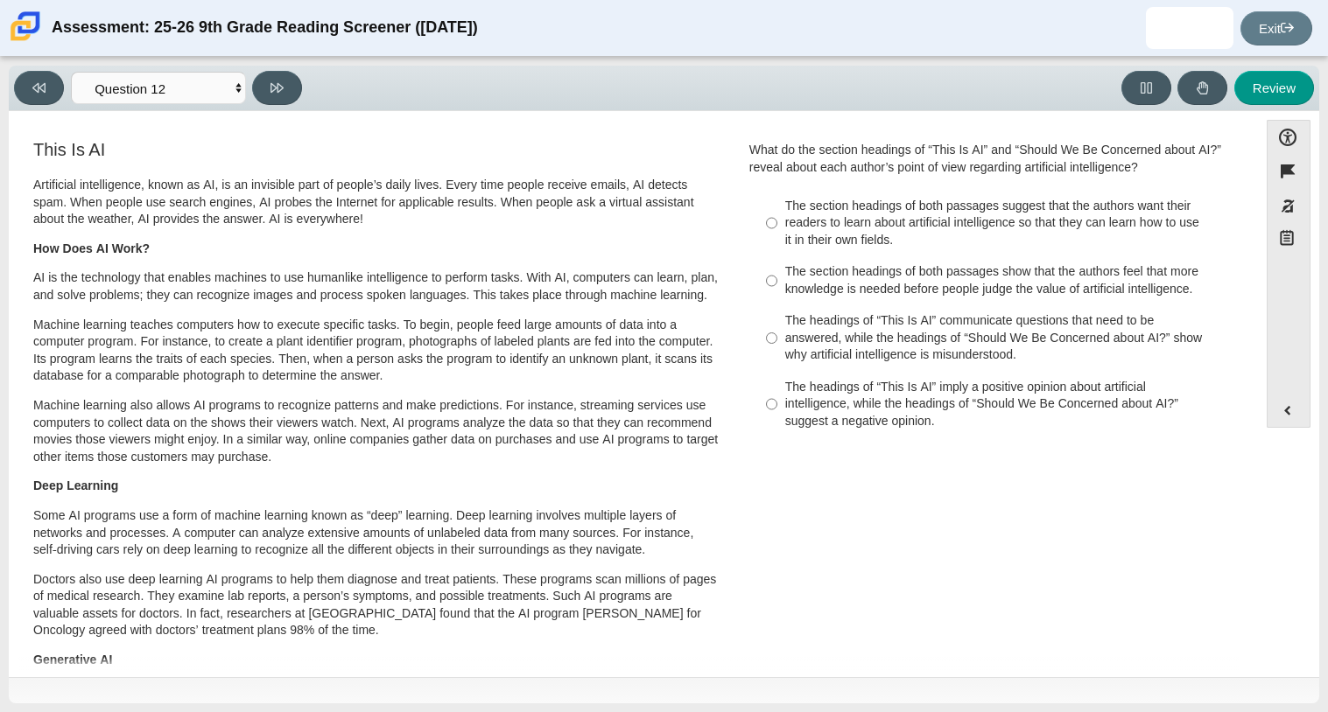
click at [943, 358] on div "The headings of “This Is AI” communicate questions that need to be answered, wh…" at bounding box center [1006, 338] width 442 height 52
click at [777, 358] on input "The headings of “This Is AI” communicate questions that need to be answered, wh…" at bounding box center [771, 338] width 11 height 67
radio input "true"
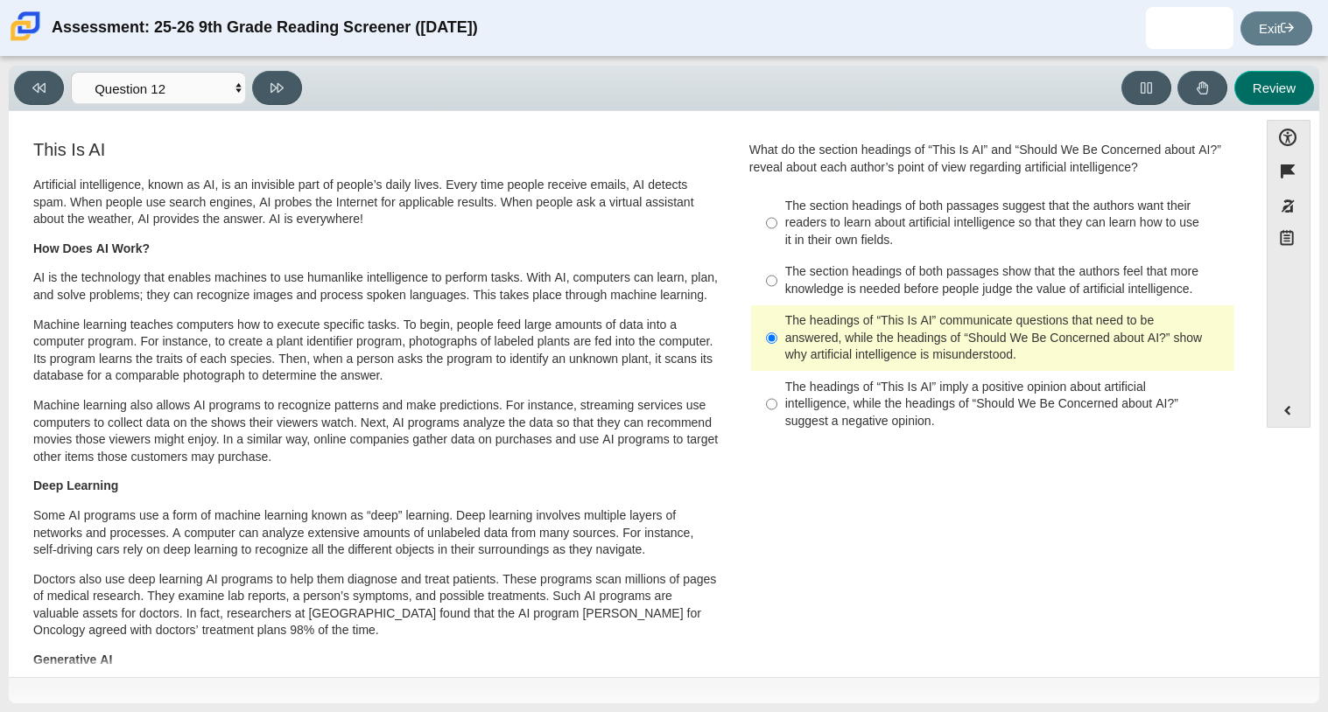
click at [1251, 82] on button "Review" at bounding box center [1274, 88] width 80 height 34
select select "review"
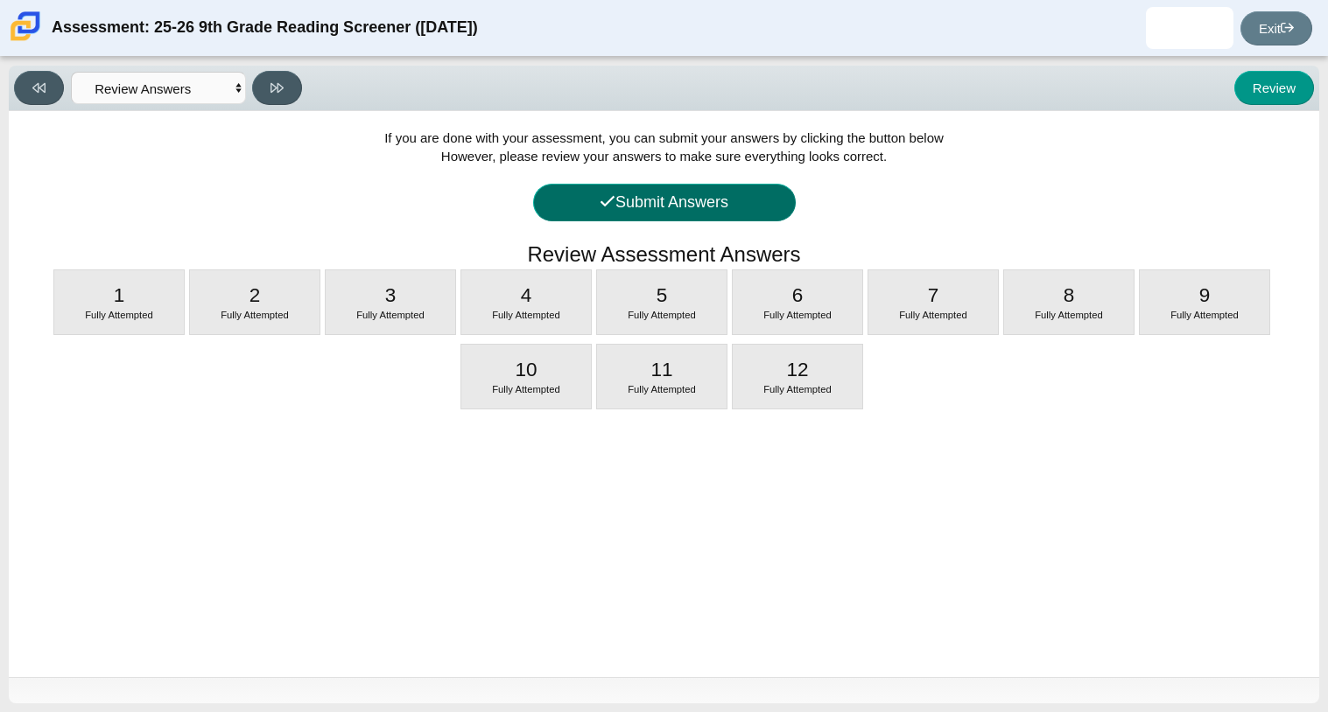
click at [735, 200] on button "Submit Answers" at bounding box center [664, 203] width 263 height 38
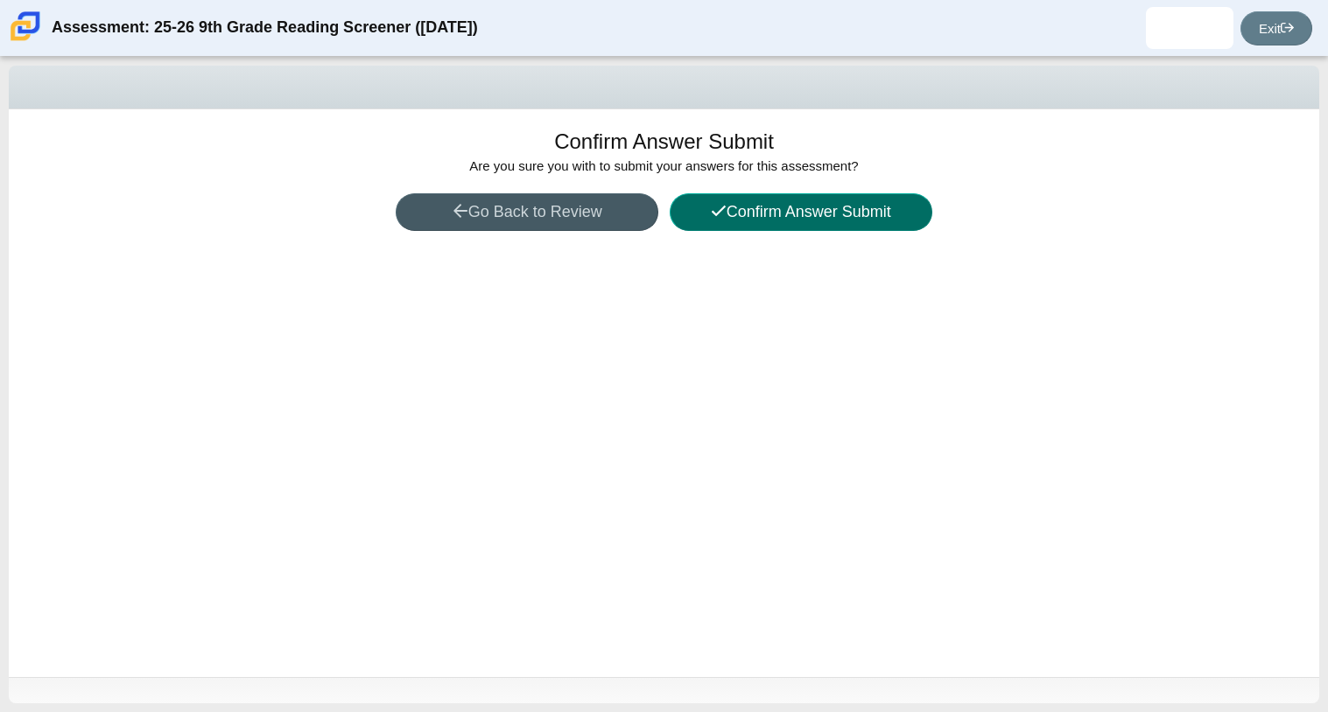
click at [781, 214] on button "Confirm Answer Submit" at bounding box center [801, 212] width 263 height 38
